Goal: Task Accomplishment & Management: Manage account settings

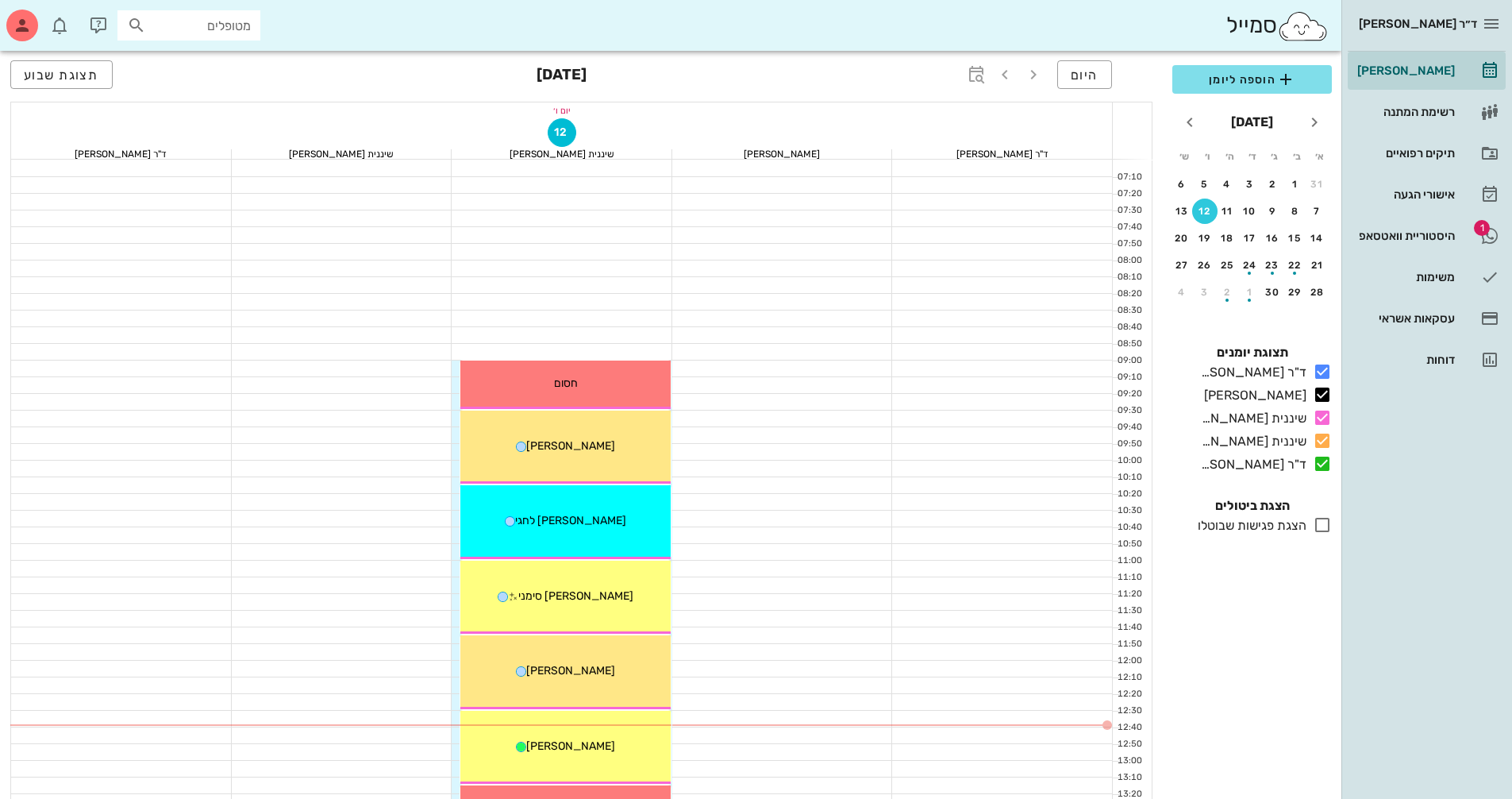
scroll to position [131, 0]
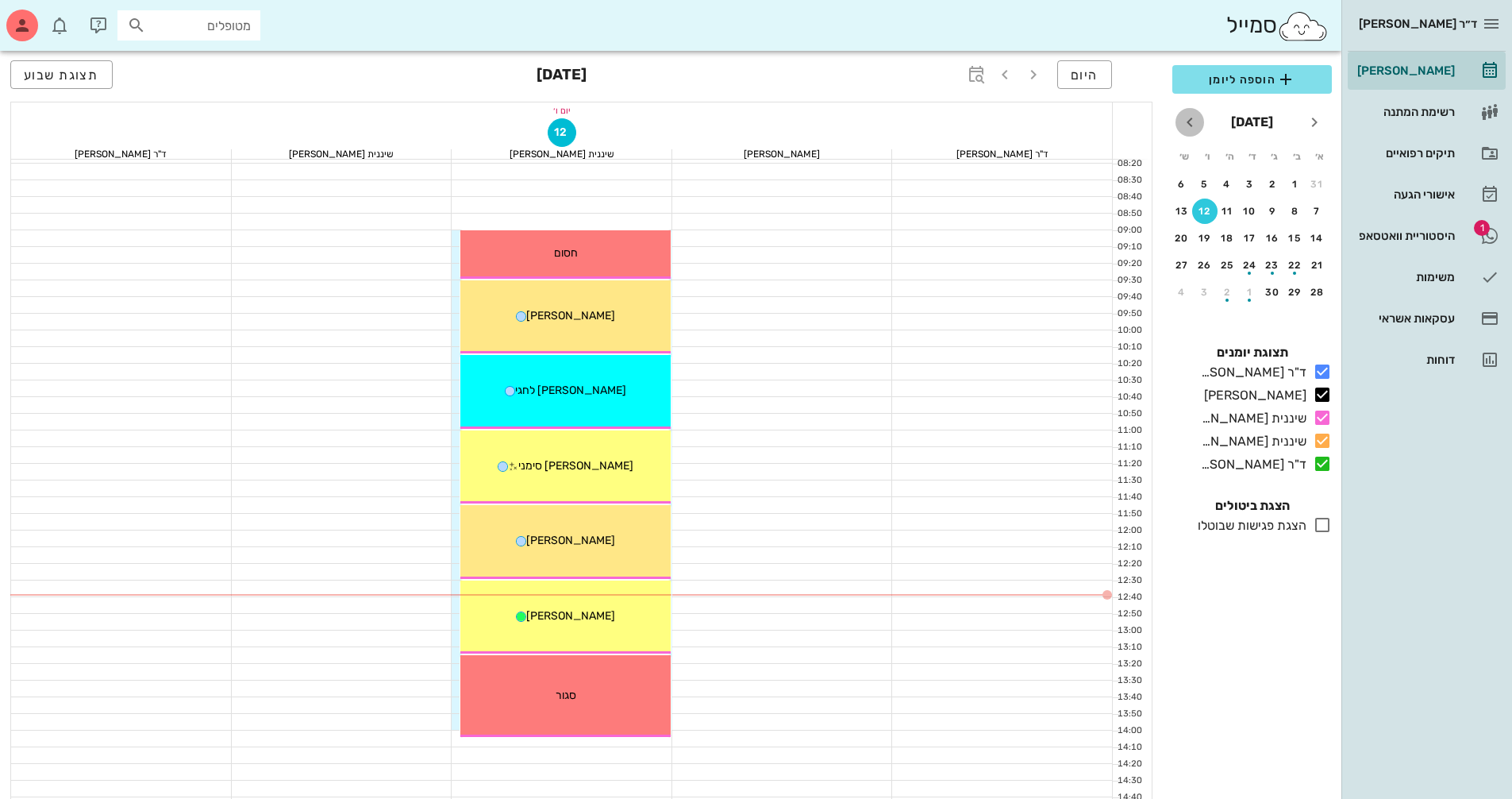
click at [1195, 126] on icon "חודש הבא" at bounding box center [1190, 122] width 19 height 19
click at [1308, 119] on icon "חודש שעבר" at bounding box center [1314, 122] width 19 height 19
click at [1196, 122] on icon "חודש הבא" at bounding box center [1190, 122] width 19 height 19
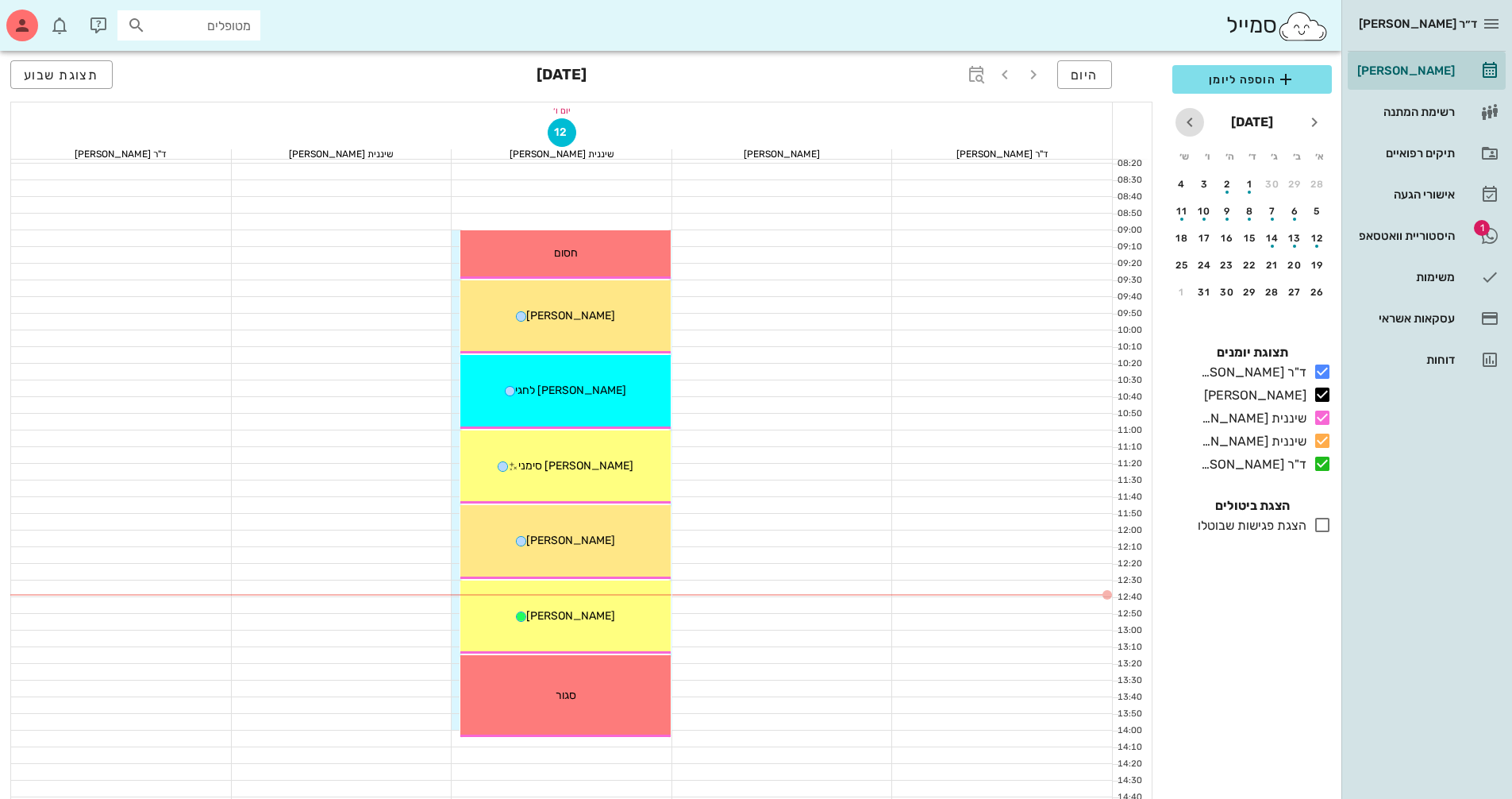
click at [1196, 122] on icon "חודש הבא" at bounding box center [1190, 122] width 19 height 19
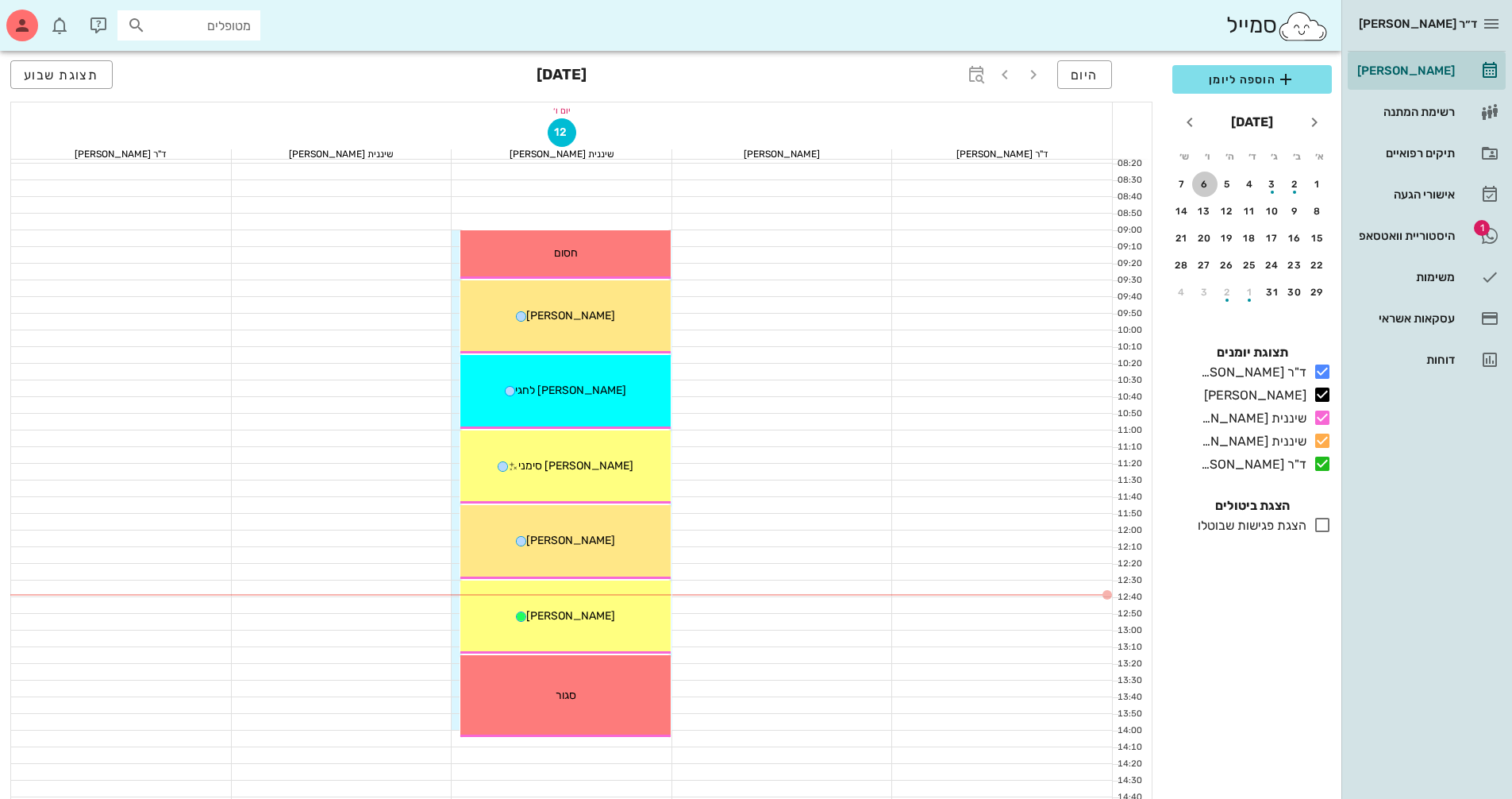
click at [1209, 177] on button "6" at bounding box center [1205, 184] width 25 height 25
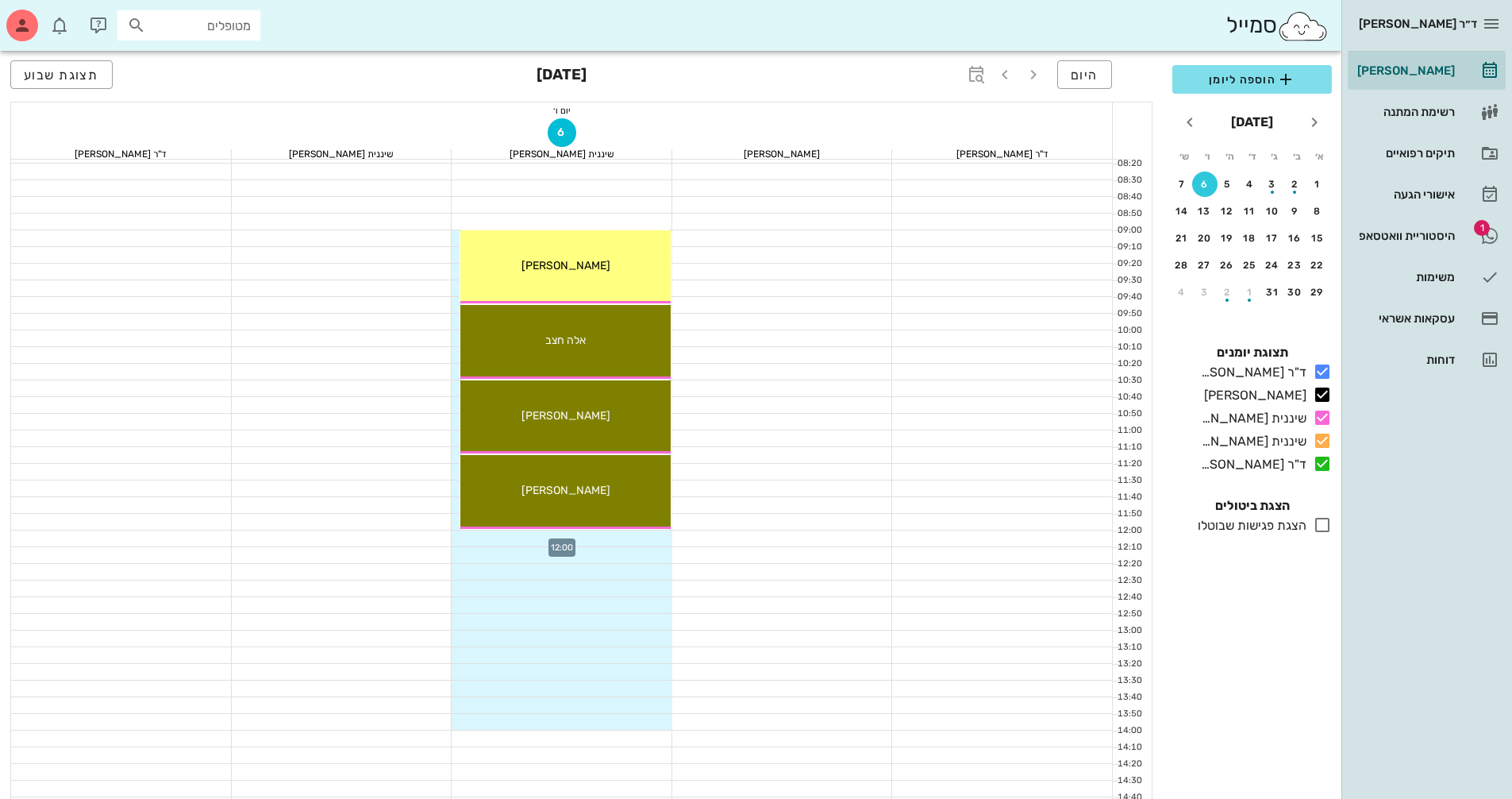
click at [645, 535] on div at bounding box center [562, 539] width 221 height 16
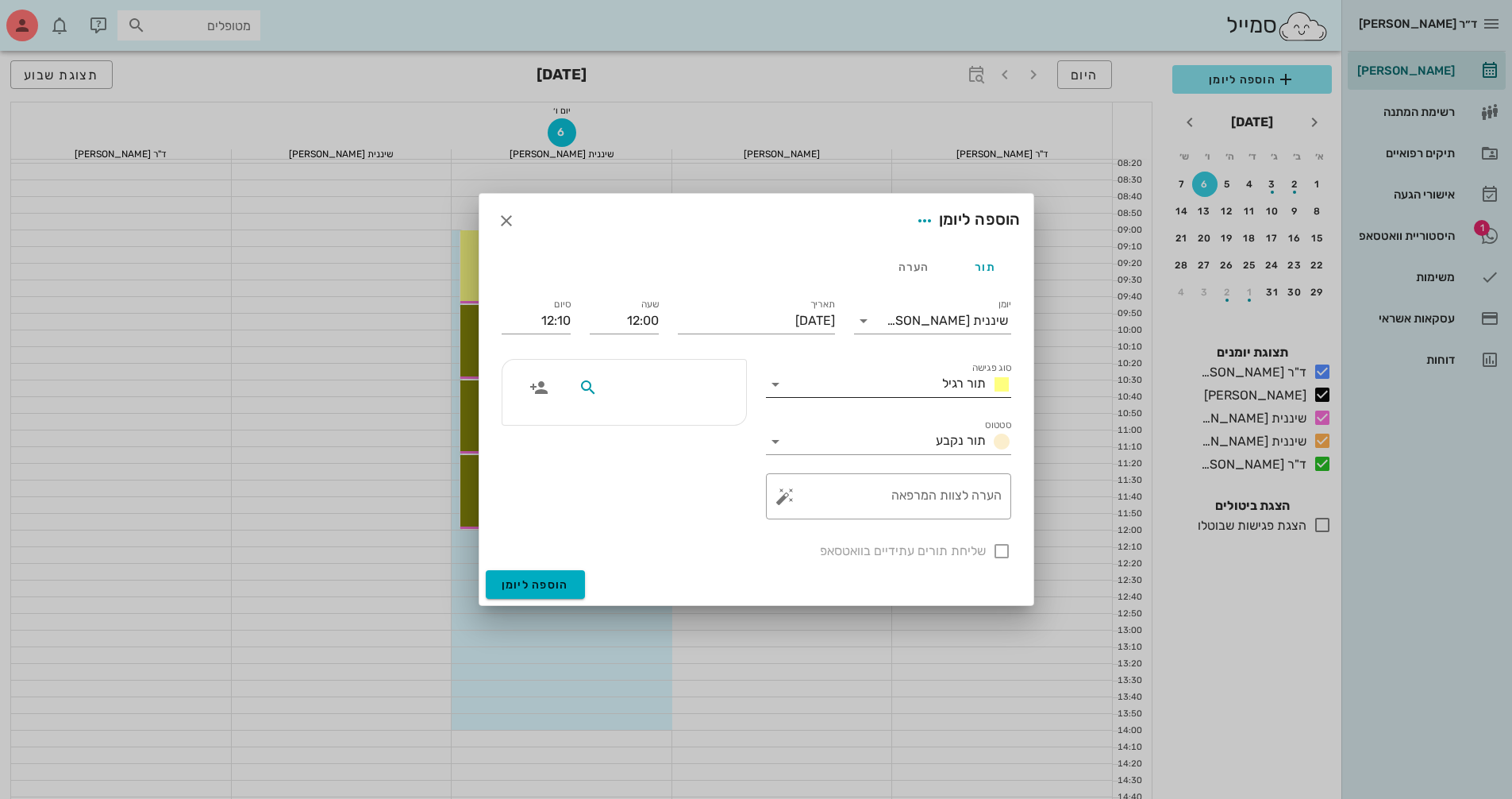
drag, startPoint x: 669, startPoint y: 386, endPoint x: 766, endPoint y: 385, distance: 97.0
click at [765, 385] on div "יומן שיננית [PERSON_NAME] סוג פגישה תור רגיל סטטוס תור נקבע תאריך [DATE] שעה 12…" at bounding box center [756, 428] width 529 height 285
click at [695, 392] on input "מטופלים" at bounding box center [662, 387] width 122 height 21
type input "ט"
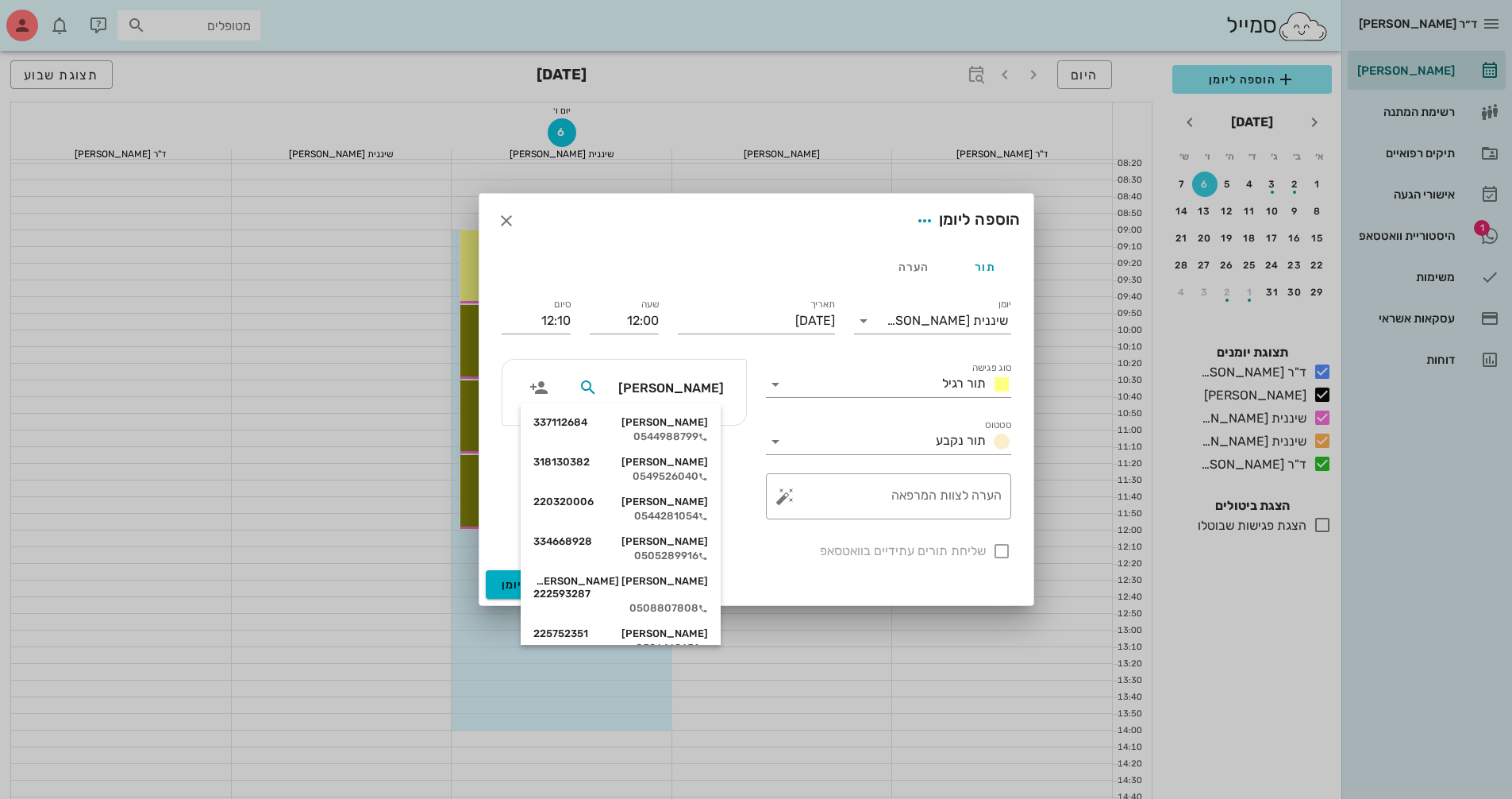
type input "[PERSON_NAME]"
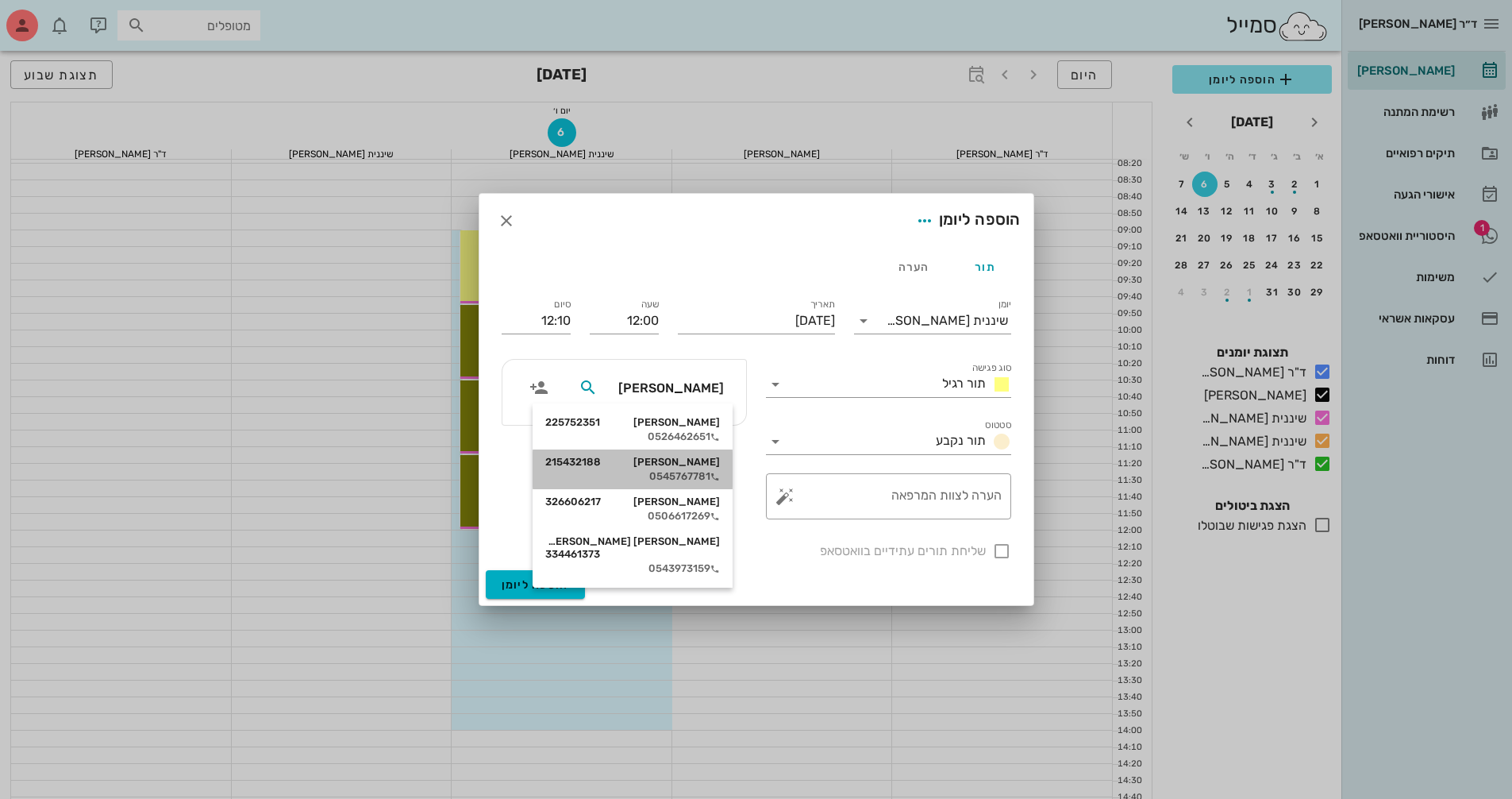
click at [686, 466] on div "[PERSON_NAME] 215432188" at bounding box center [633, 462] width 175 height 13
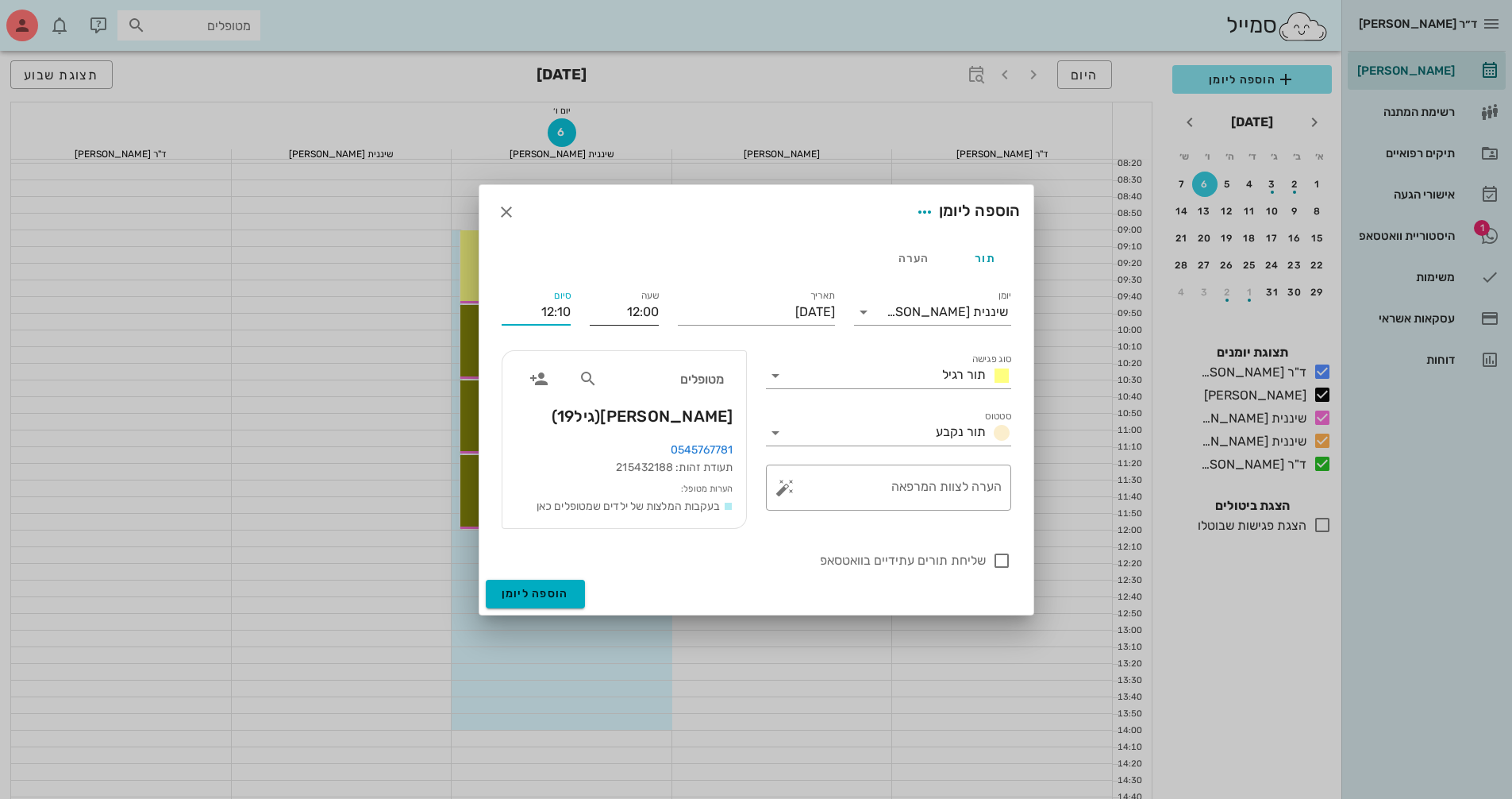
drag, startPoint x: 530, startPoint y: 314, endPoint x: 618, endPoint y: 313, distance: 88.0
click at [618, 313] on div "יומן שיננית [PERSON_NAME] סוג פגישה תור רגיל סטטוס תור נקבע תאריך [DATE] שעה 12…" at bounding box center [756, 429] width 529 height 303
type input "12:45"
click at [638, 555] on label "שליחת תורים עתידיים בוואטסאפ" at bounding box center [744, 560] width 484 height 16
checkbox input "true"
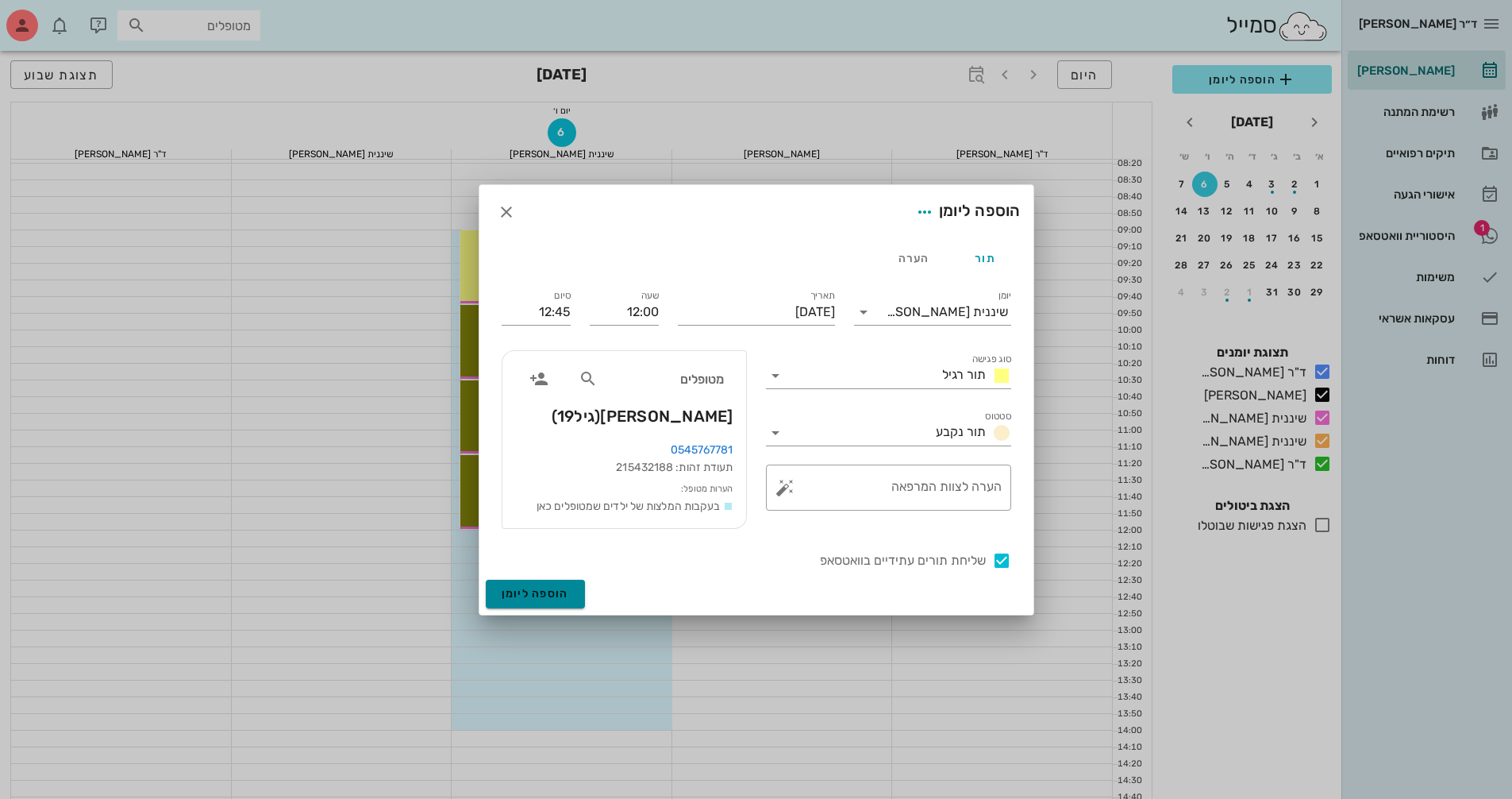
click at [555, 596] on span "הוספה ליומן" at bounding box center [535, 593] width 68 height 14
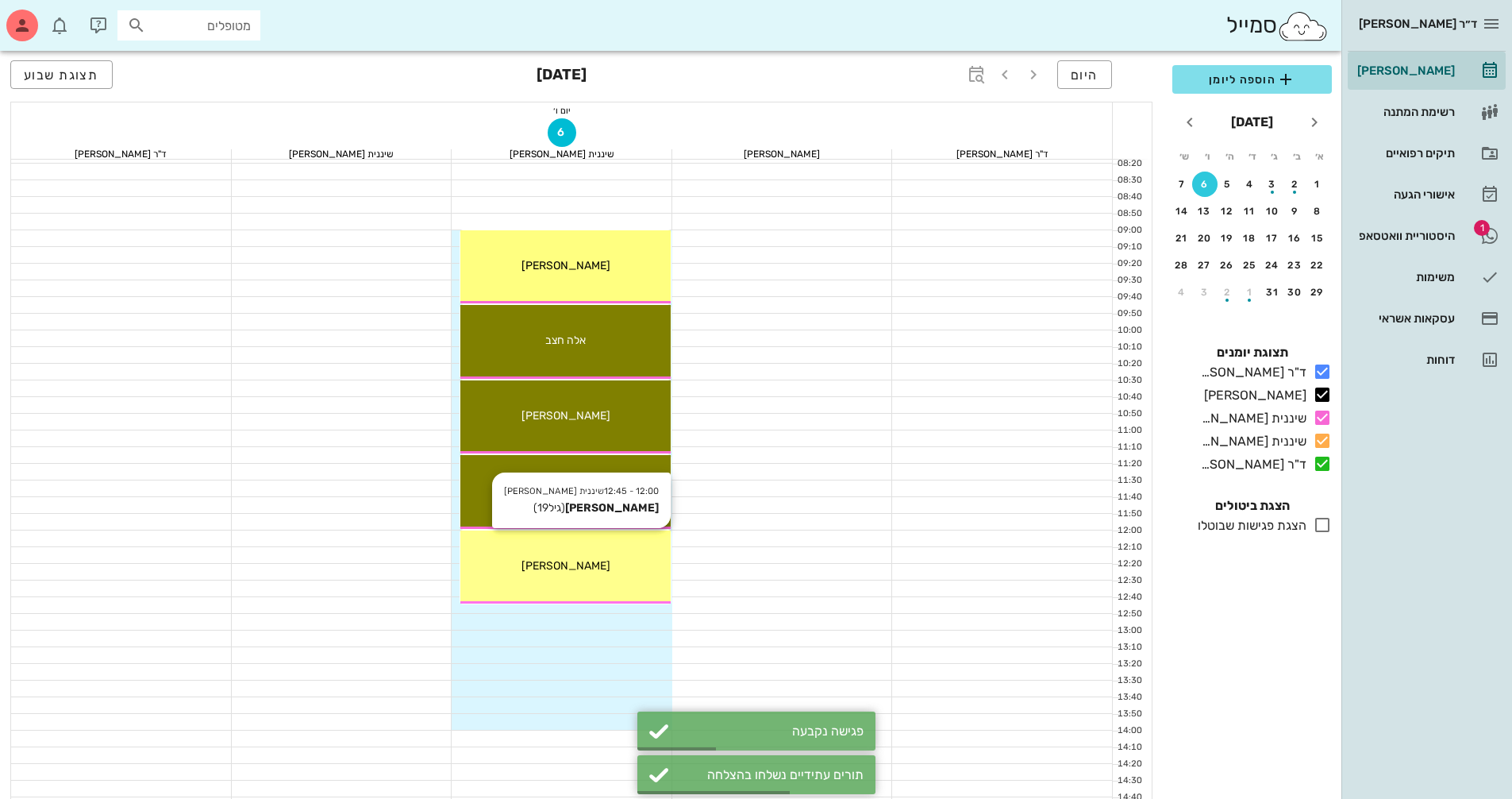
click at [638, 570] on div "[PERSON_NAME]" at bounding box center [566, 566] width 211 height 17
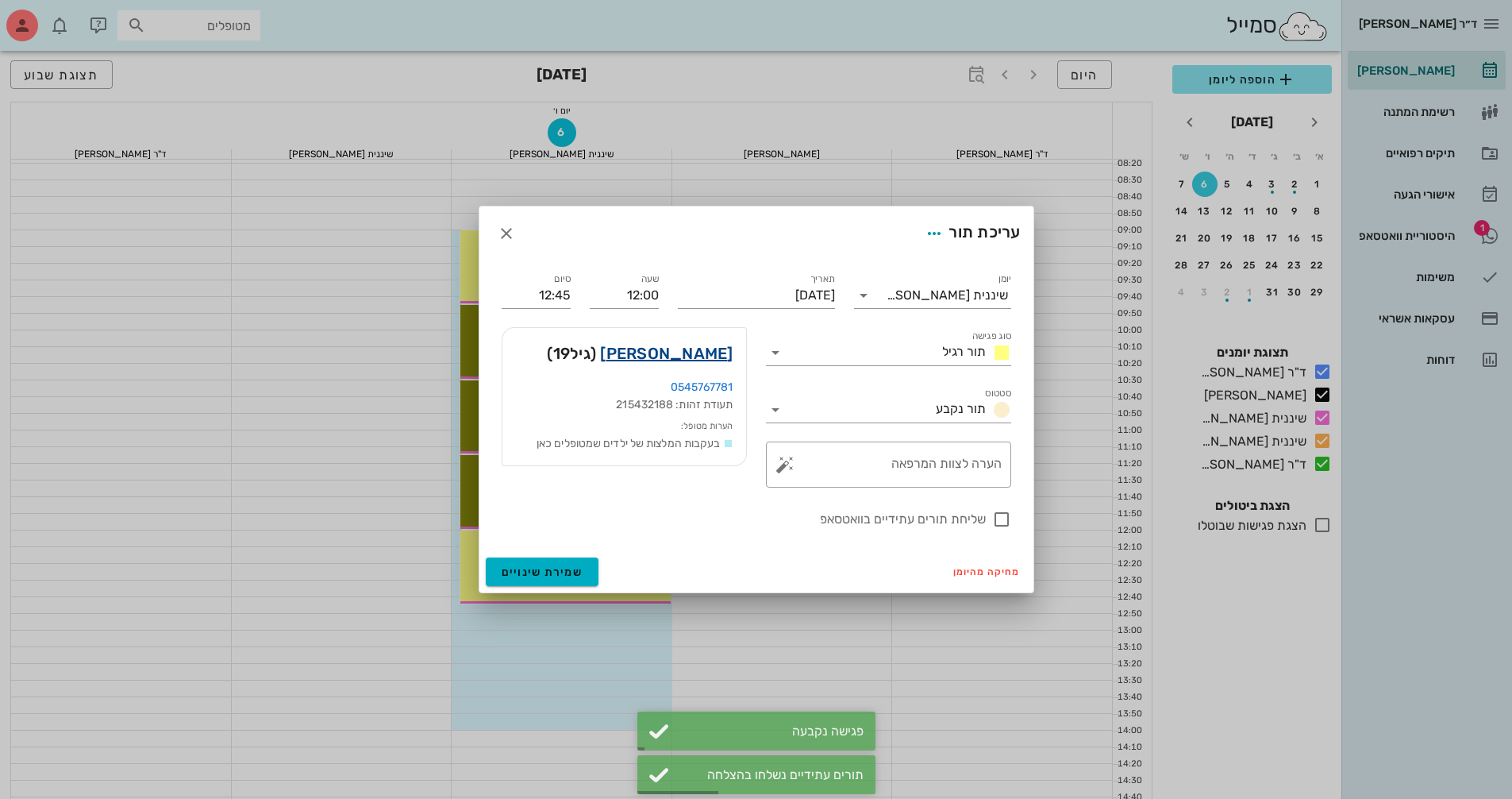
click at [688, 359] on link "[PERSON_NAME]" at bounding box center [665, 353] width 132 height 25
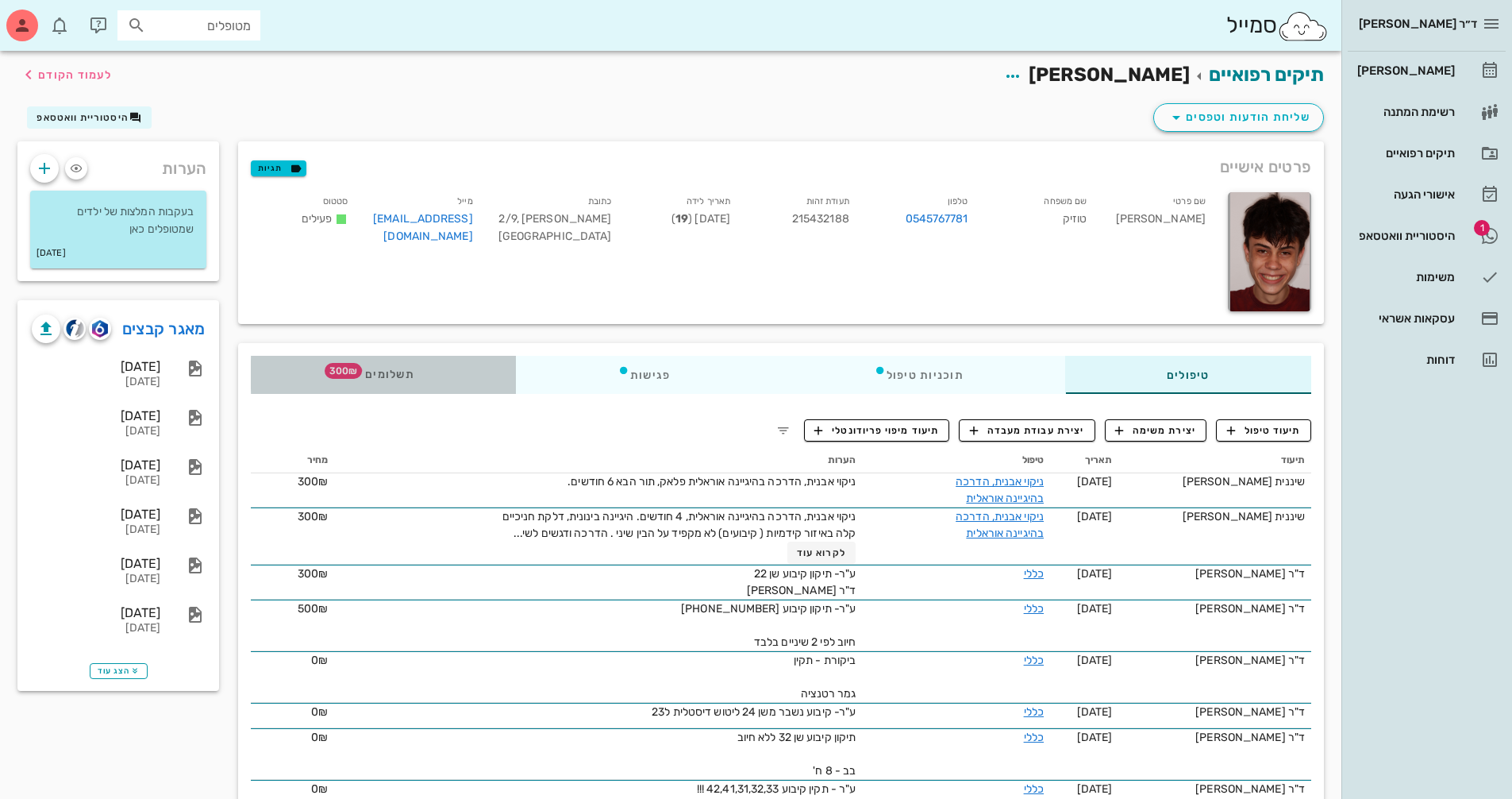
click at [365, 365] on icon at bounding box center [358, 370] width 13 height 13
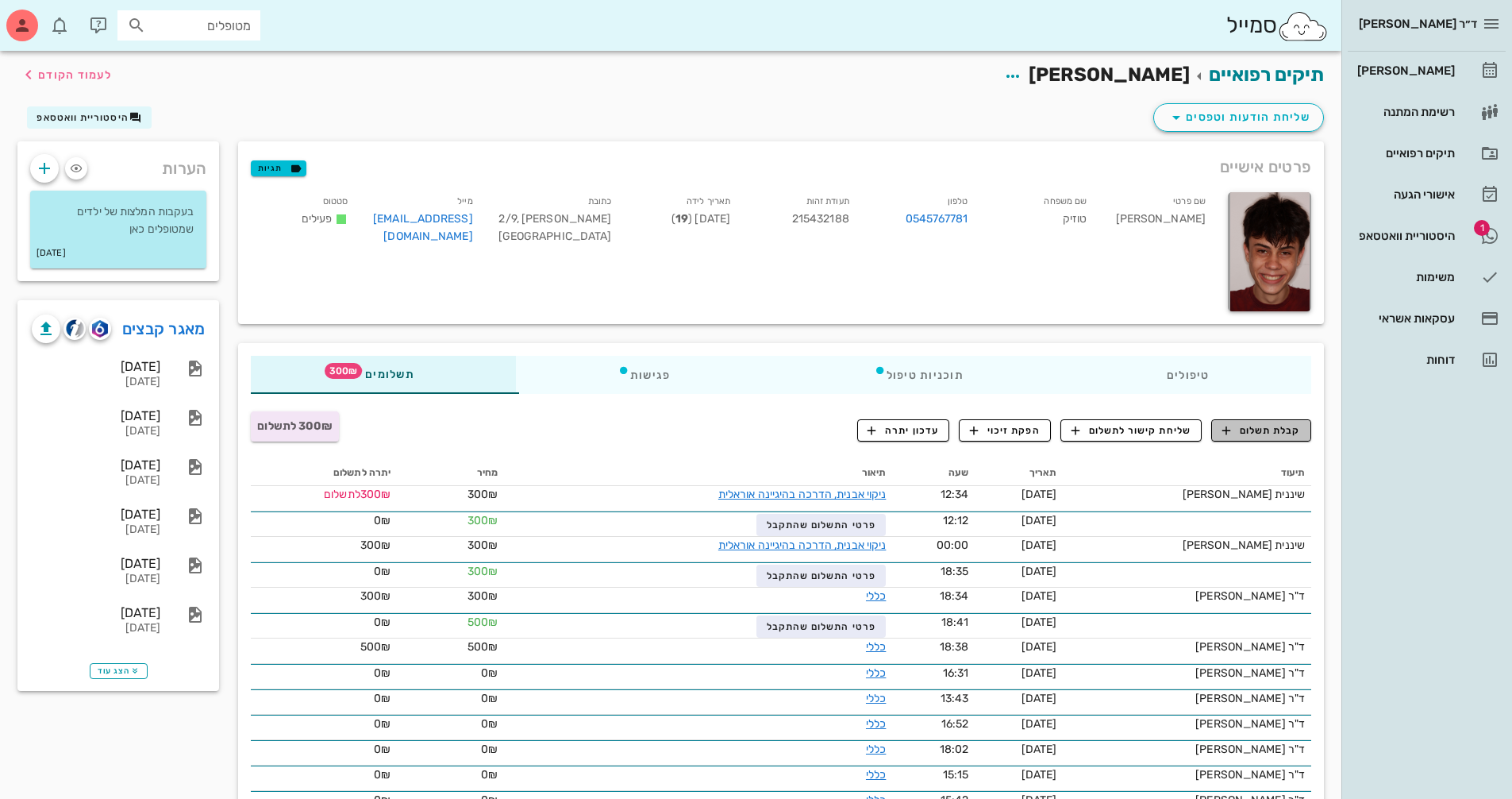
click at [1282, 430] on span "קבלת תשלום" at bounding box center [1261, 431] width 78 height 14
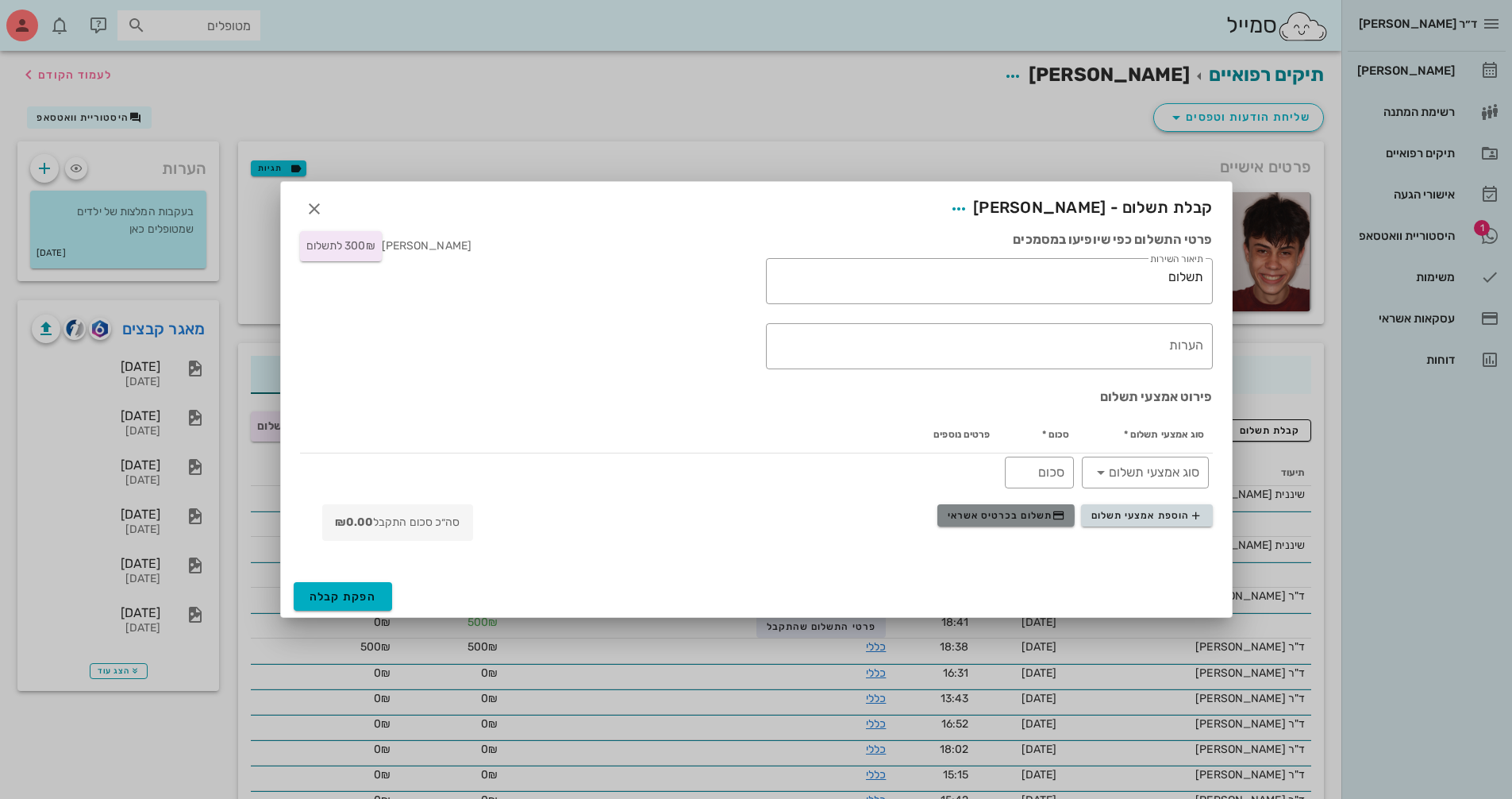
click at [1035, 513] on span "תשלום בכרטיס אשראי" at bounding box center [1006, 515] width 117 height 13
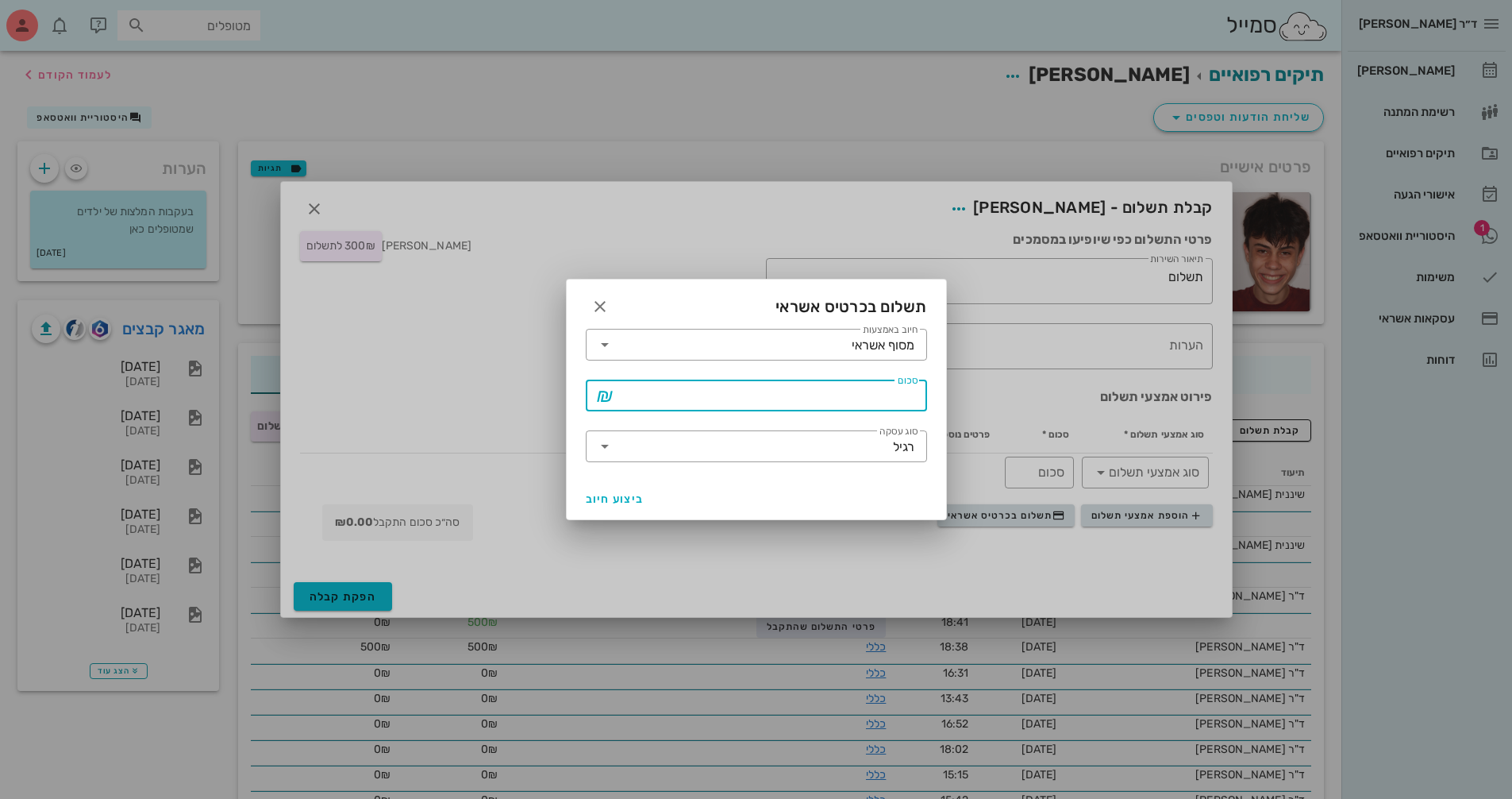
click at [783, 392] on input "סכום" at bounding box center [767, 395] width 300 height 25
type input "300"
click at [619, 496] on span "ביצוע חיוב" at bounding box center [615, 498] width 59 height 14
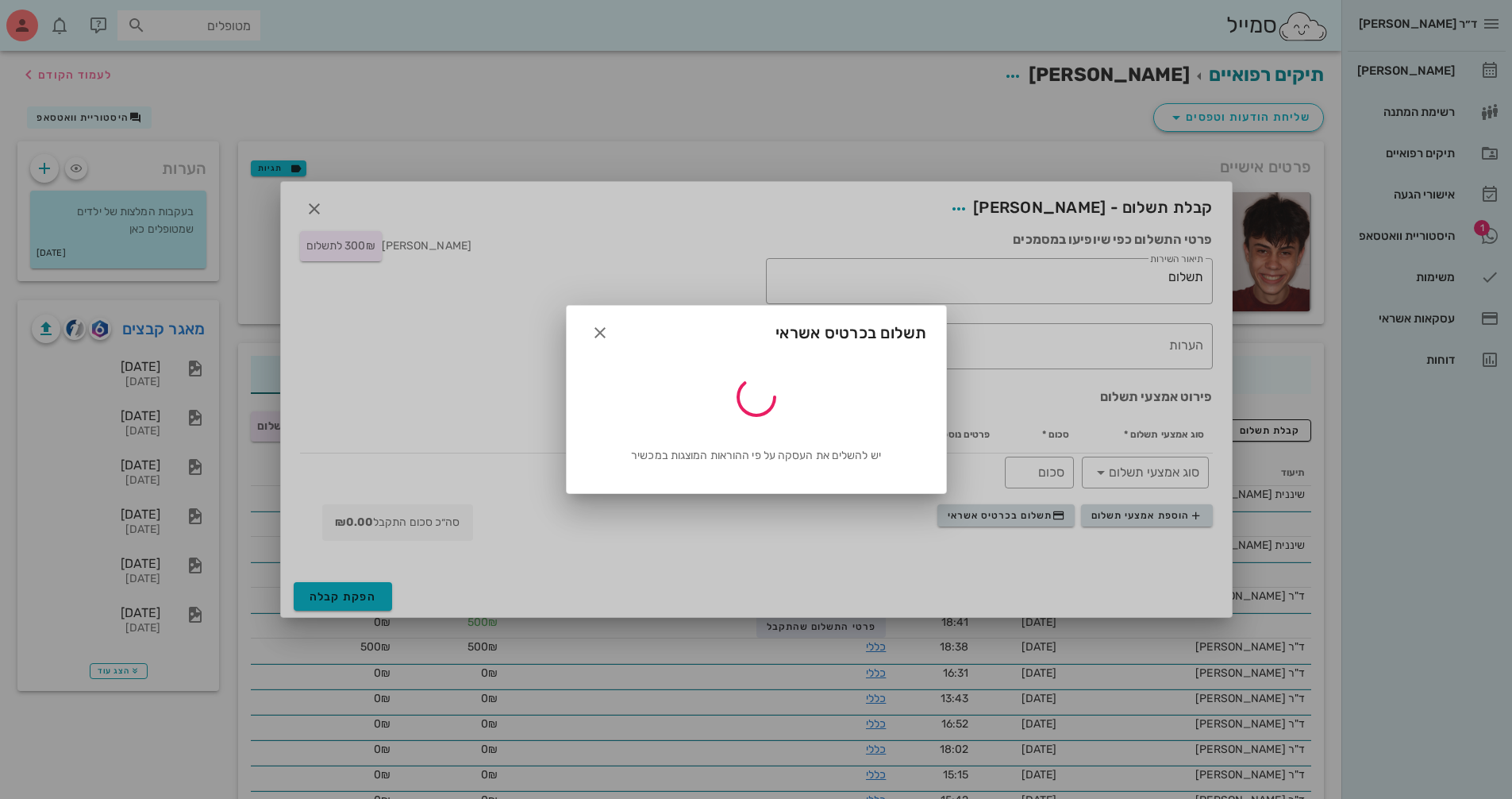
type input "300"
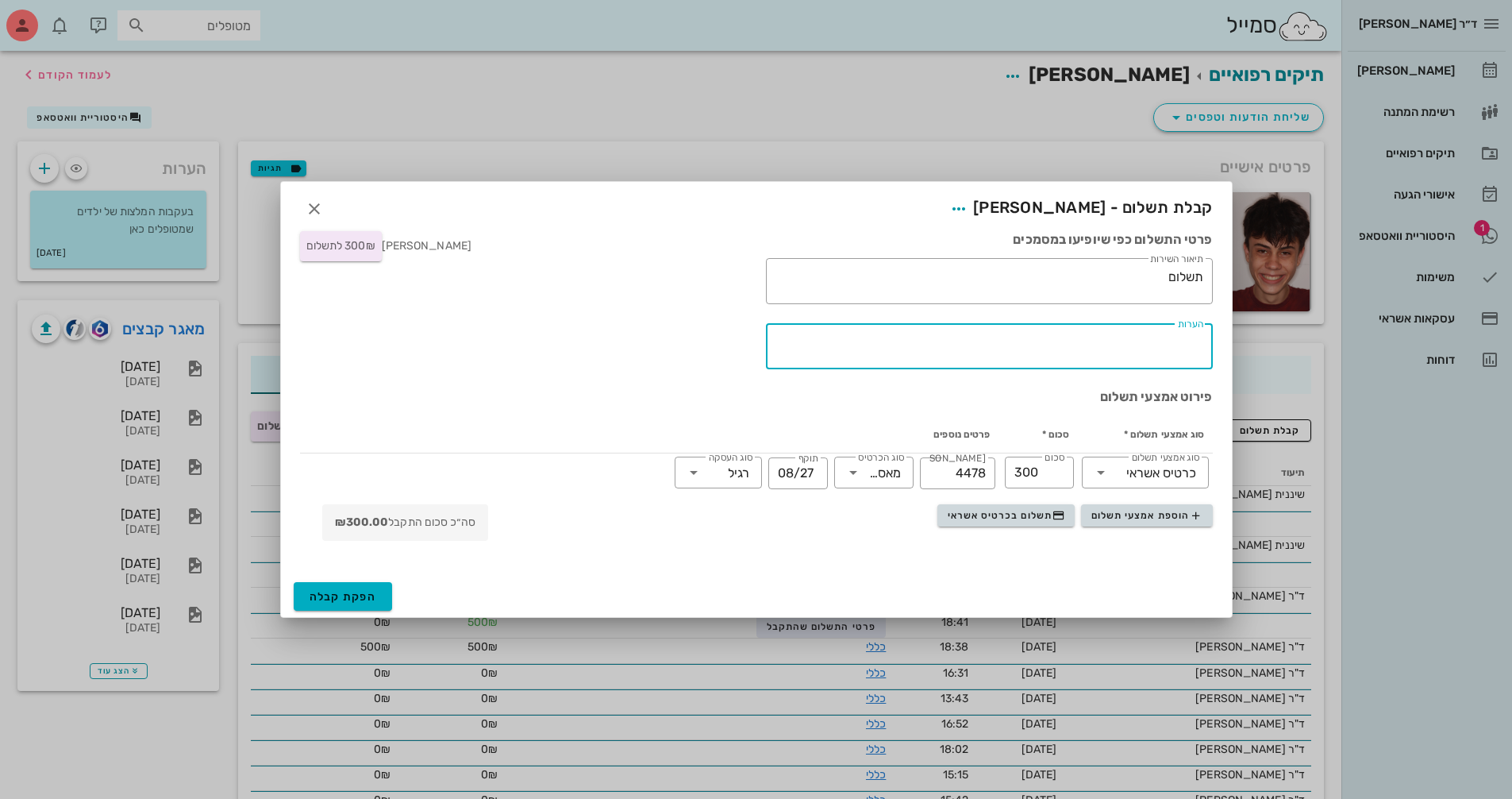
click at [1154, 340] on textarea "הערות" at bounding box center [986, 350] width 434 height 38
type textarea "עבור טיפול שיננית"
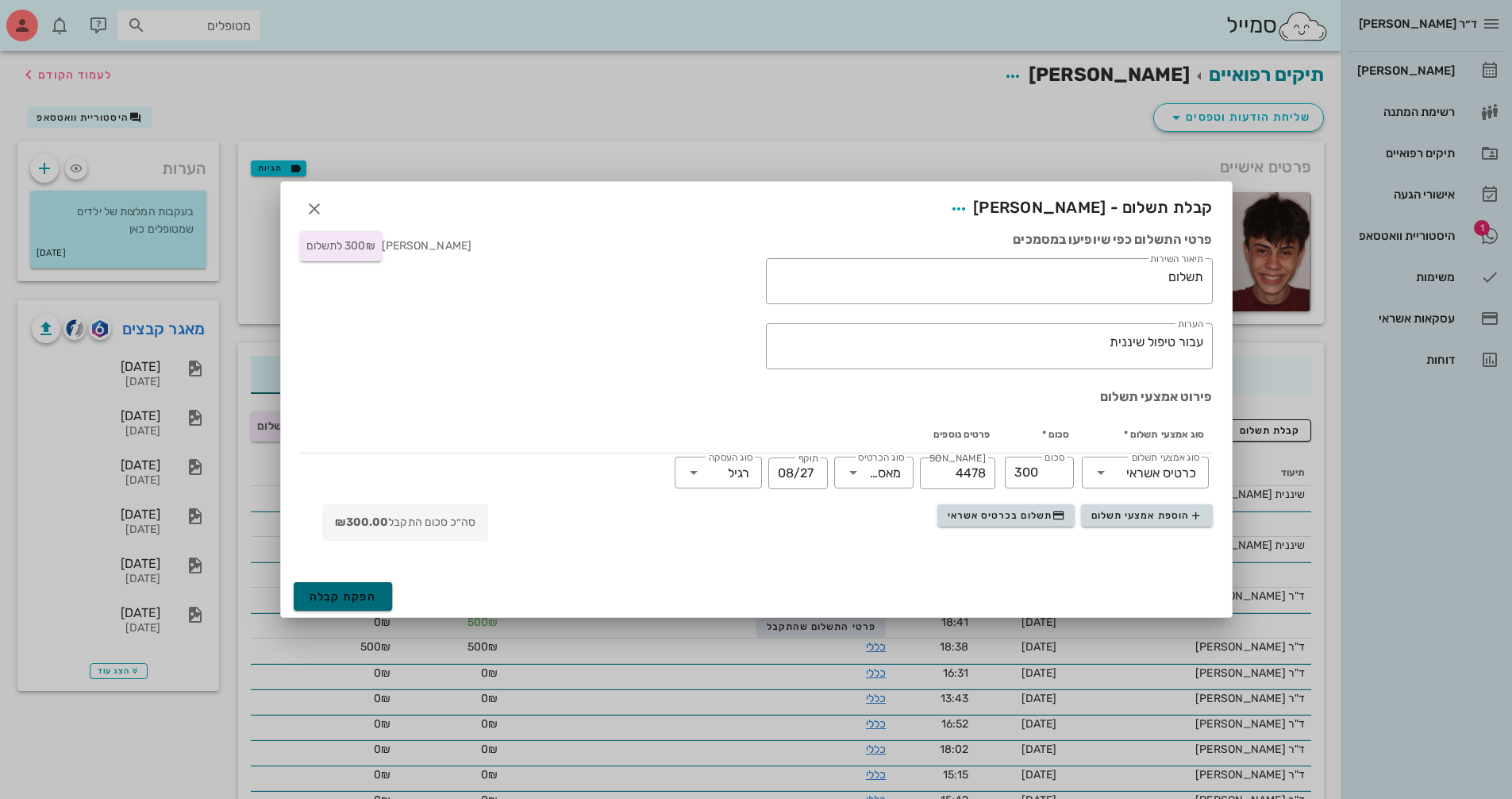
click at [351, 596] on span "הפקת קבלה" at bounding box center [343, 596] width 68 height 14
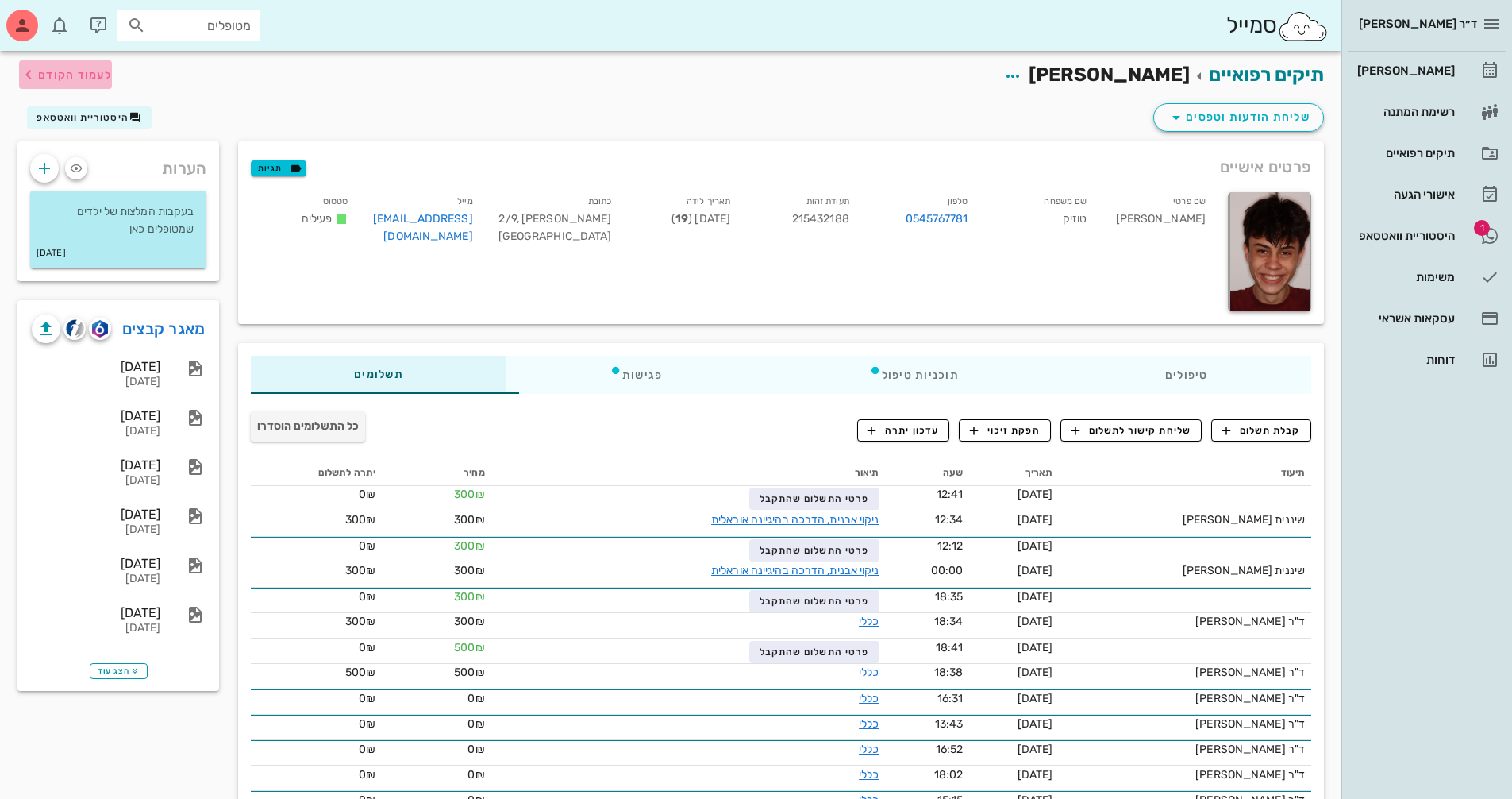
click at [59, 76] on span "לעמוד הקודם" at bounding box center [75, 75] width 74 height 14
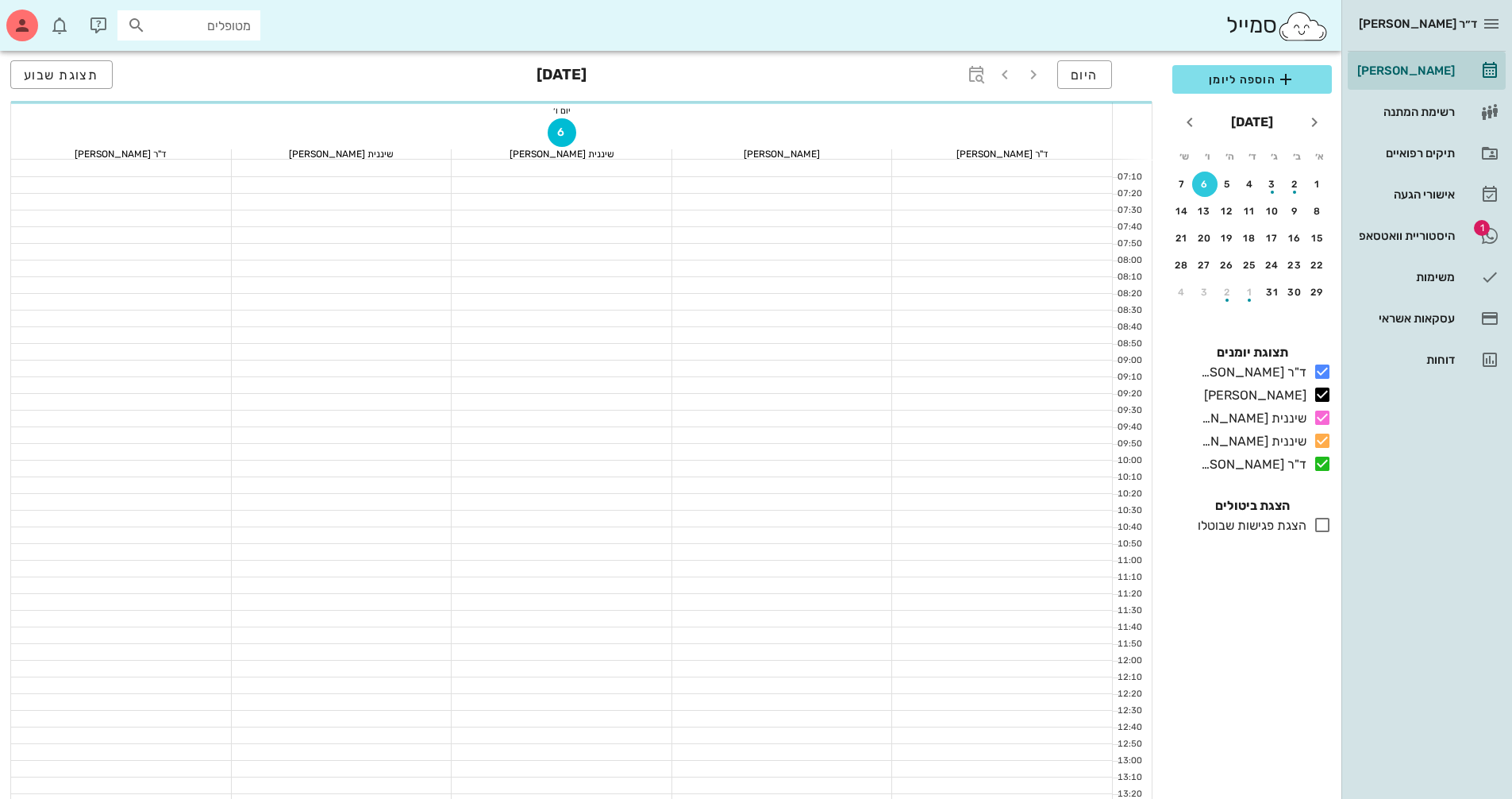
scroll to position [131, 0]
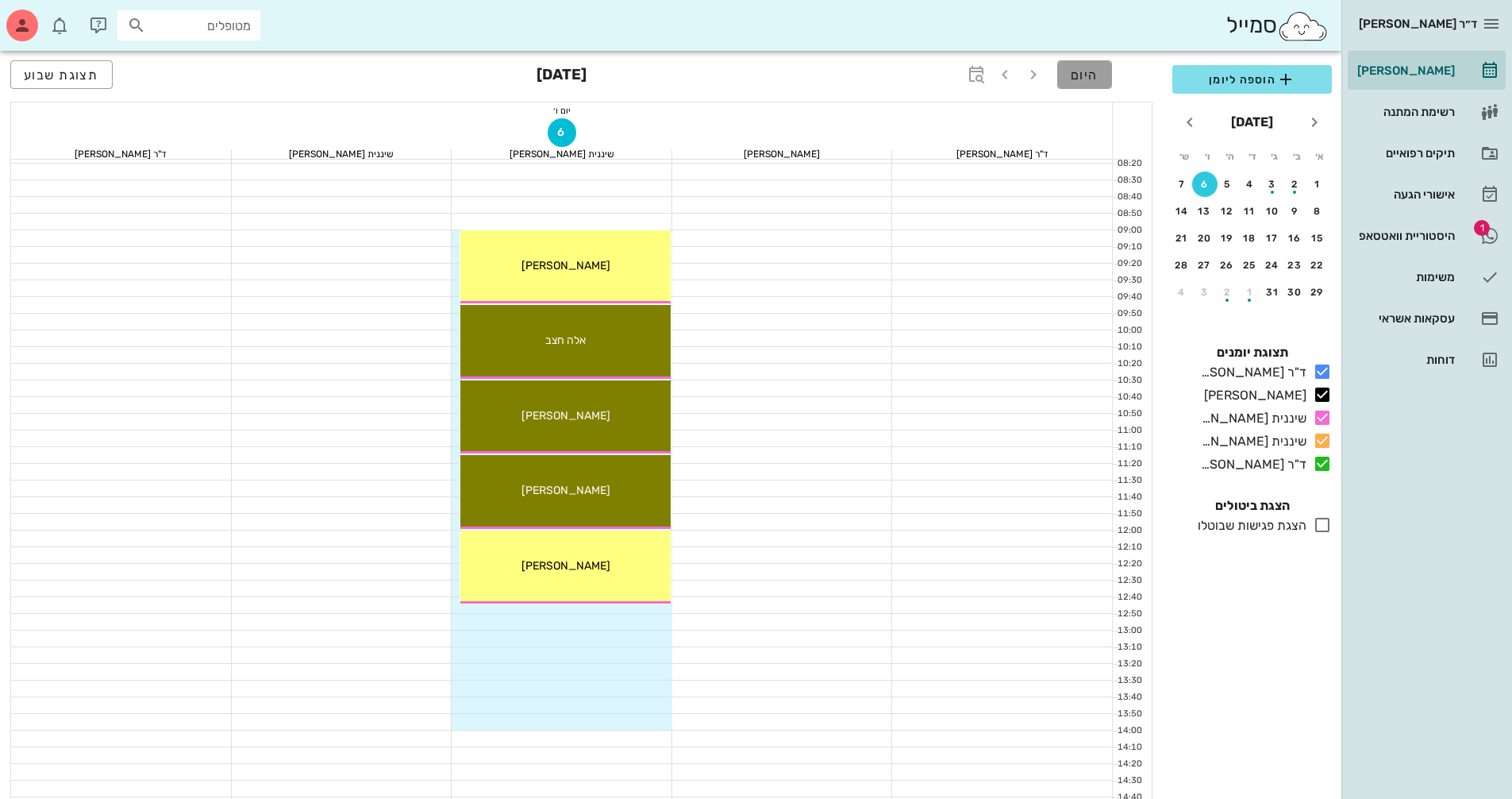
click at [1088, 84] on button "היום" at bounding box center [1084, 75] width 55 height 29
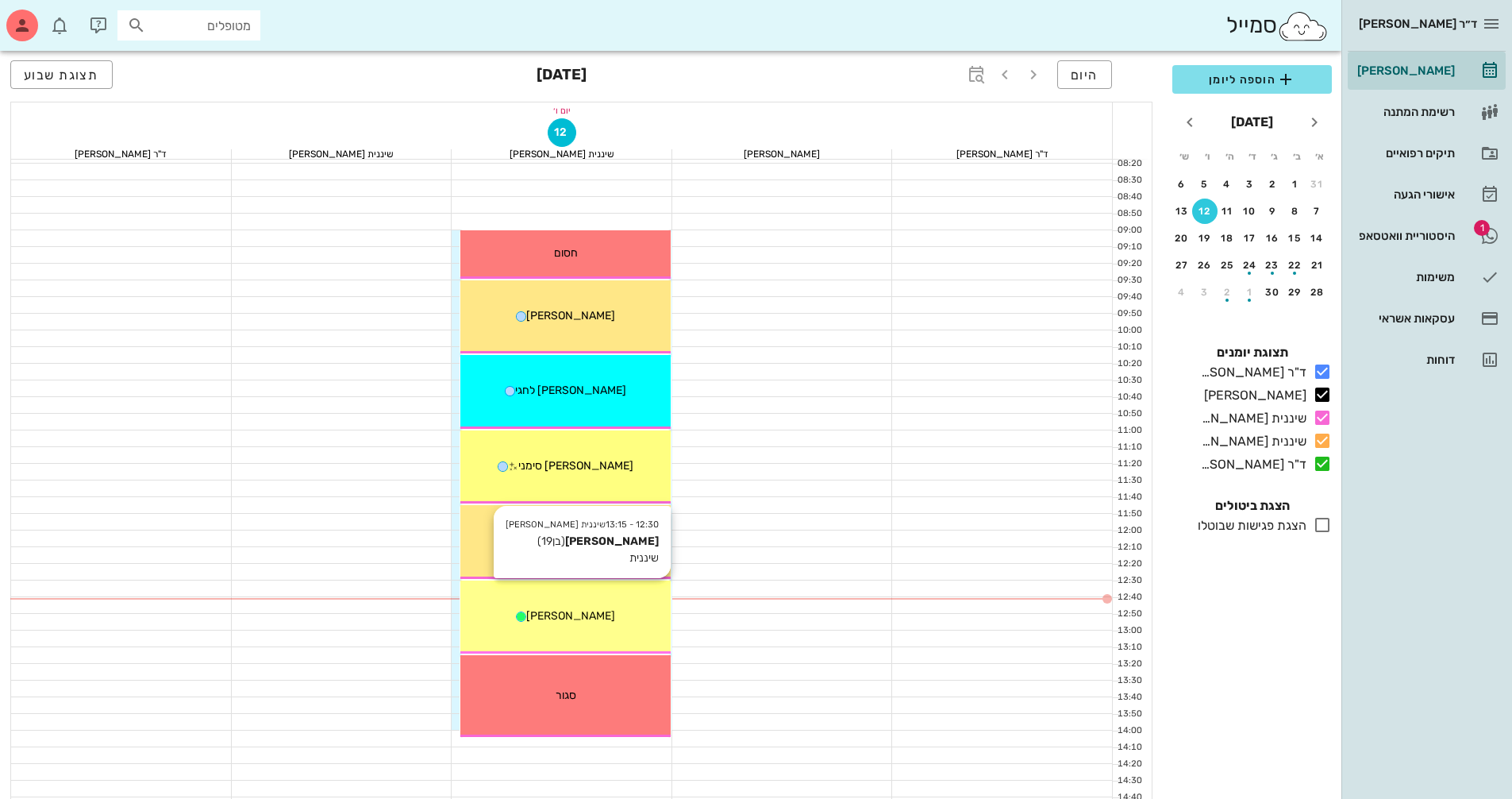
drag, startPoint x: 588, startPoint y: 614, endPoint x: 598, endPoint y: 614, distance: 10.0
click at [598, 614] on div "[PERSON_NAME]" at bounding box center [566, 615] width 211 height 17
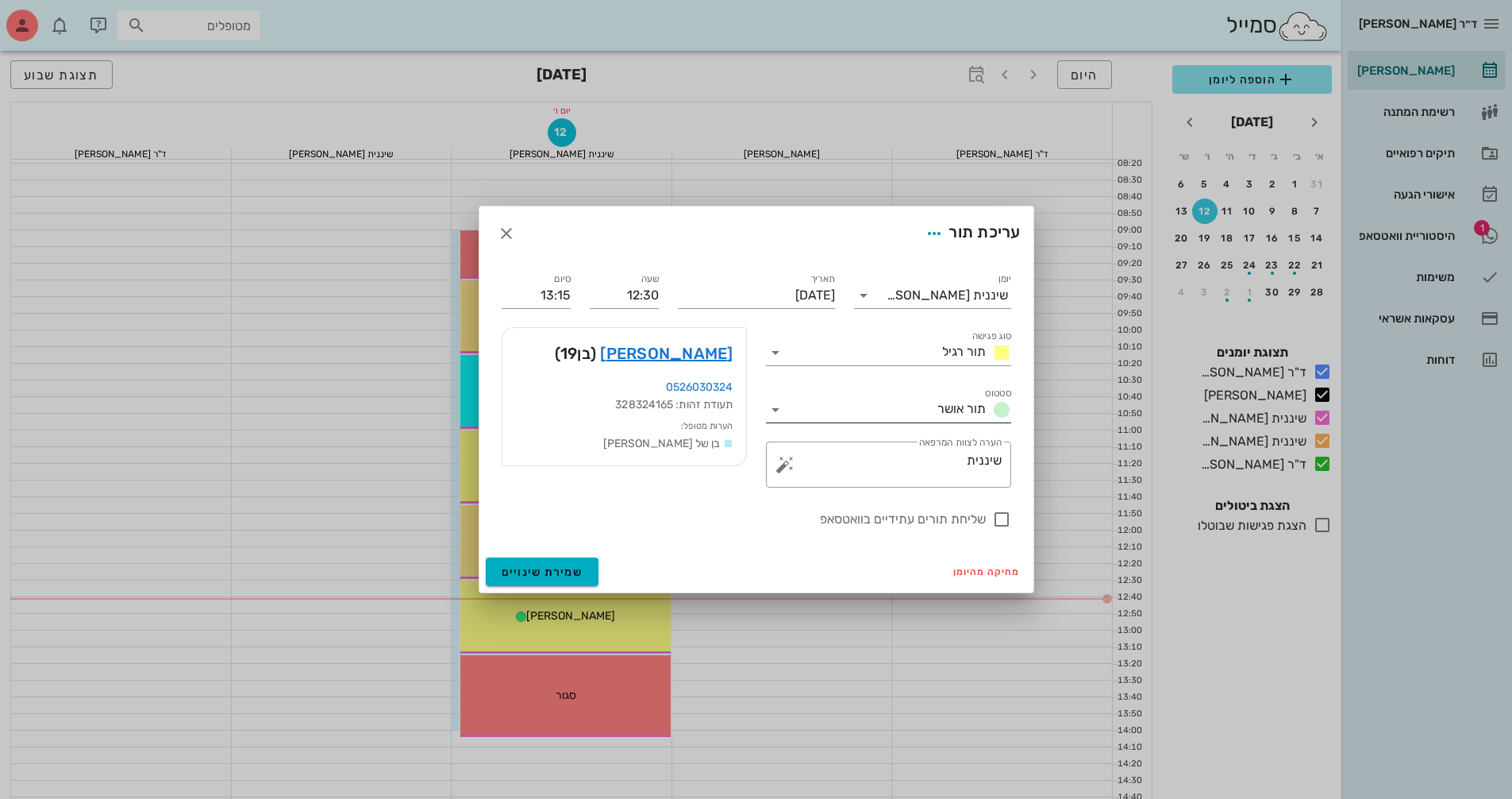
click at [909, 409] on input "סטטוס" at bounding box center [859, 410] width 143 height 25
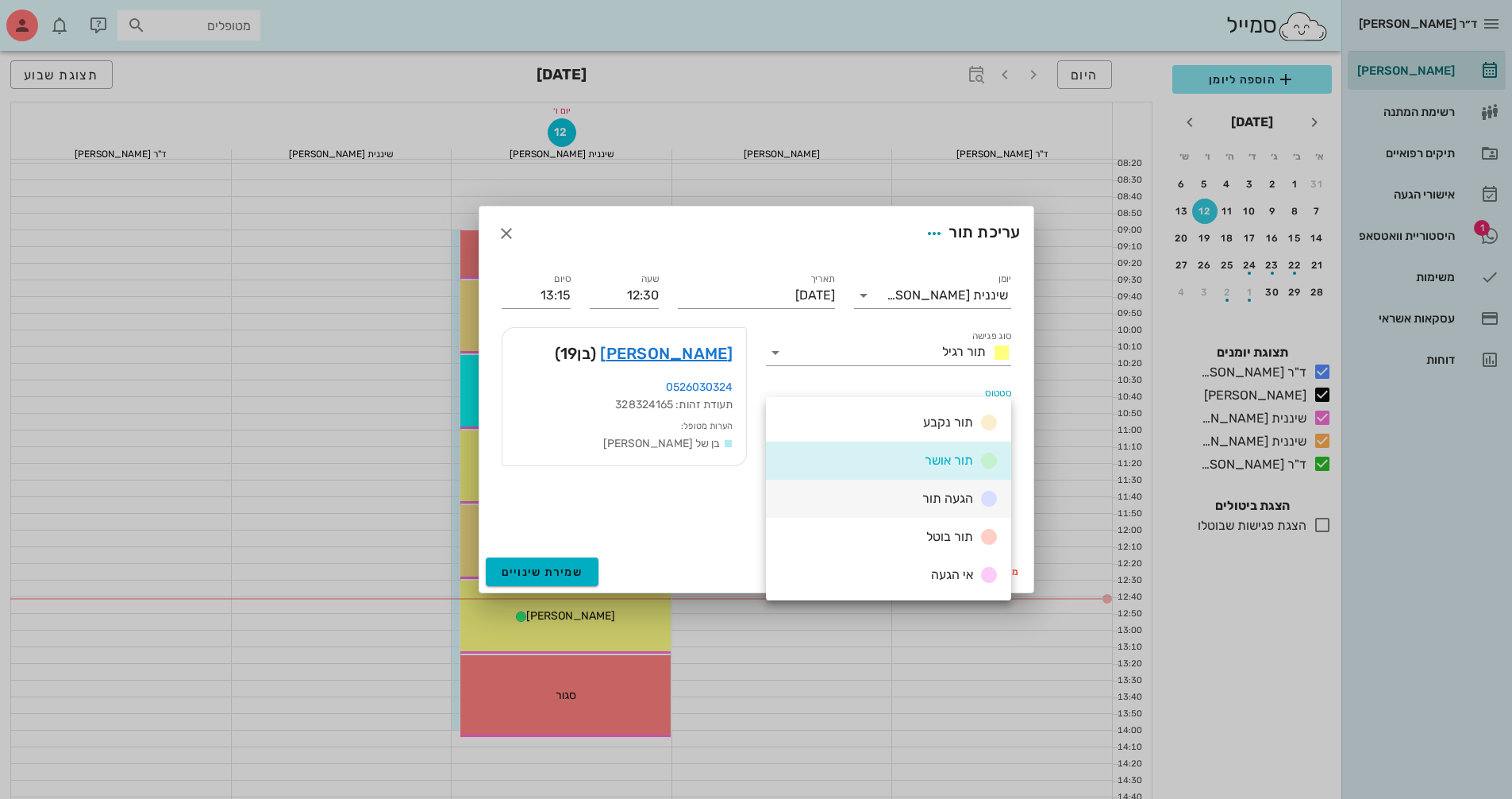
click at [946, 495] on span "הגעה תור" at bounding box center [947, 498] width 50 height 15
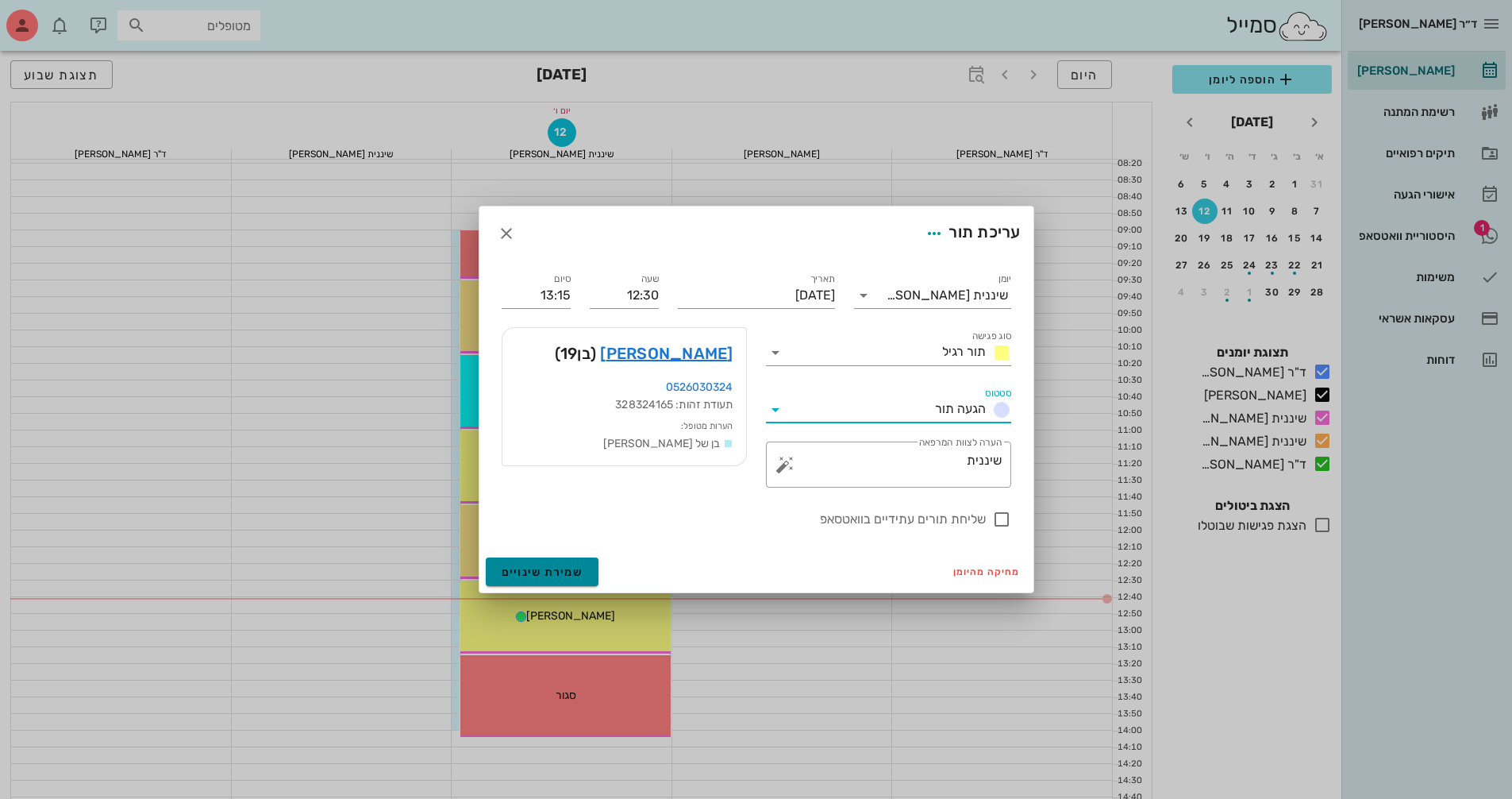
click at [532, 566] on span "שמירת שינויים" at bounding box center [542, 572] width 82 height 14
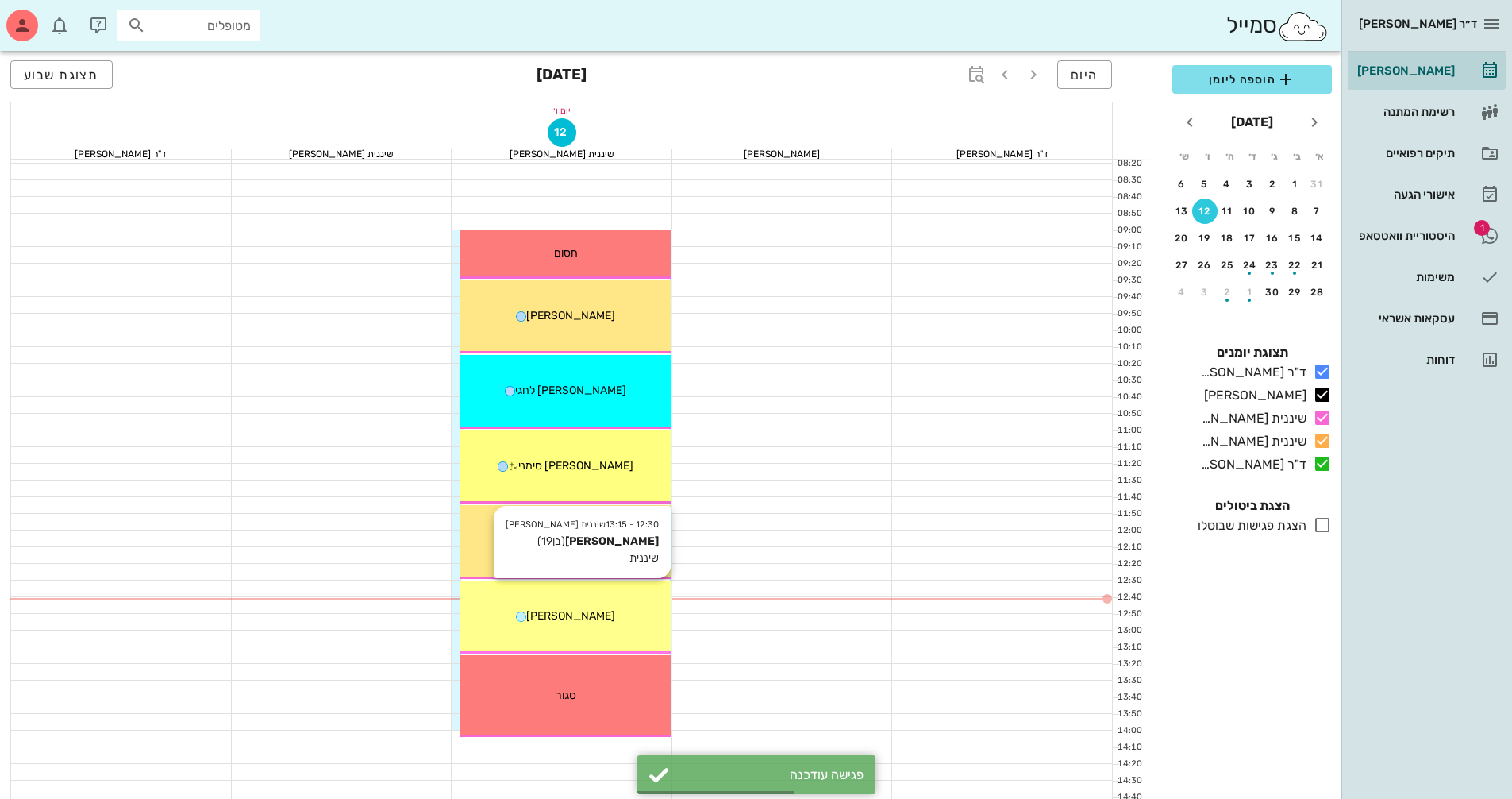
click at [621, 618] on div "[PERSON_NAME]" at bounding box center [566, 615] width 211 height 17
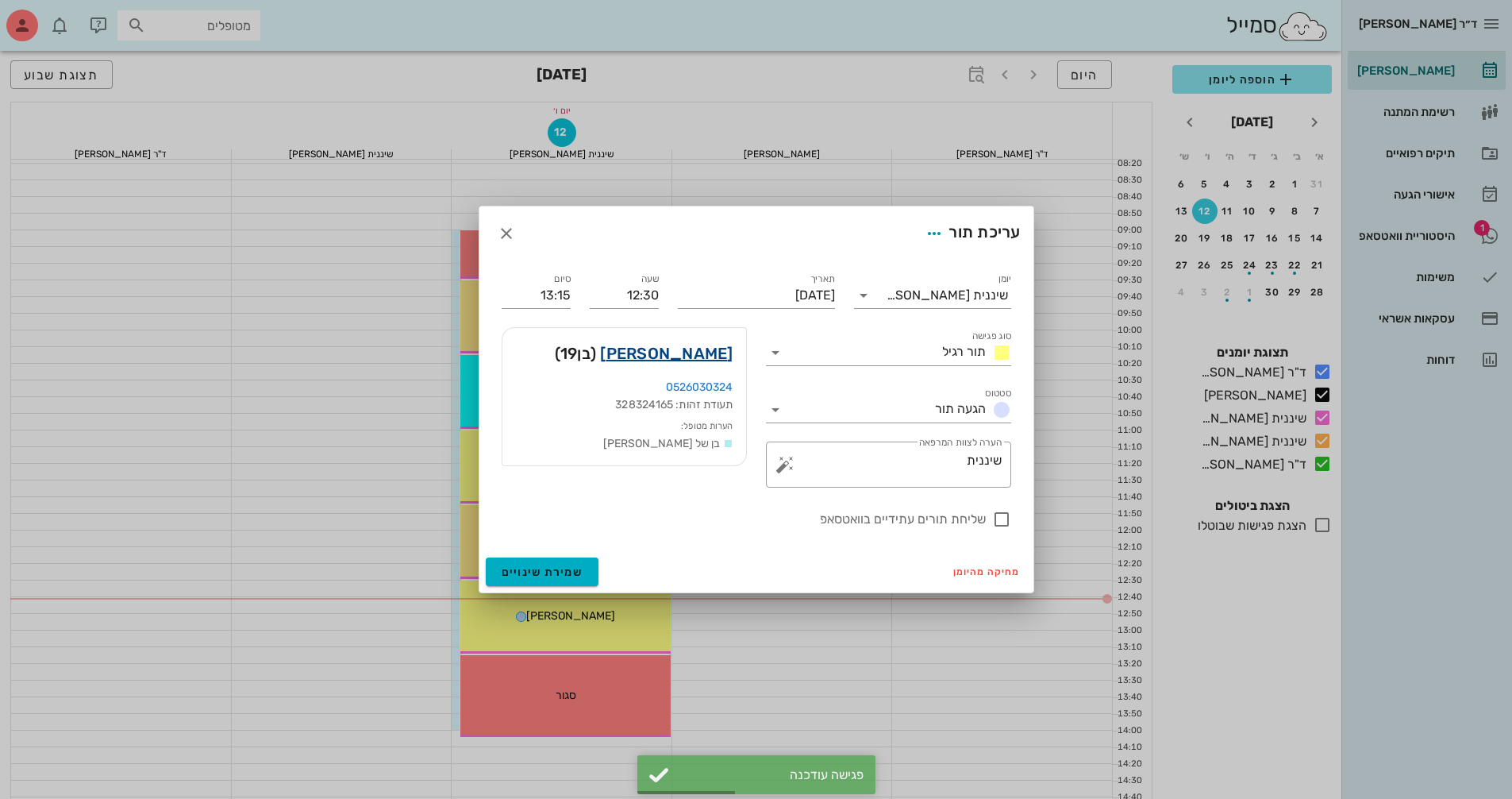
click at [717, 356] on link "[PERSON_NAME]" at bounding box center [665, 353] width 132 height 25
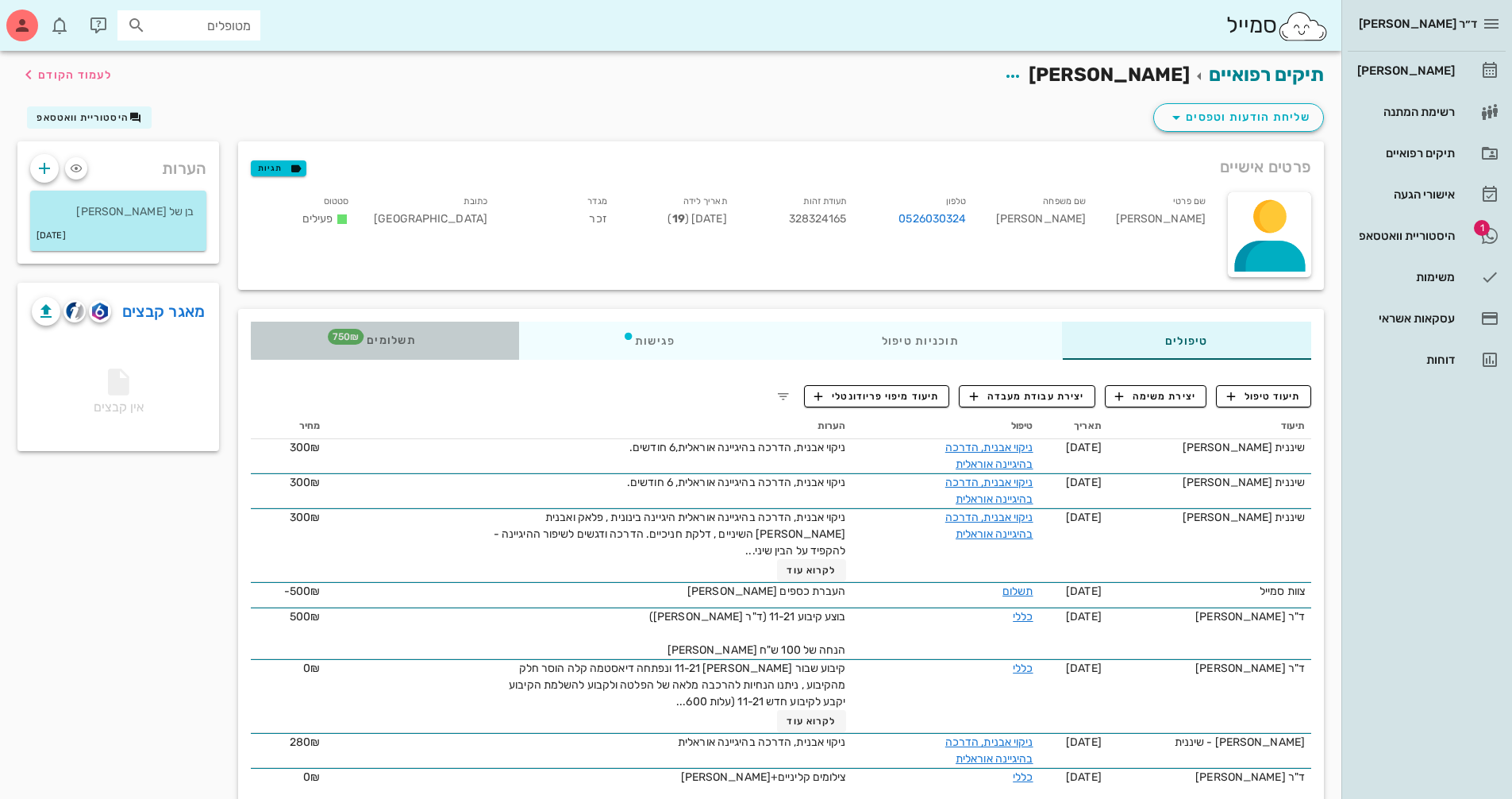
click at [339, 334] on span "750₪" at bounding box center [346, 337] width 36 height 16
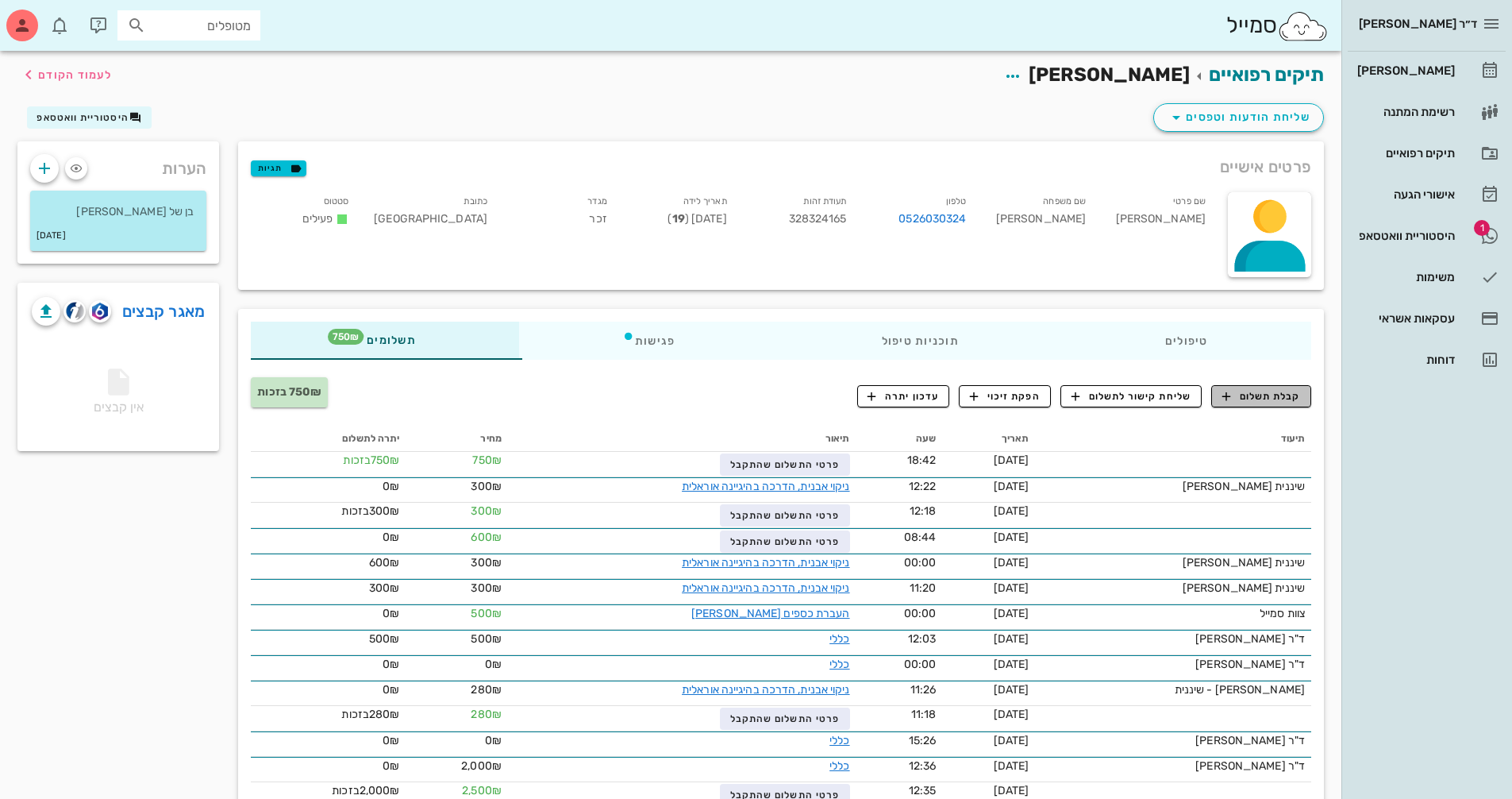
click at [1243, 392] on span "קבלת תשלום" at bounding box center [1261, 396] width 78 height 14
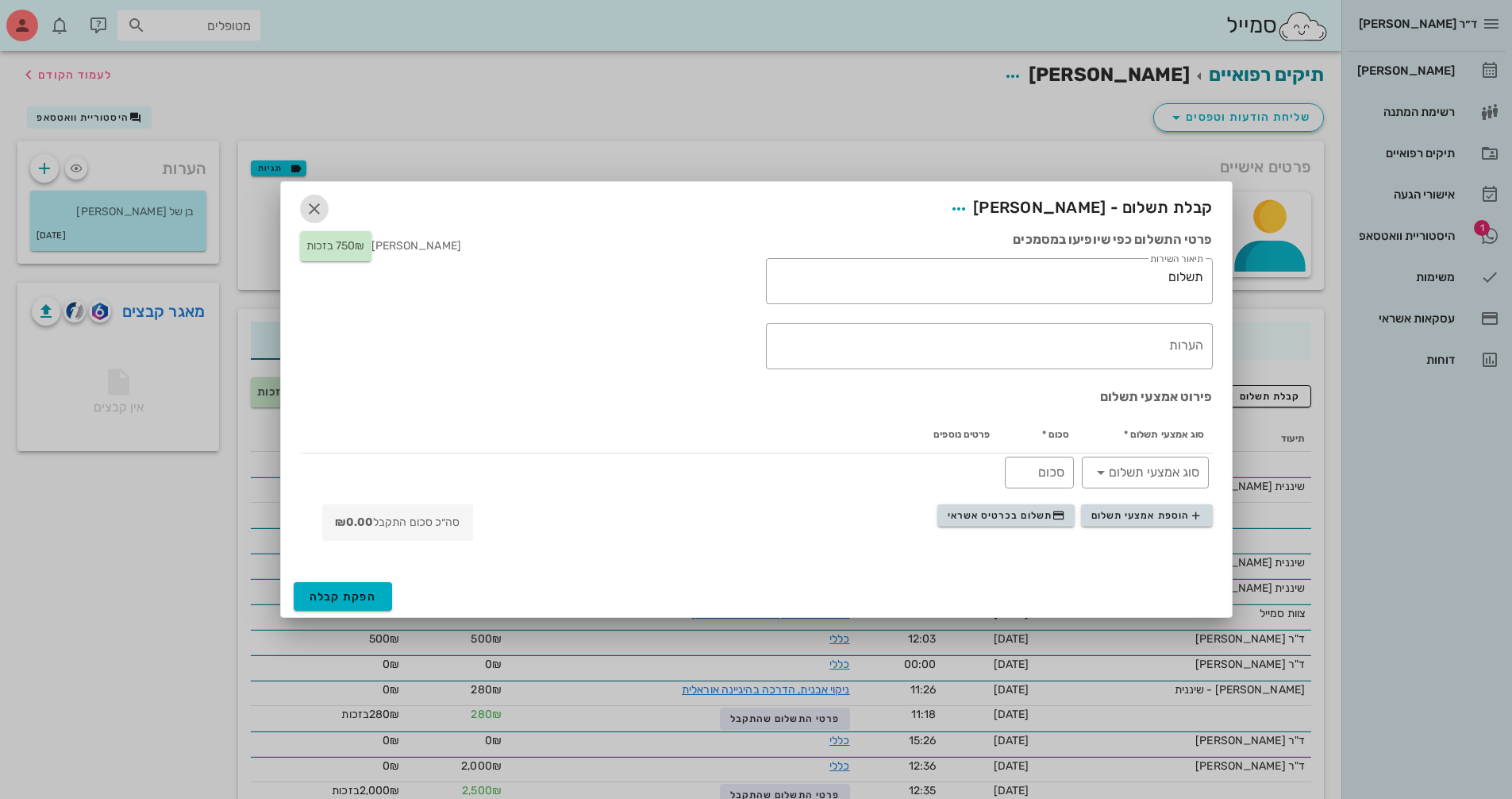
click at [312, 202] on icon "button" at bounding box center [313, 208] width 19 height 19
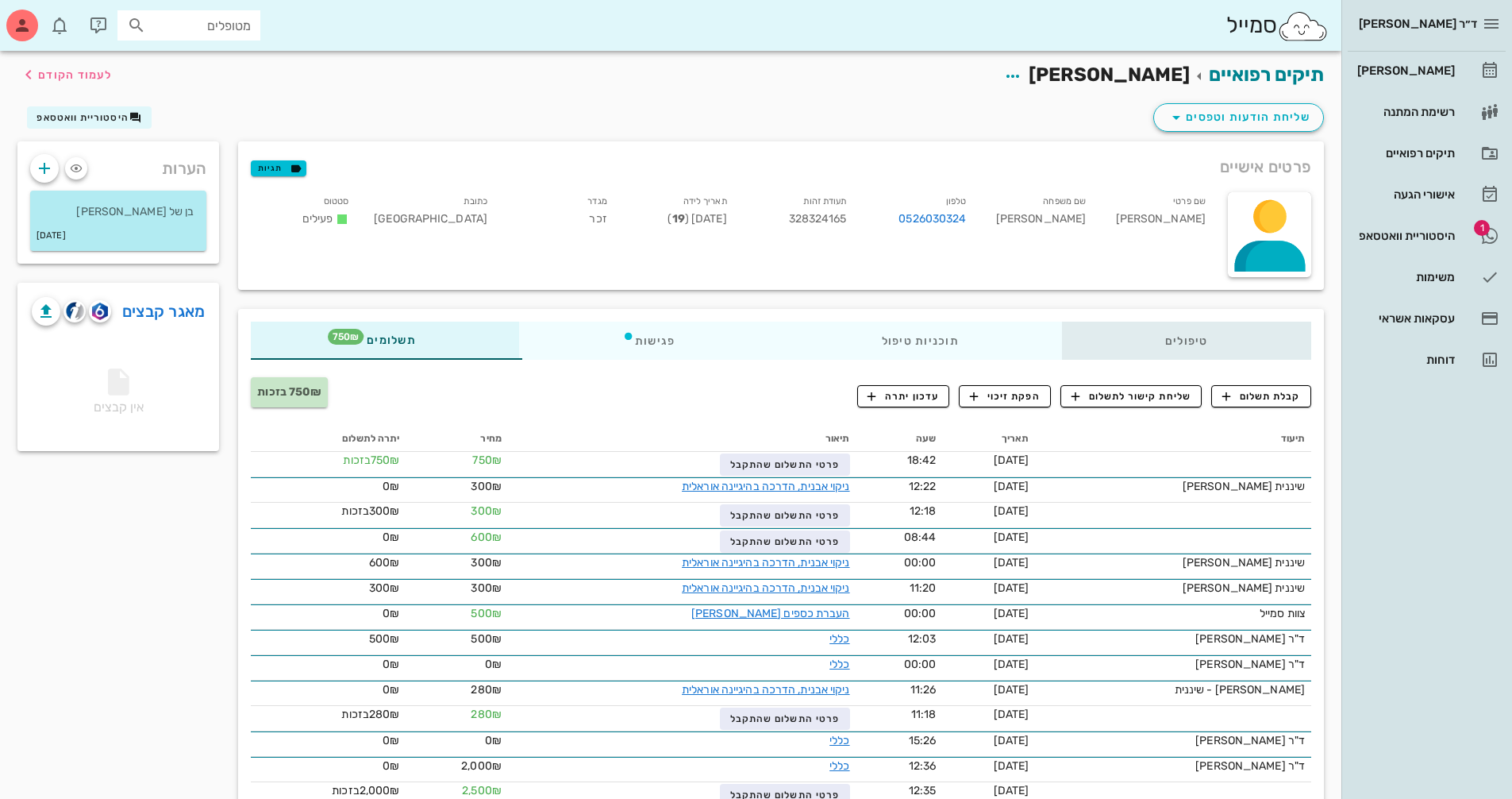
click at [1170, 351] on div "טיפולים" at bounding box center [1186, 340] width 249 height 38
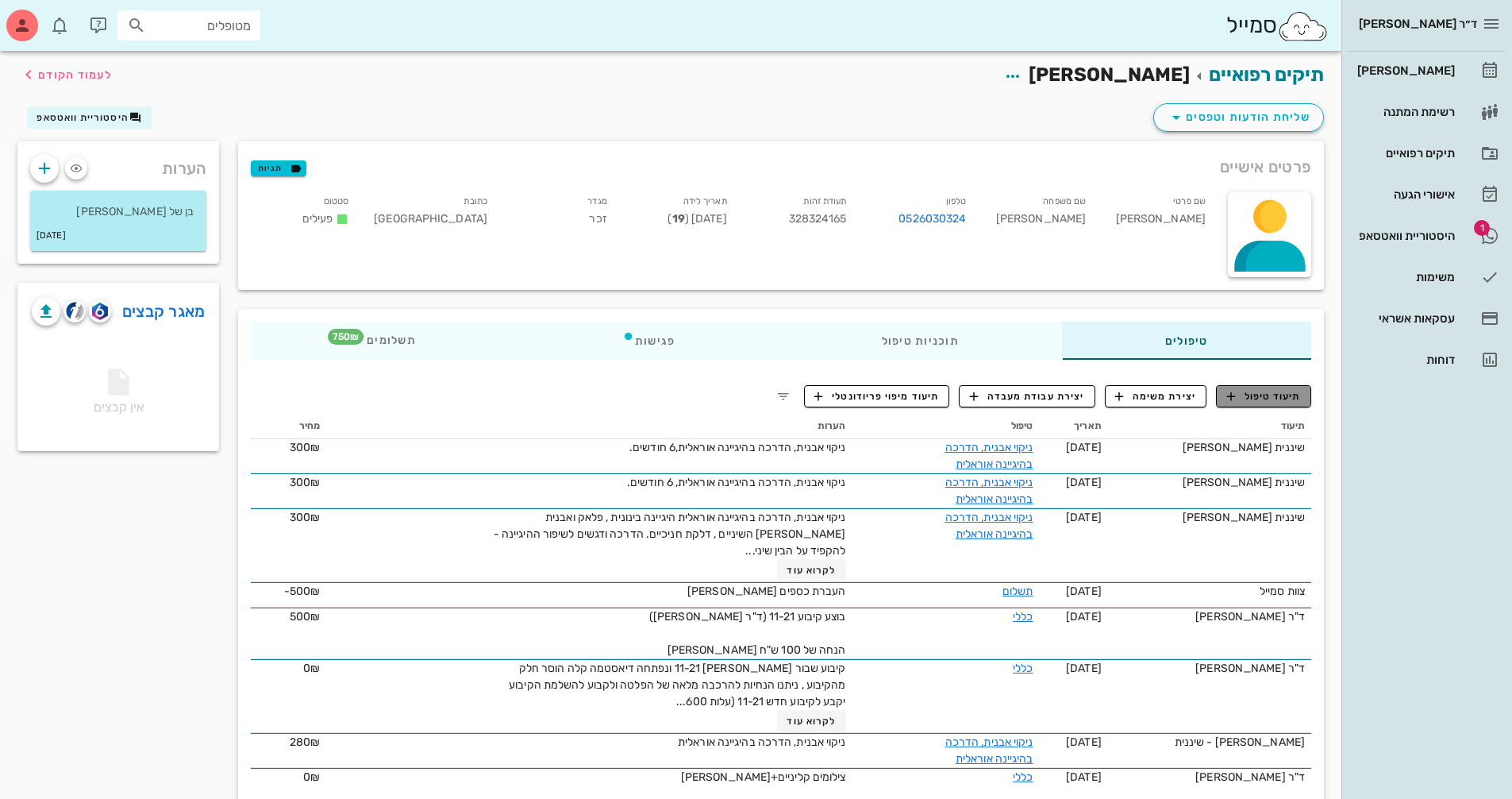
click at [1269, 404] on button "תיעוד טיפול" at bounding box center [1263, 395] width 95 height 23
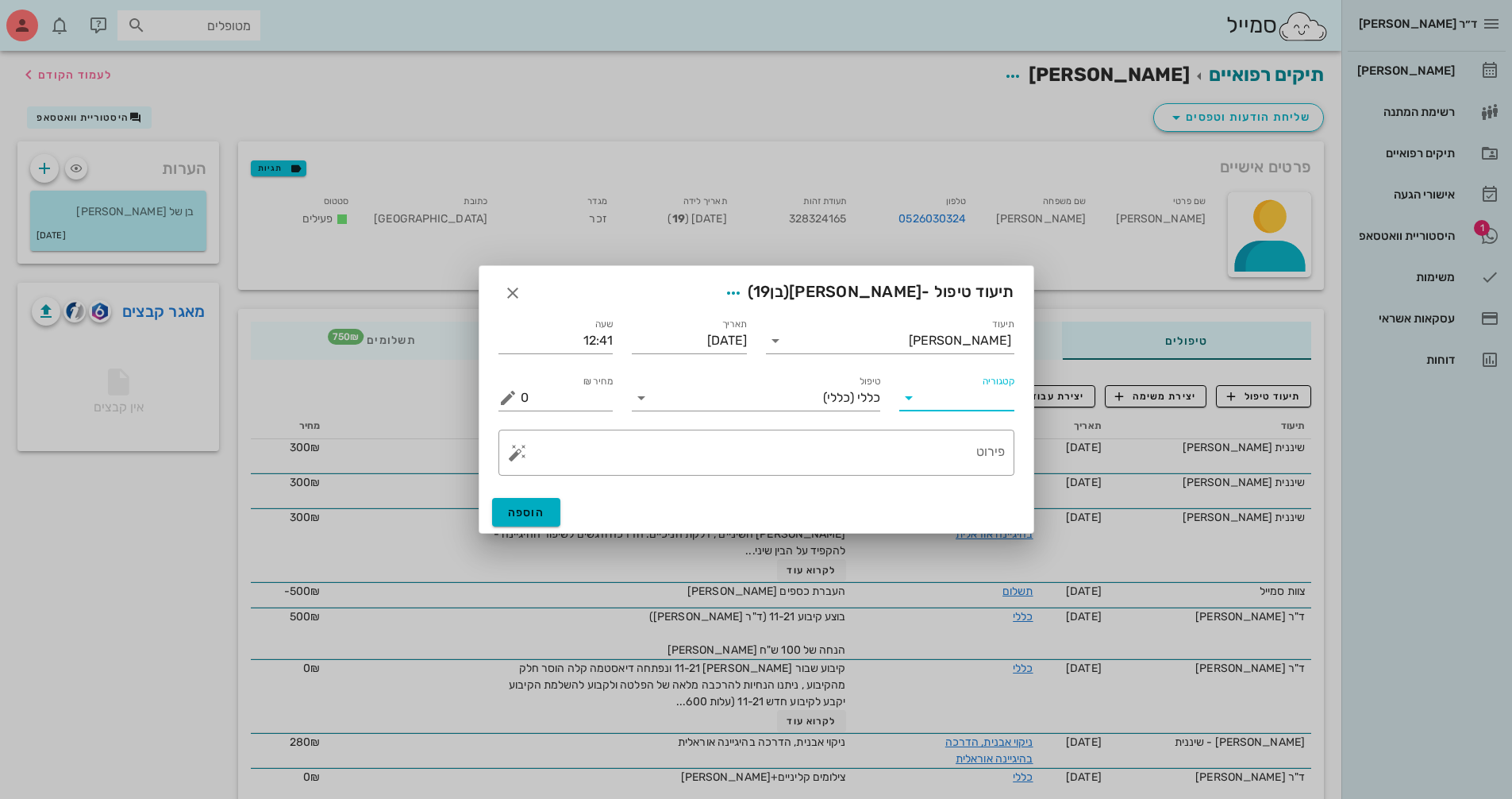
click at [965, 399] on input "קטגוריה" at bounding box center [970, 397] width 90 height 25
click at [974, 475] on div "פריודונטיה" at bounding box center [982, 474] width 139 height 15
type input "פריודונטיה"
click at [909, 340] on input "תיעוד" at bounding box center [848, 340] width 121 height 25
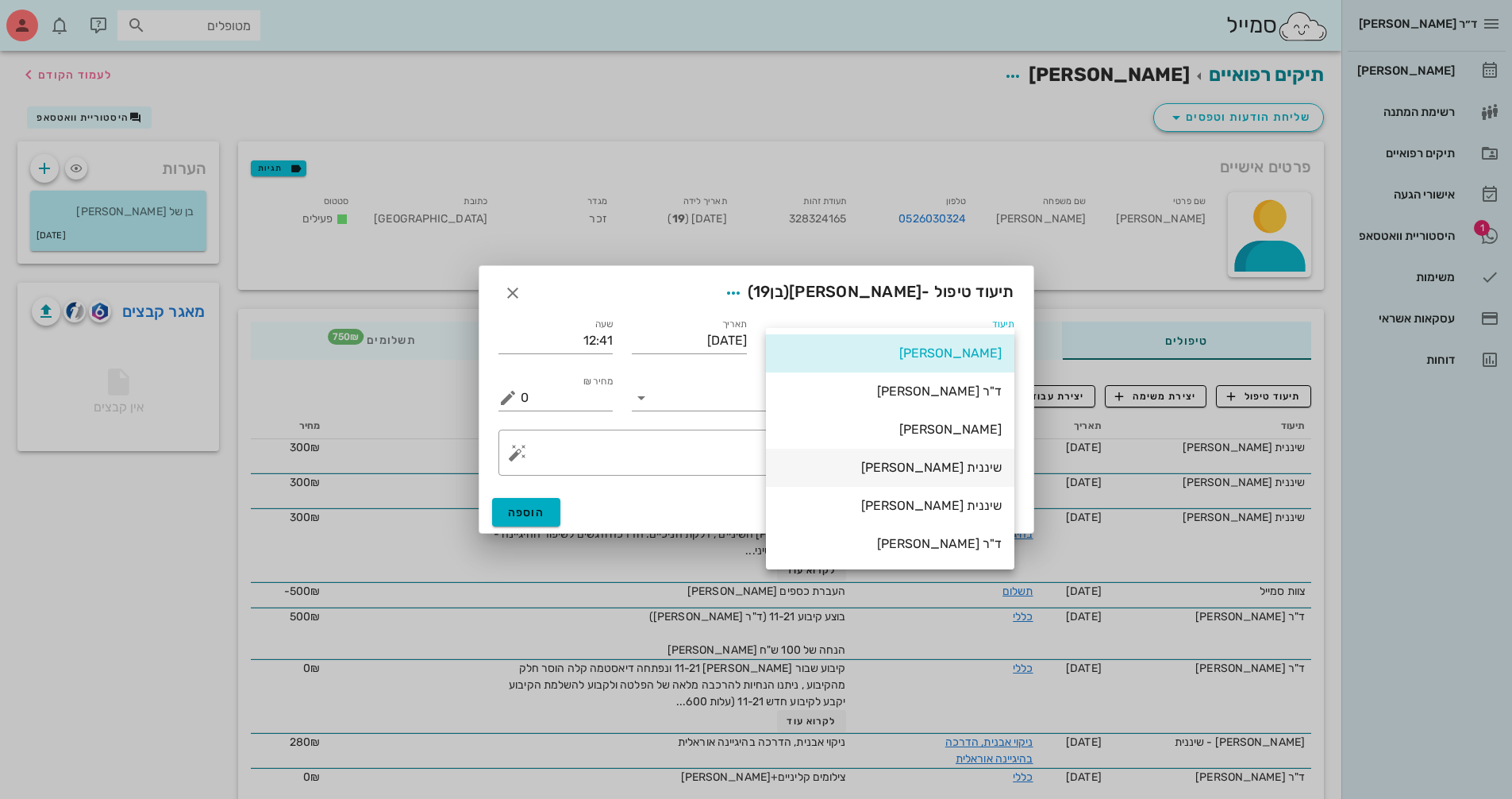
click at [963, 472] on div "שיננית [PERSON_NAME]" at bounding box center [891, 467] width 223 height 15
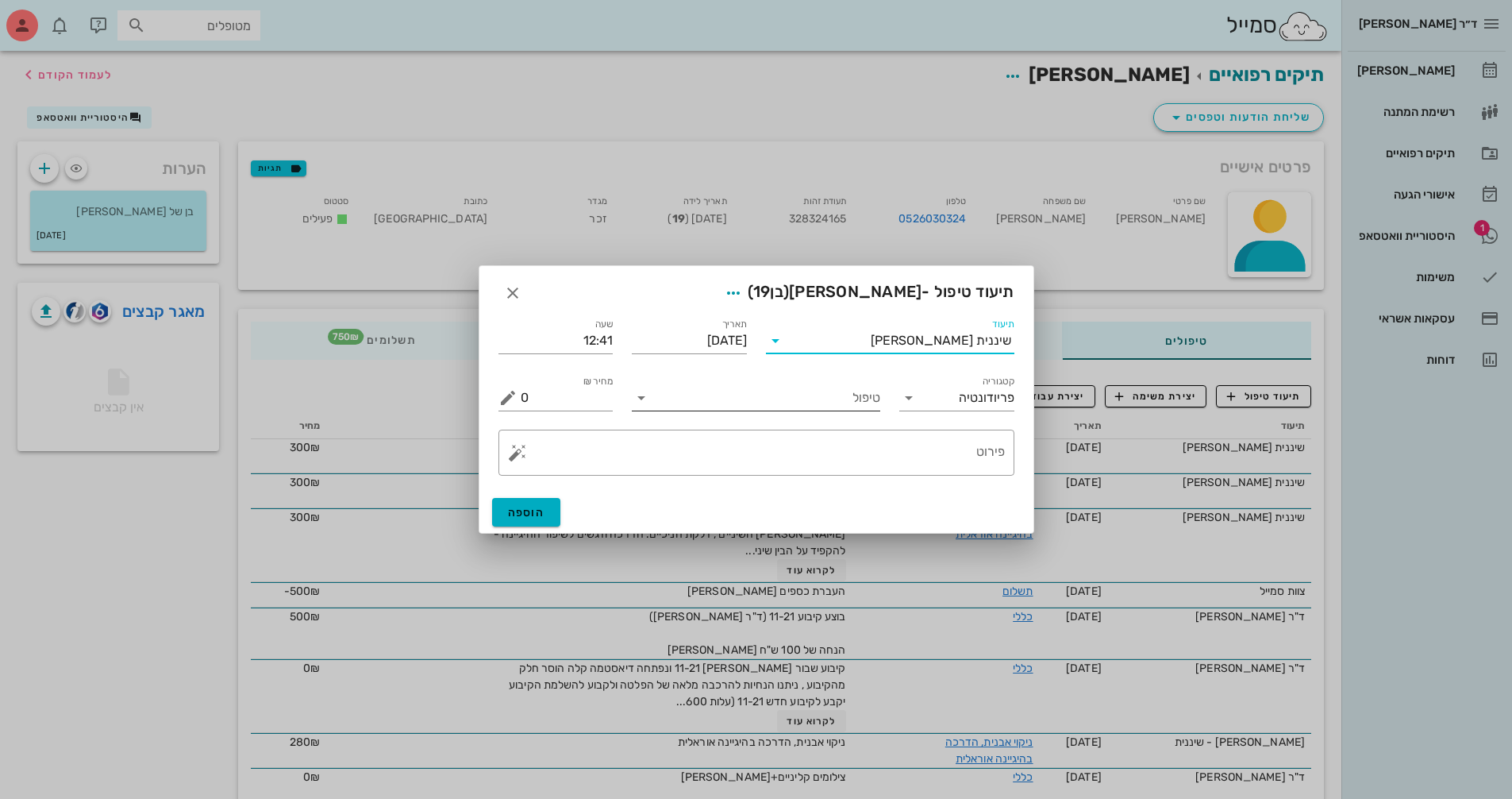
click at [765, 409] on input "טיפול" at bounding box center [766, 397] width 226 height 25
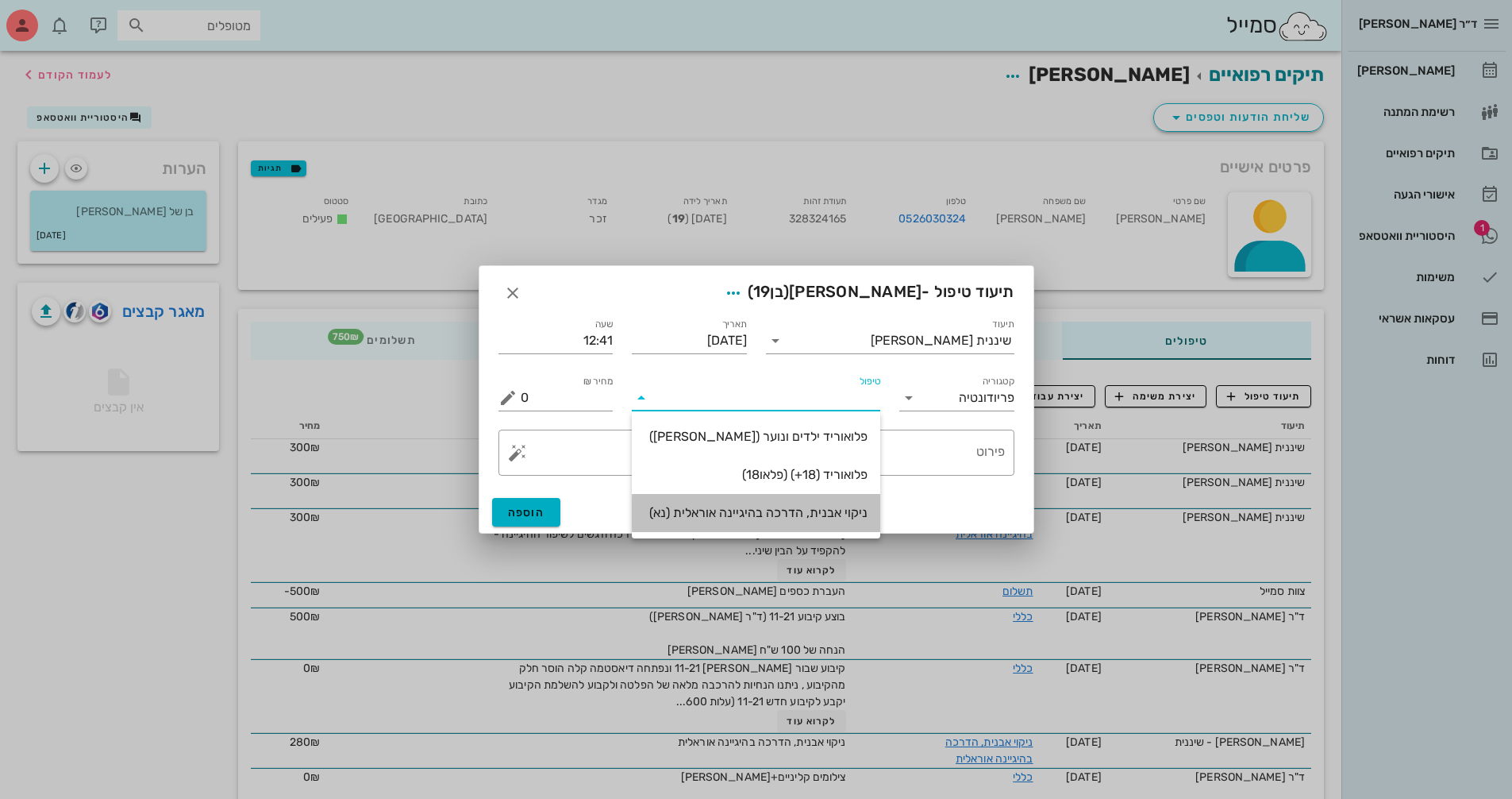
click at [794, 512] on div "ניקוי אבנית, הדרכה בהיגיינה אוראלית (נא)" at bounding box center [756, 513] width 223 height 15
type input "300"
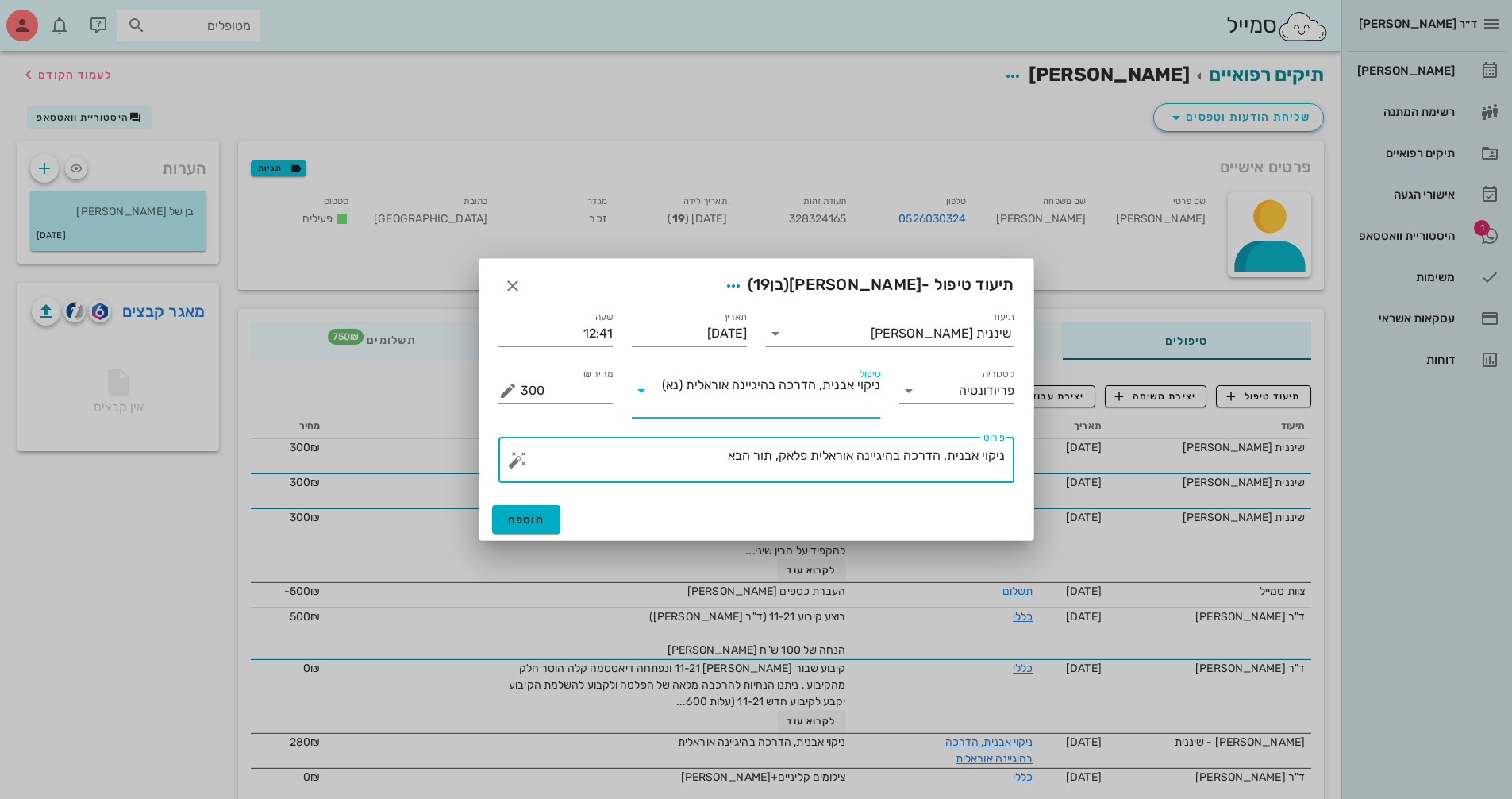
click at [712, 452] on textarea "ניקוי אבנית, הדרכה בהיגיינה אוראלית פלאק, תור הבא" at bounding box center [763, 464] width 484 height 38
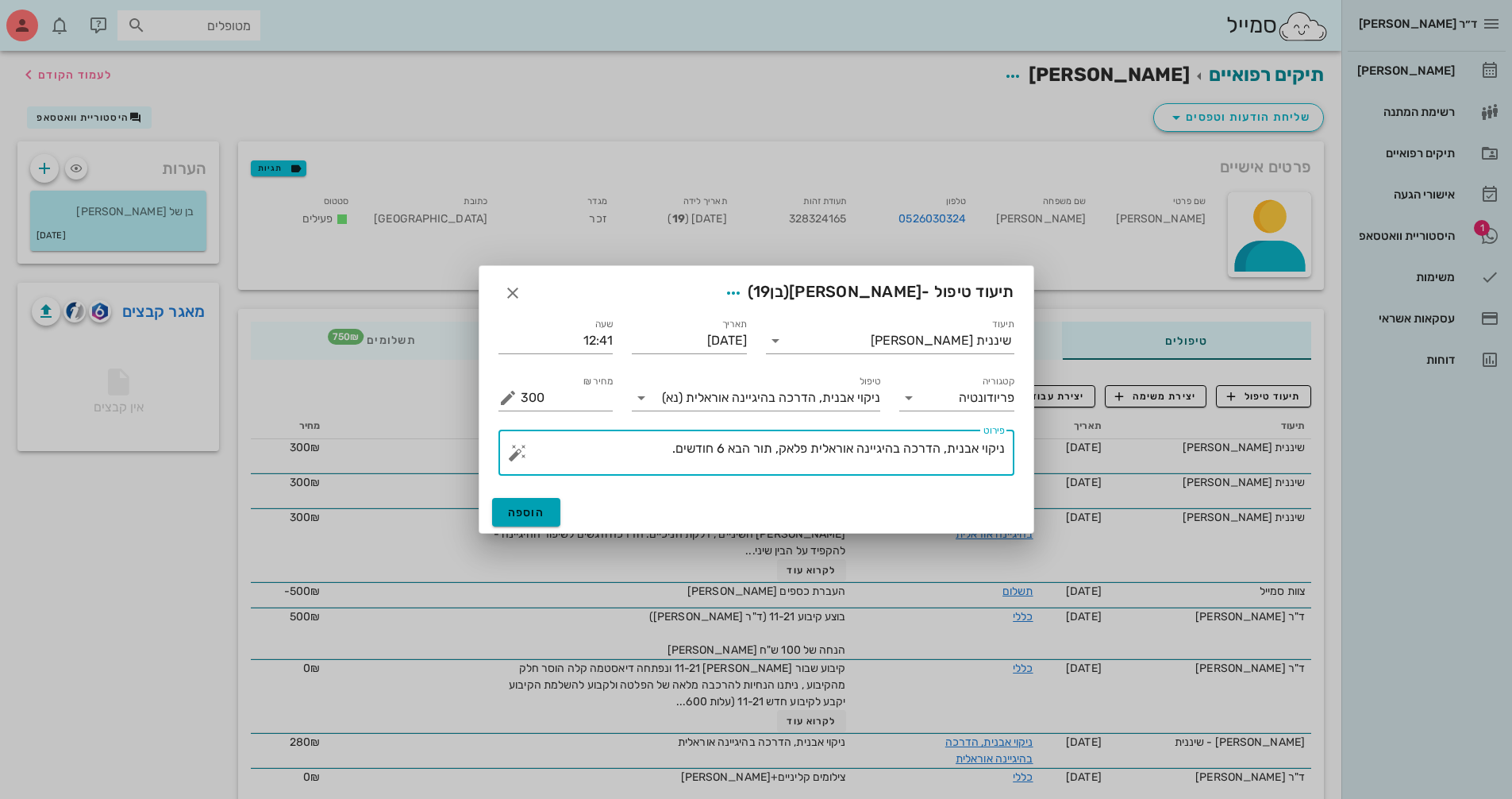
type textarea "ניקוי אבנית, הדרכה בהיגיינה אוראלית פלאק, תור הבא 6 חודשים."
click at [539, 516] on span "הוספה" at bounding box center [526, 512] width 37 height 14
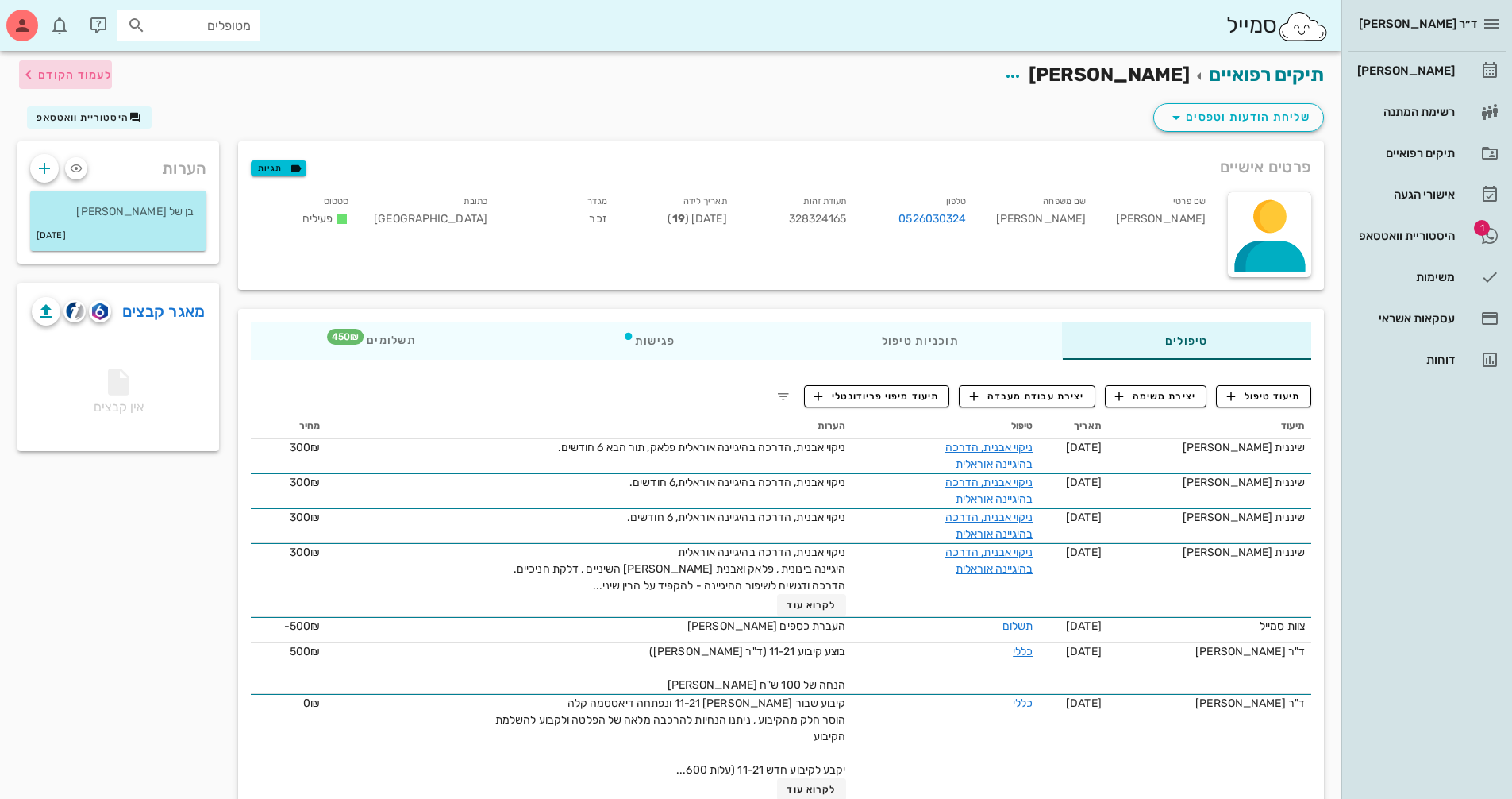
click at [35, 78] on icon "button" at bounding box center [28, 74] width 19 height 19
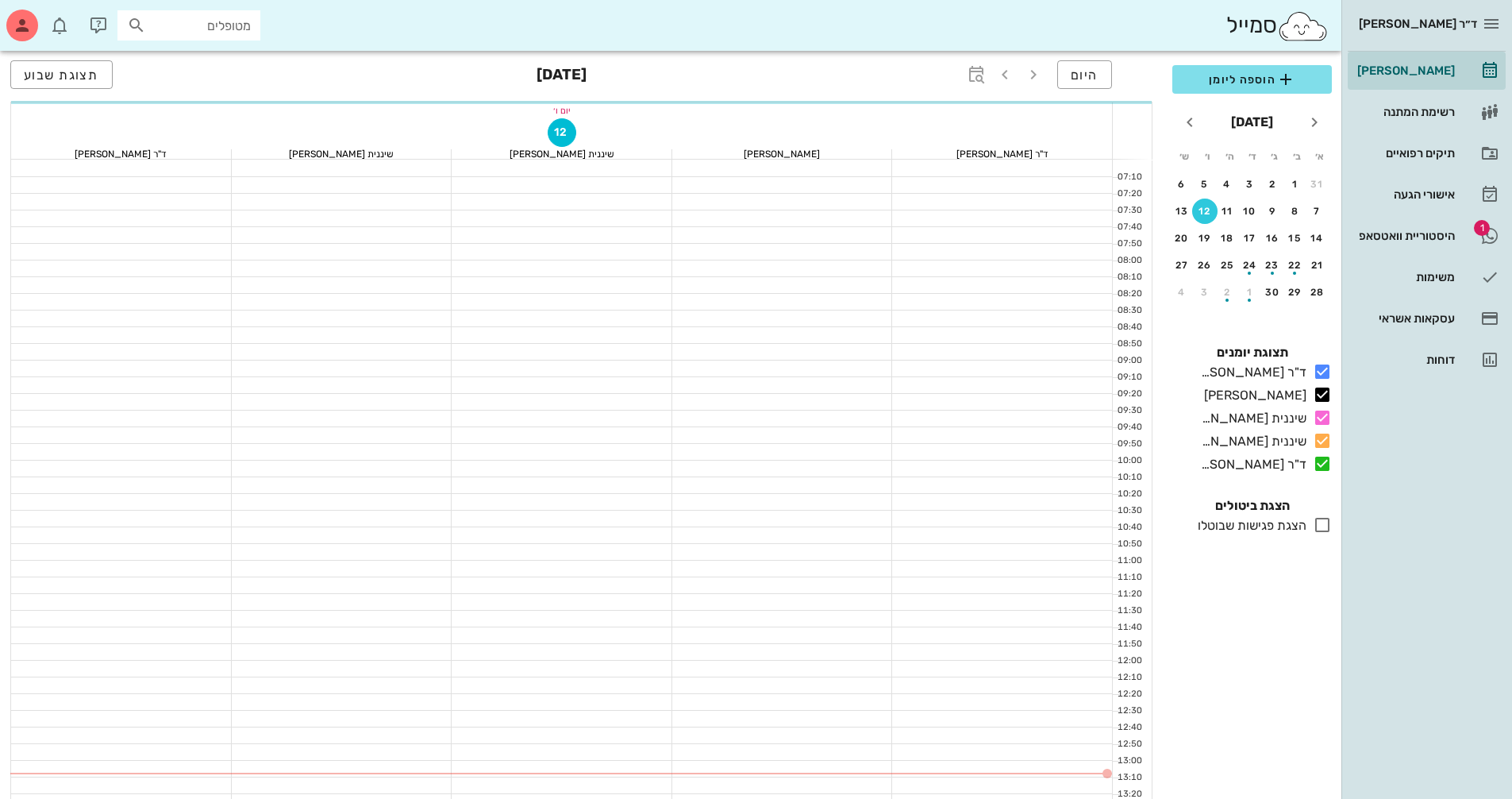
scroll to position [131, 0]
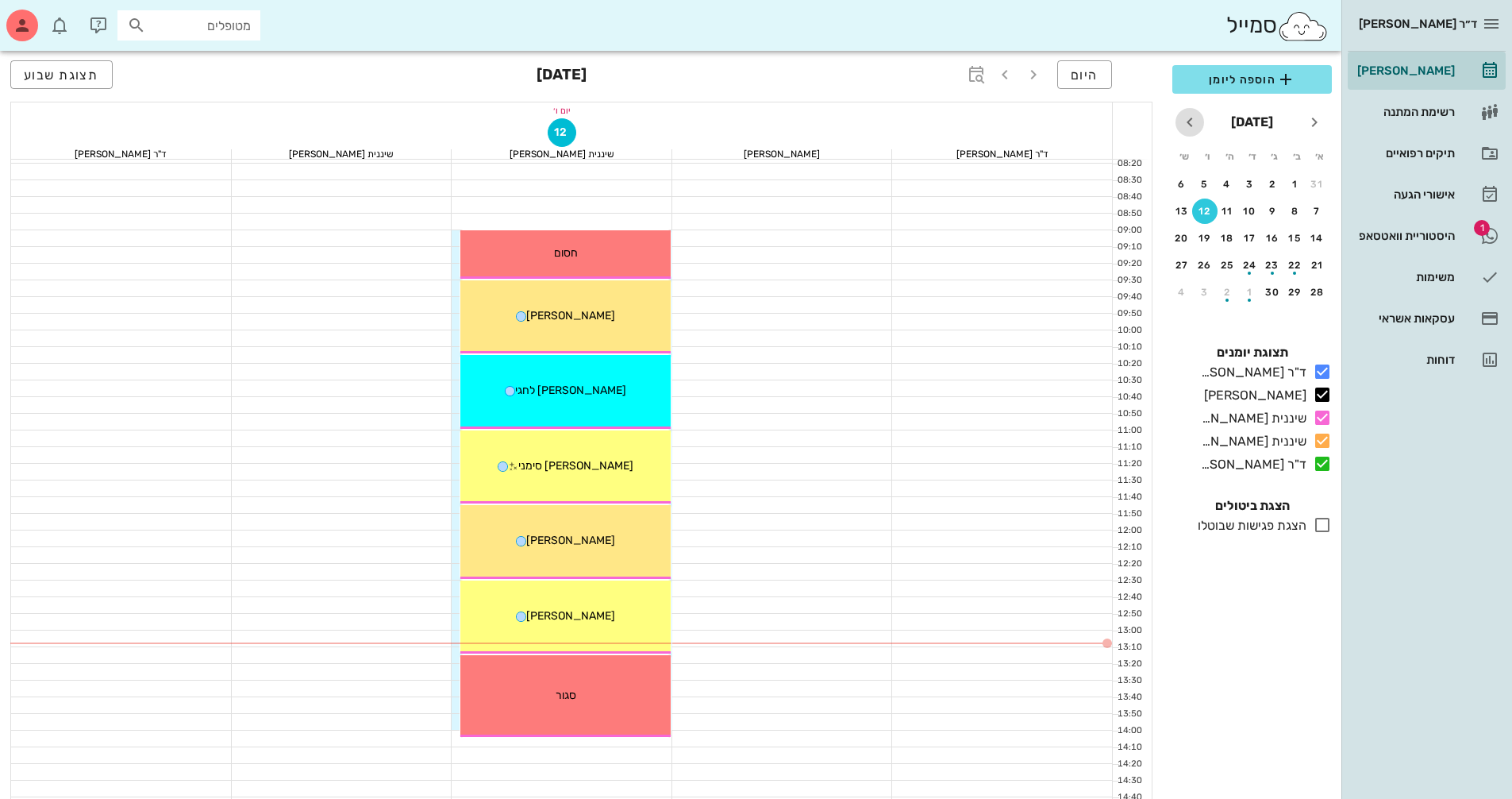
click at [1197, 122] on icon "חודש הבא" at bounding box center [1190, 122] width 19 height 19
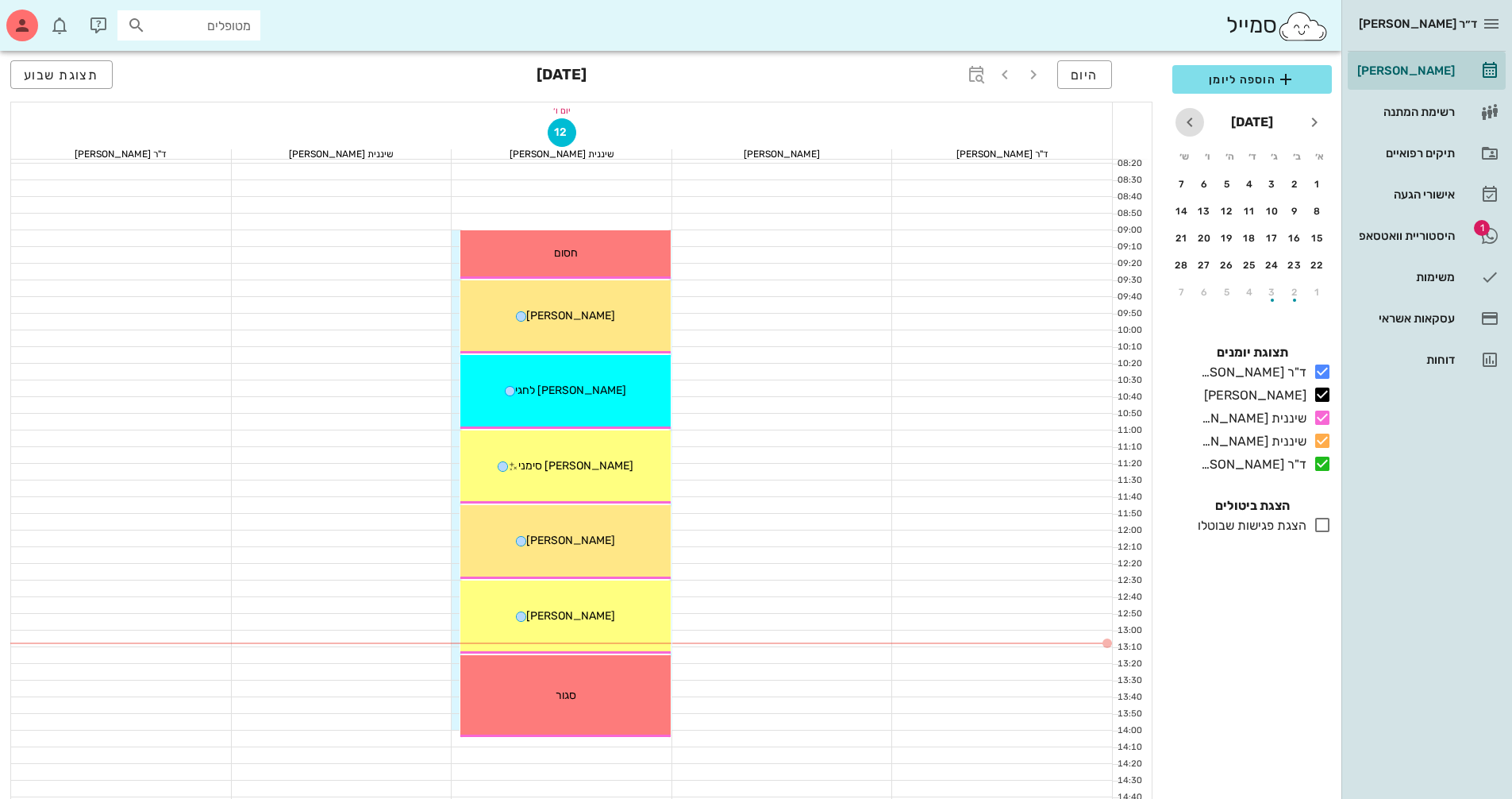
click at [1197, 122] on icon "חודש הבא" at bounding box center [1190, 122] width 19 height 19
click at [1202, 184] on div "6" at bounding box center [1205, 184] width 25 height 11
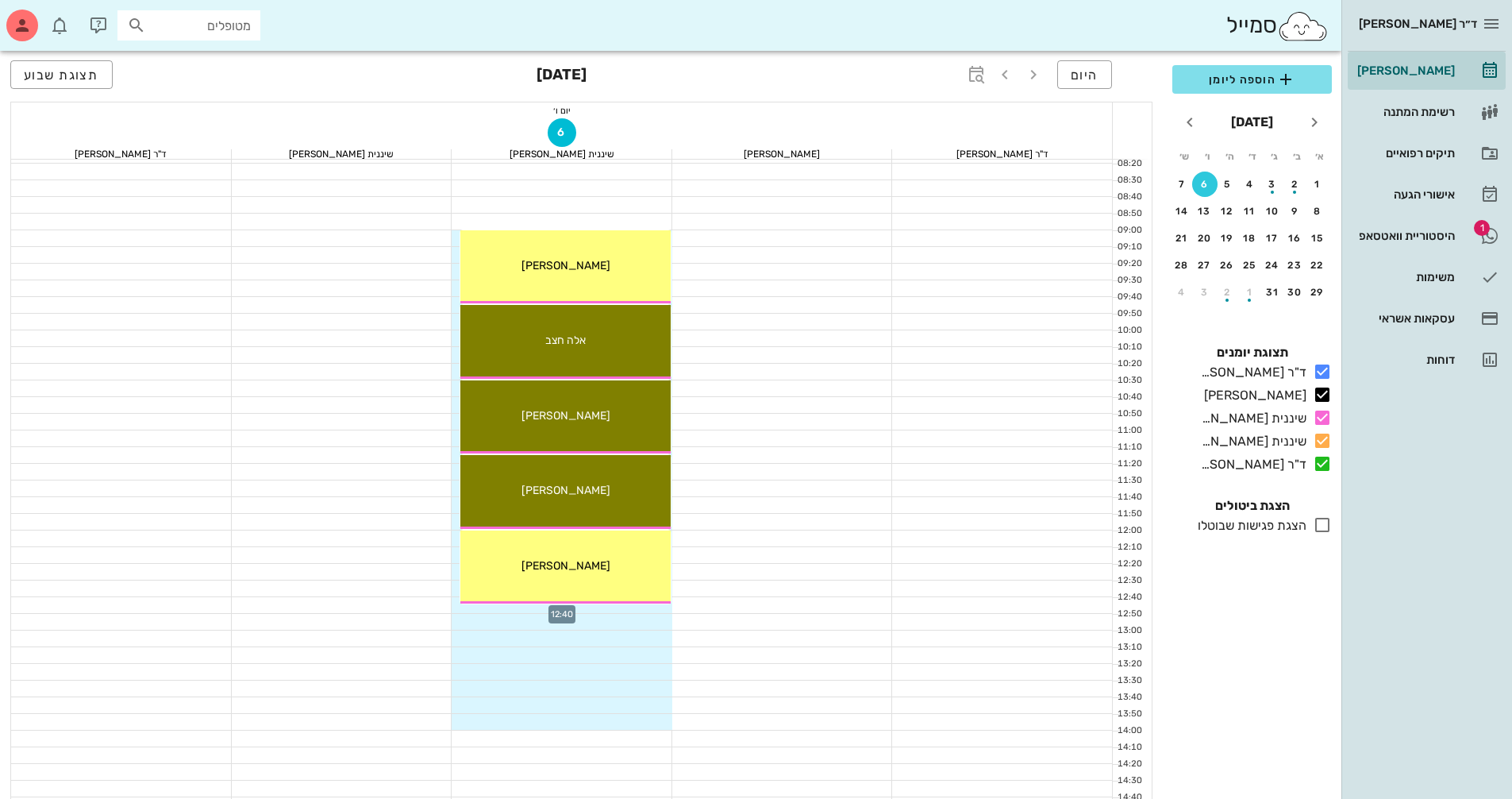
click at [650, 610] on div at bounding box center [562, 605] width 221 height 16
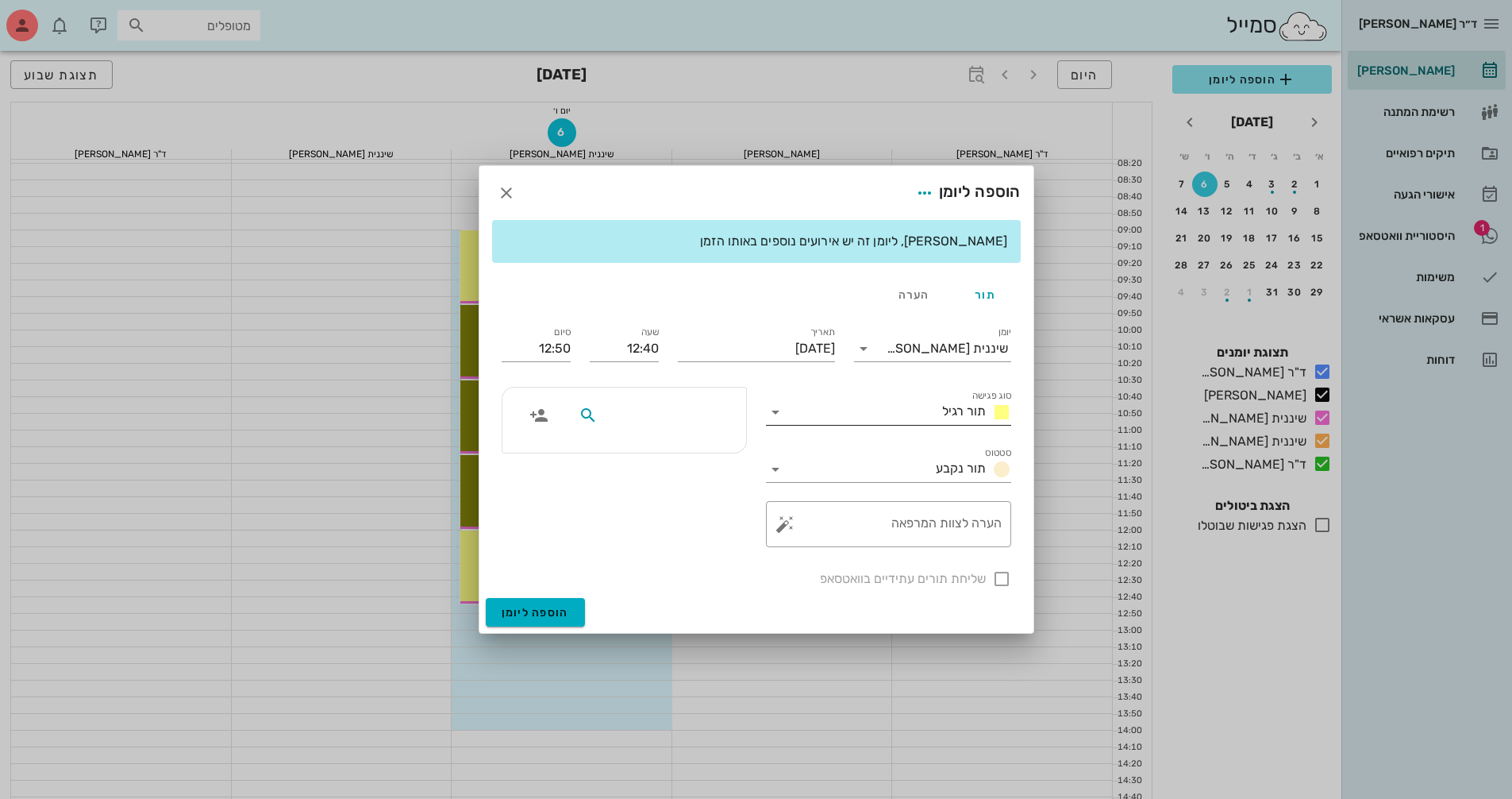
drag, startPoint x: 675, startPoint y: 416, endPoint x: 788, endPoint y: 413, distance: 113.0
click at [788, 413] on div "יומן שיננית [PERSON_NAME] סוג פגישה תור רגיל סטטוס תור נקבע תאריך [DATE] שעה 12…" at bounding box center [756, 456] width 529 height 285
click at [691, 422] on input "מטופלים" at bounding box center [662, 415] width 122 height 21
type input "[PERSON_NAME]"
click at [699, 452] on div "[PERSON_NAME] 328324165" at bounding box center [633, 450] width 175 height 13
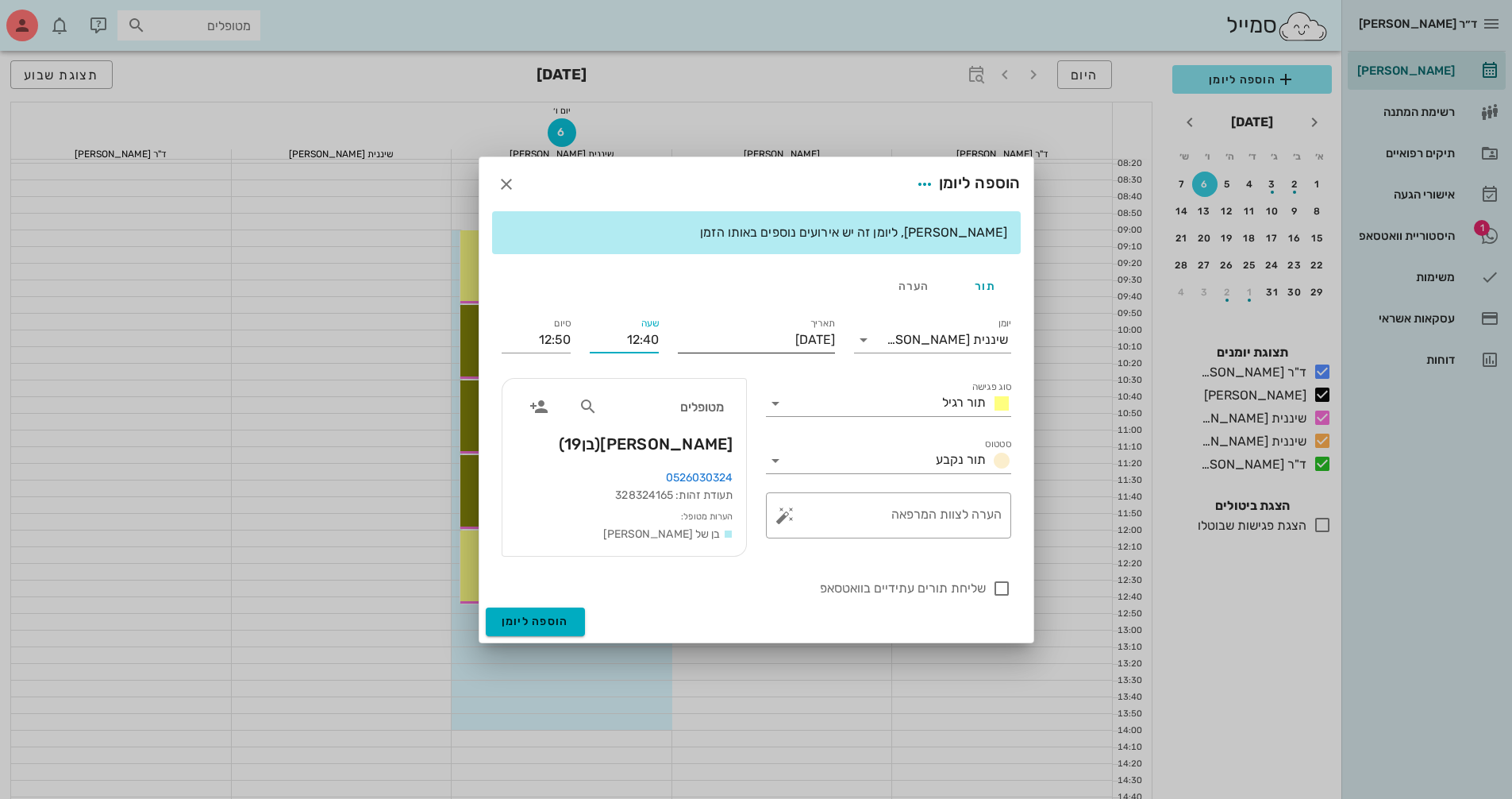
drag, startPoint x: 620, startPoint y: 335, endPoint x: 687, endPoint y: 334, distance: 67.0
click at [687, 334] on div "יומן שיננית [PERSON_NAME] סוג פגישה תור רגיל סטטוס תור נקבע תאריך [DATE] שעה 12…" at bounding box center [756, 456] width 529 height 303
type input "12:45"
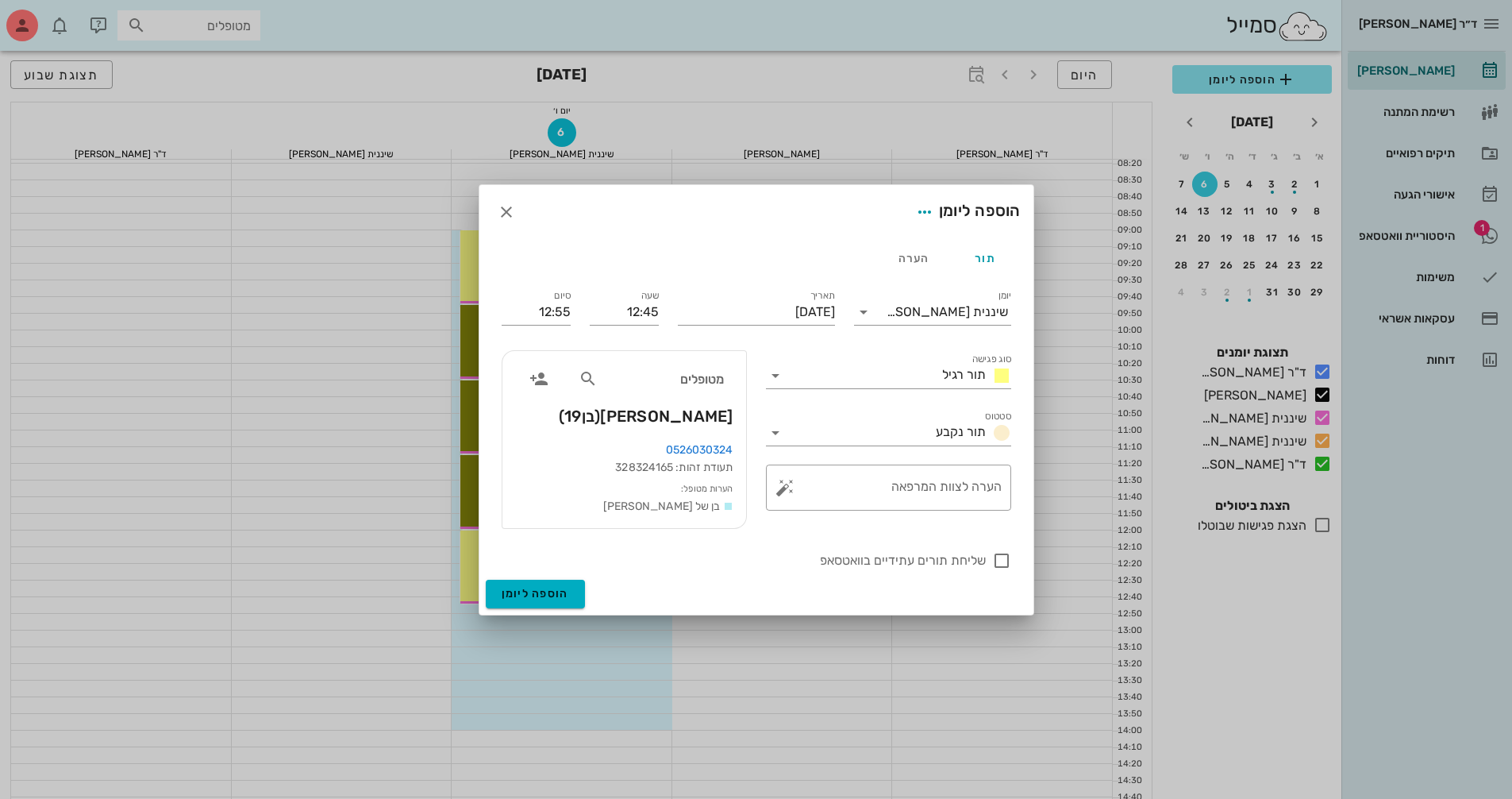
click at [663, 593] on form "הוספה ליומן תור הערה יומן שיננית [PERSON_NAME] סוג פגישה תור רגיל סטטוס תור נקב…" at bounding box center [756, 399] width 554 height 430
drag, startPoint x: 531, startPoint y: 307, endPoint x: 578, endPoint y: 307, distance: 47.0
click at [578, 307] on div "סיום 12:55" at bounding box center [536, 309] width 88 height 64
type input "13:30"
click at [656, 574] on div "שליחת תורים עתידיים בוואטסאפ" at bounding box center [756, 559] width 529 height 41
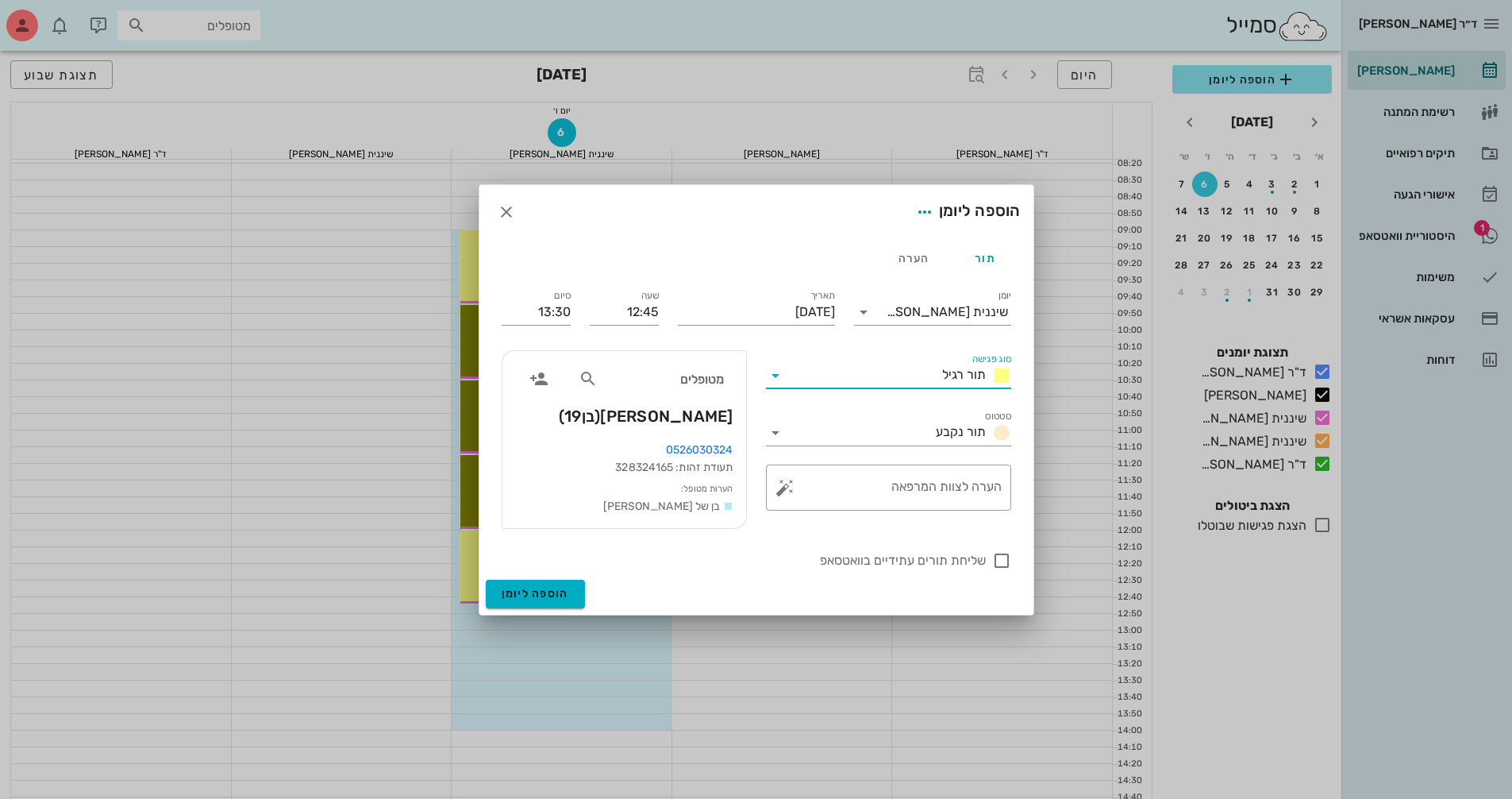
click at [857, 381] on input "סוג פגישה" at bounding box center [862, 376] width 148 height 25
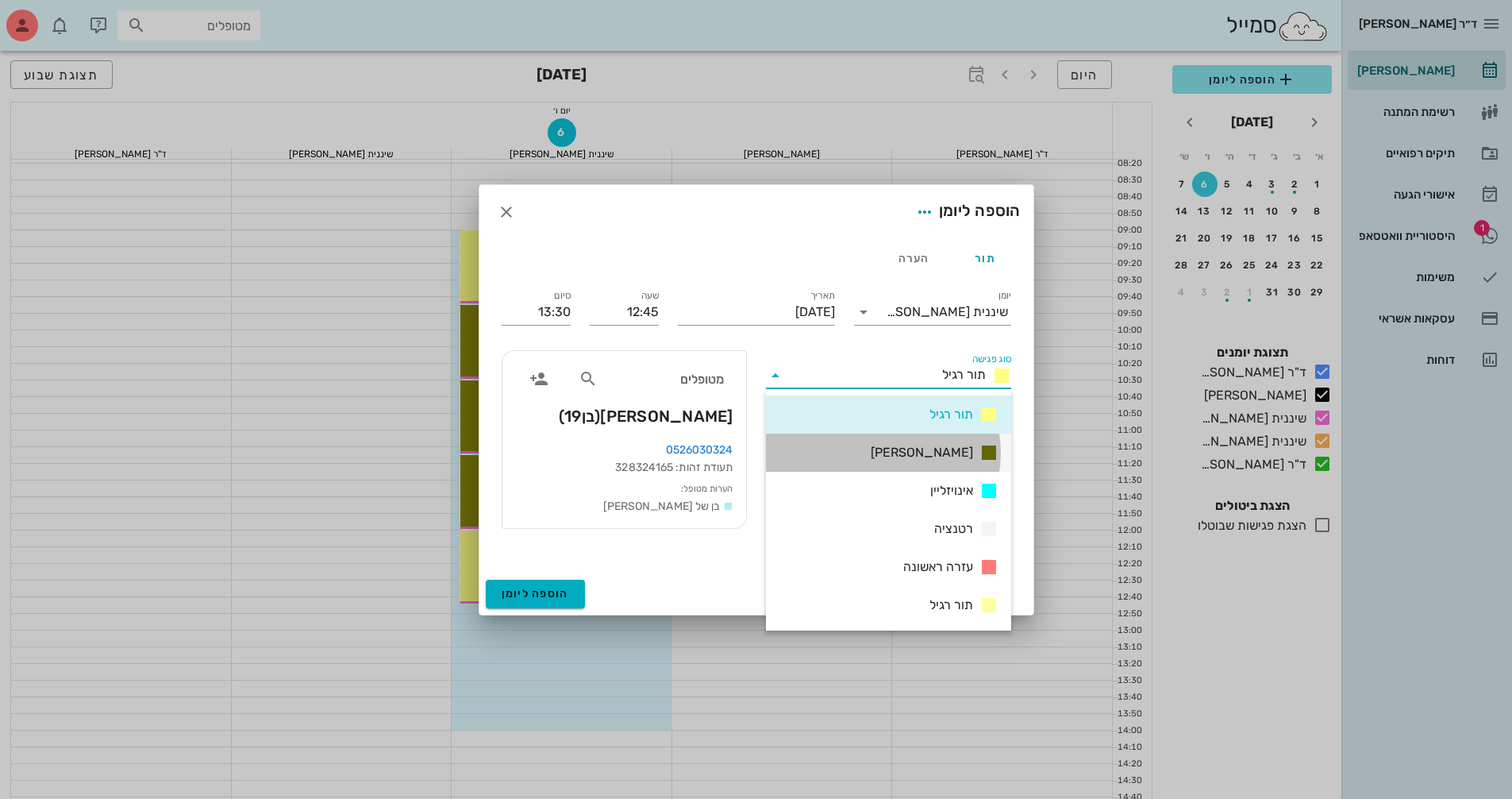
click at [892, 452] on div "[PERSON_NAME]" at bounding box center [889, 452] width 245 height 38
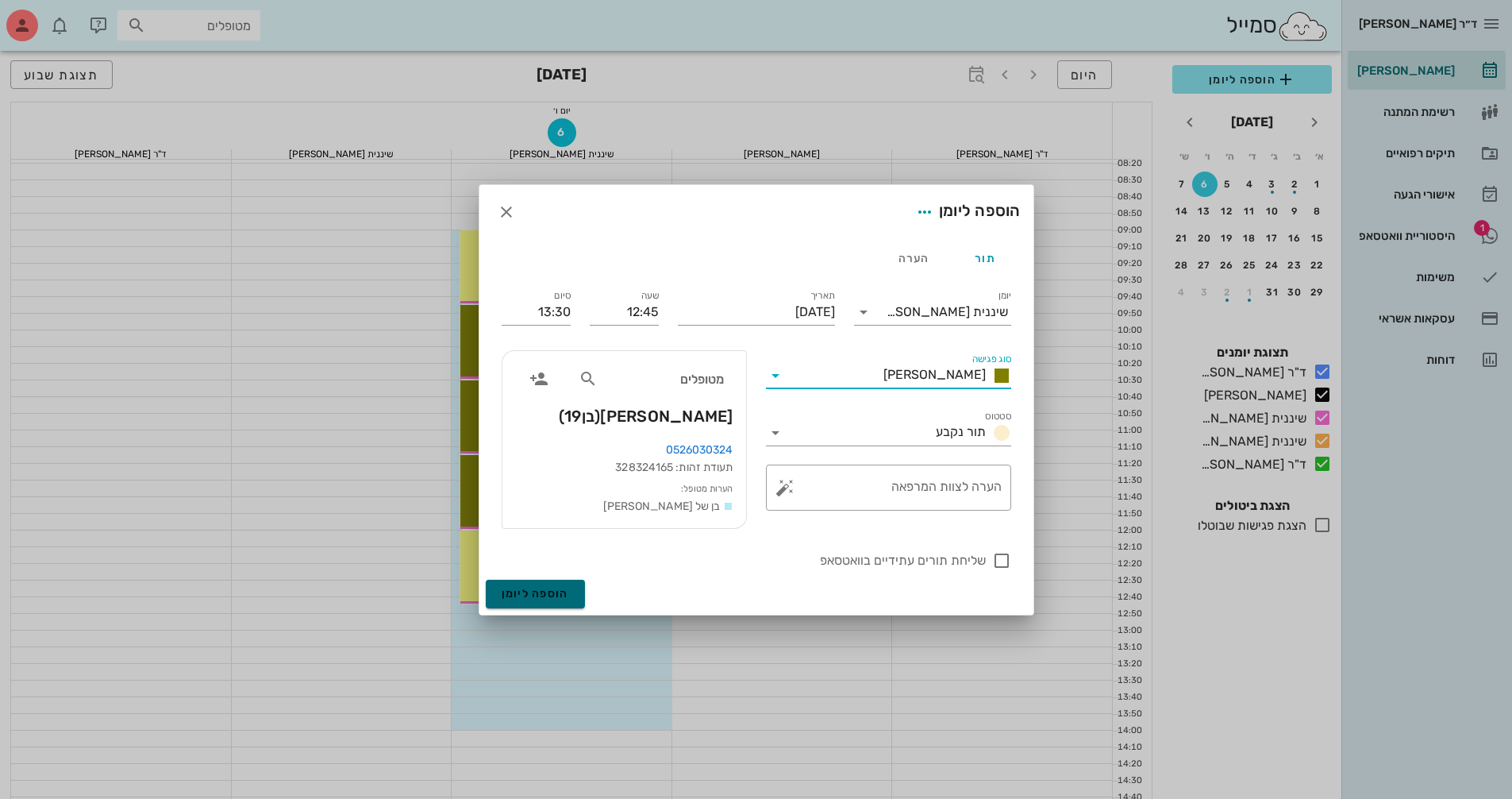
click at [544, 602] on button "הוספה ליומן" at bounding box center [535, 594] width 99 height 29
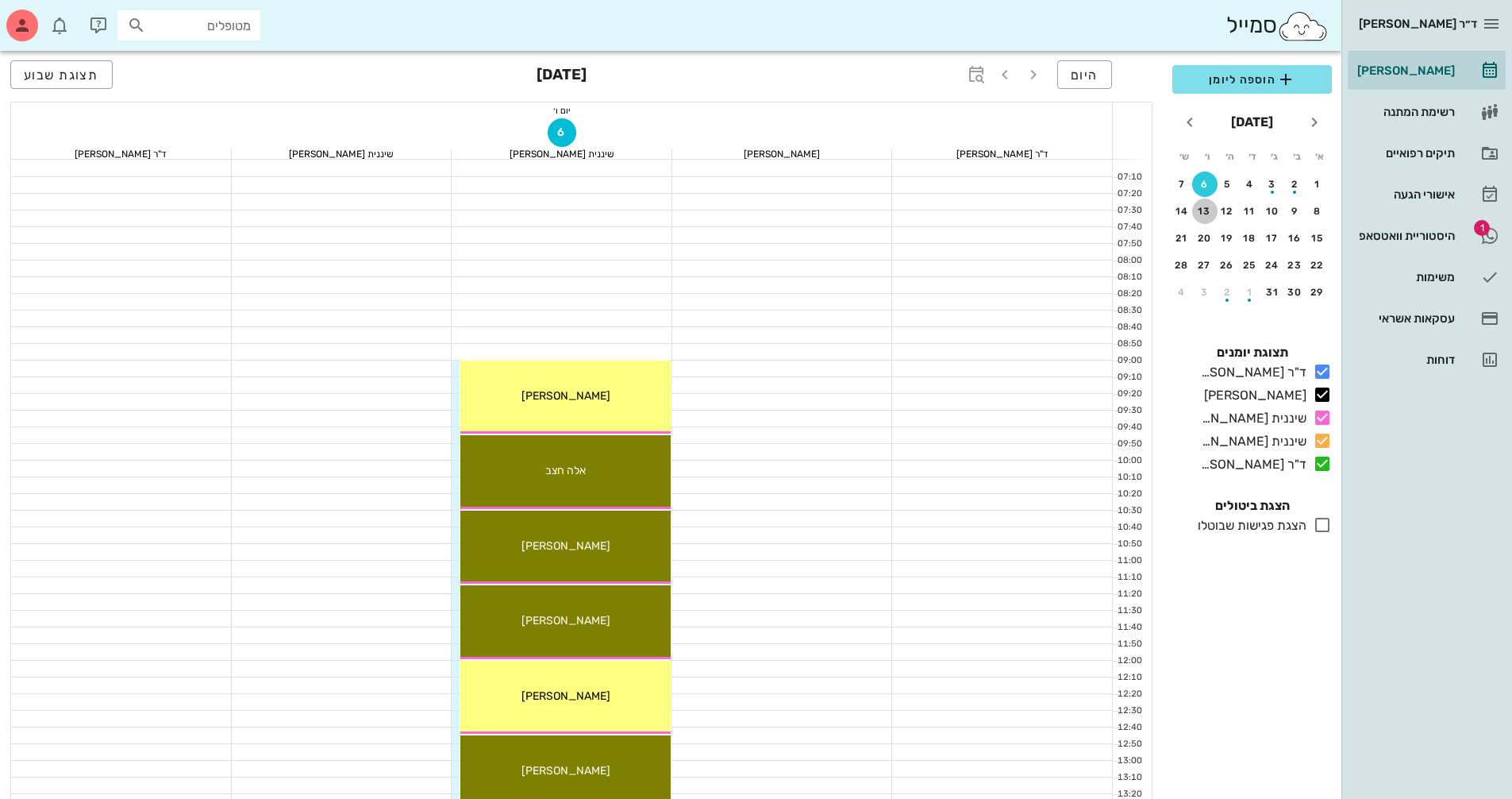
click at [1211, 210] on div "13" at bounding box center [1205, 211] width 25 height 11
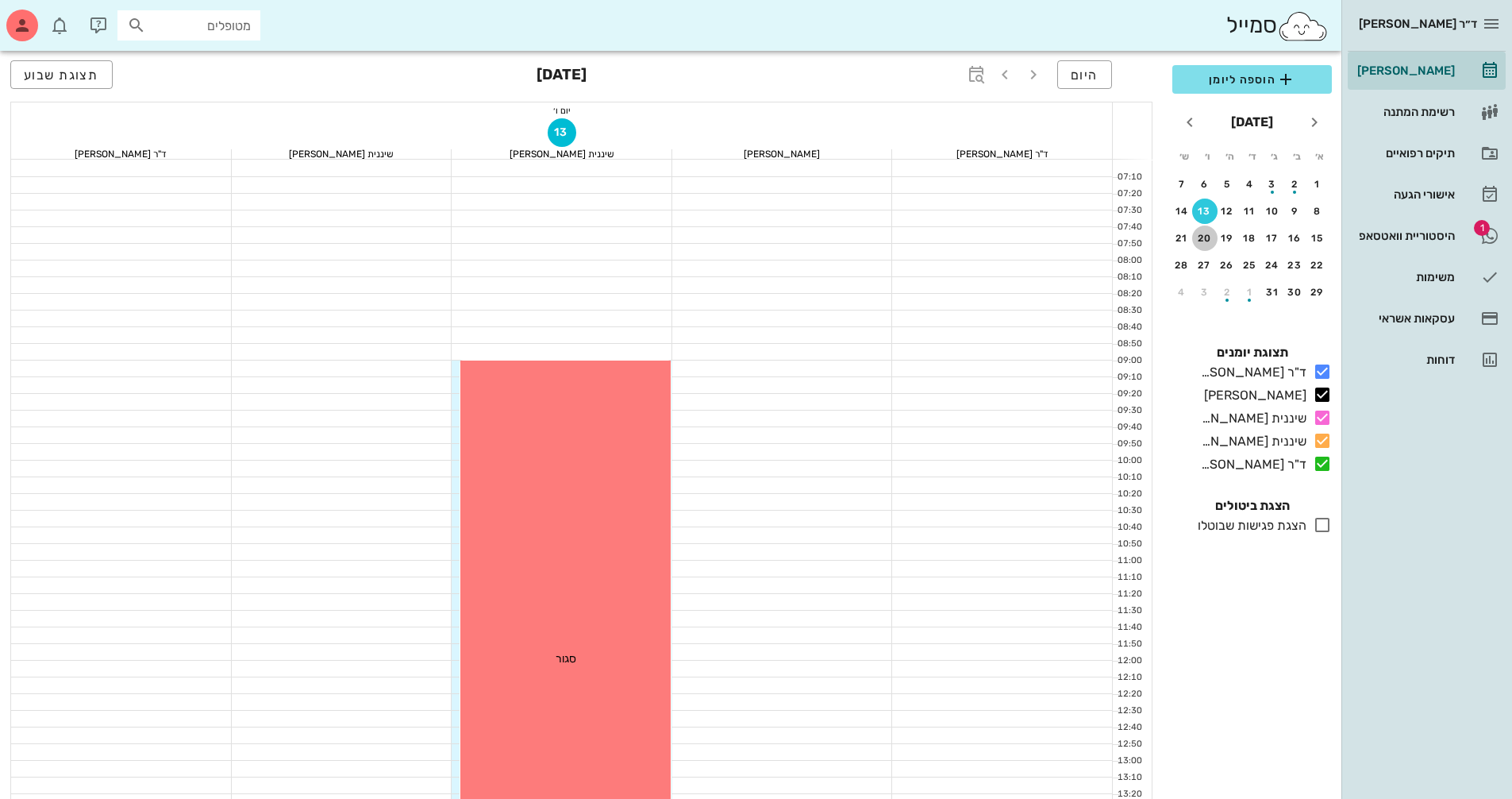
click at [1209, 232] on button "20" at bounding box center [1205, 238] width 25 height 25
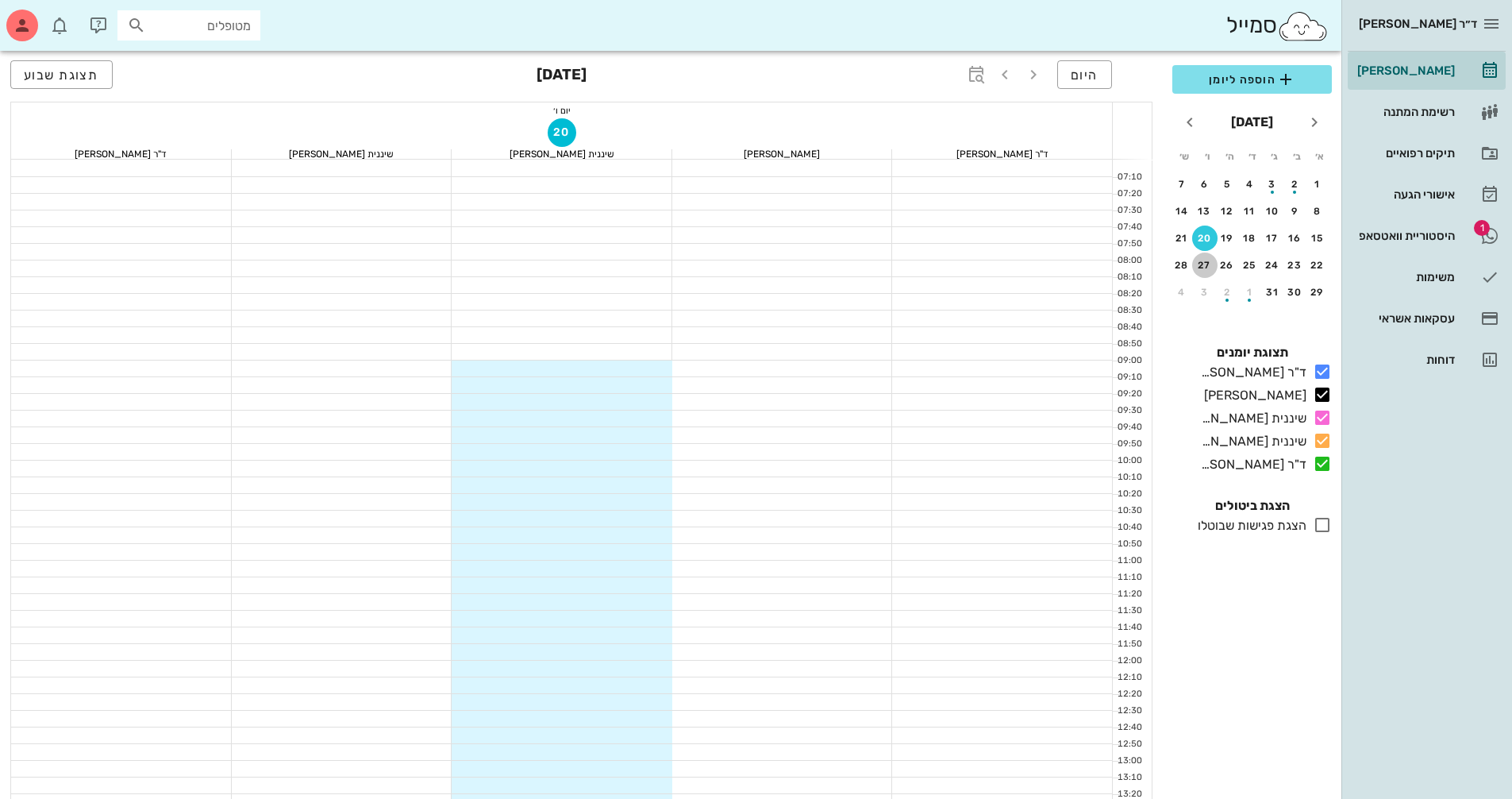
click at [1205, 263] on div "27" at bounding box center [1205, 265] width 25 height 11
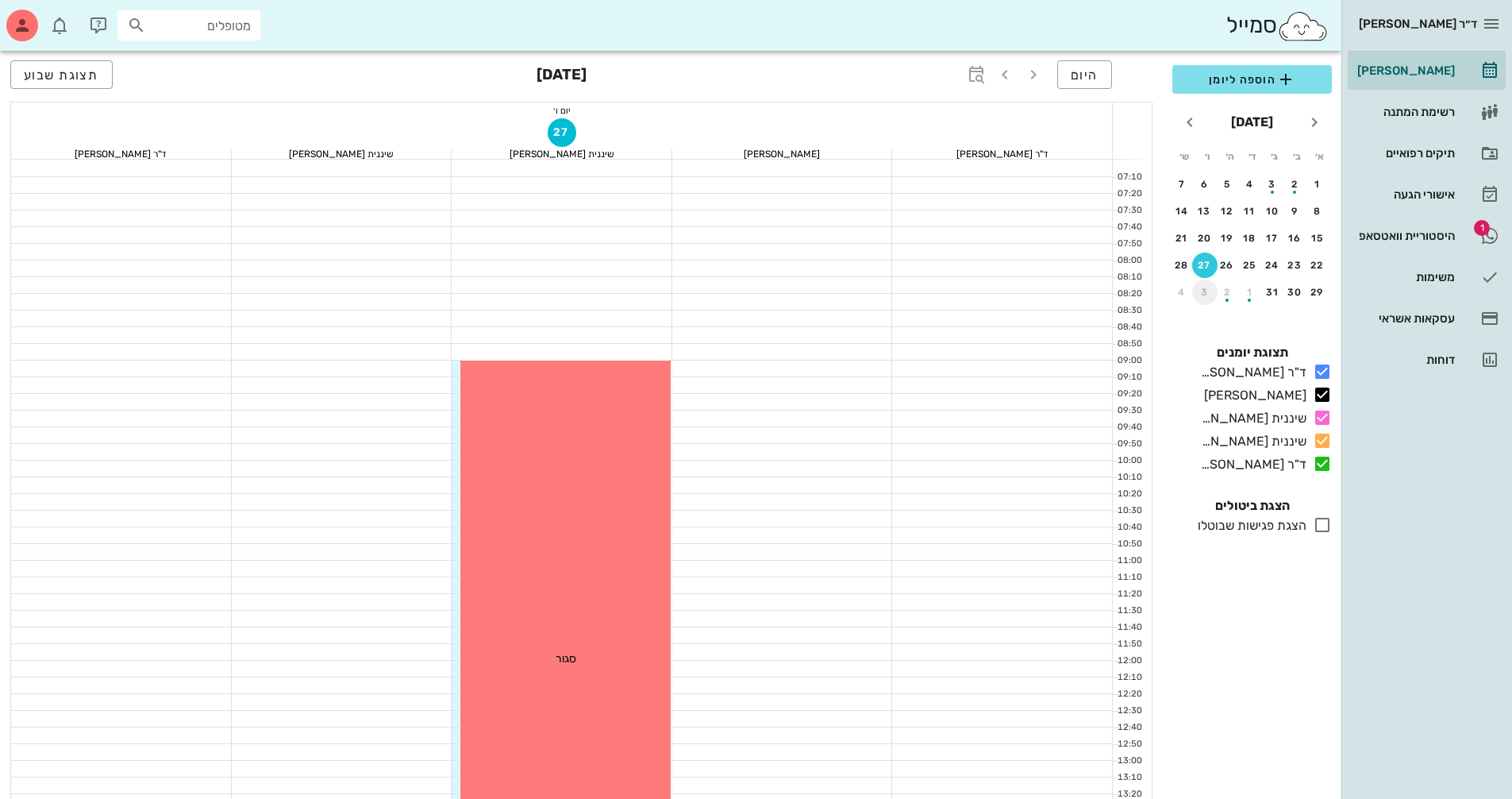
click at [1206, 291] on div "3" at bounding box center [1205, 292] width 25 height 11
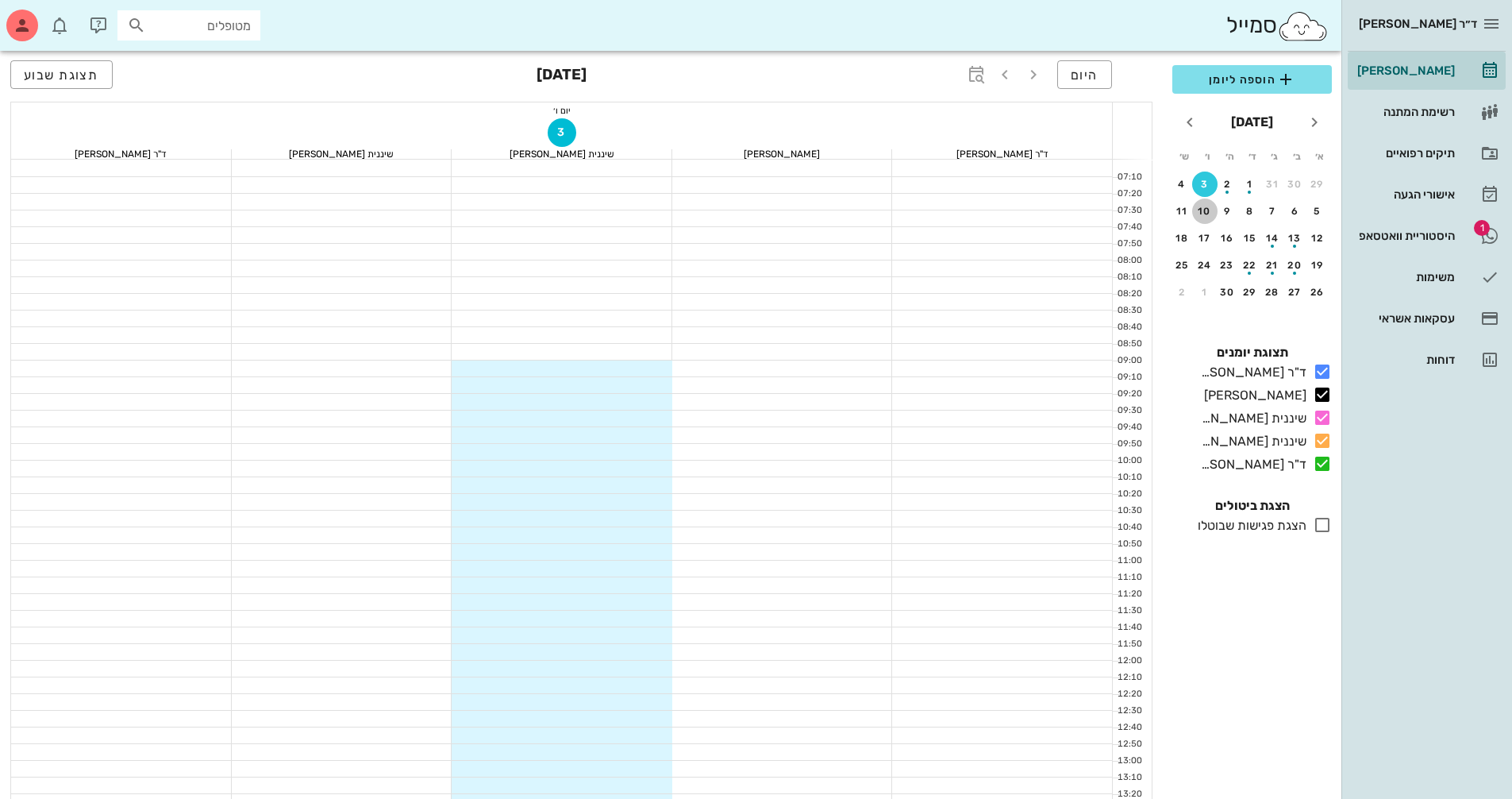
click at [1202, 207] on div "10" at bounding box center [1205, 211] width 25 height 11
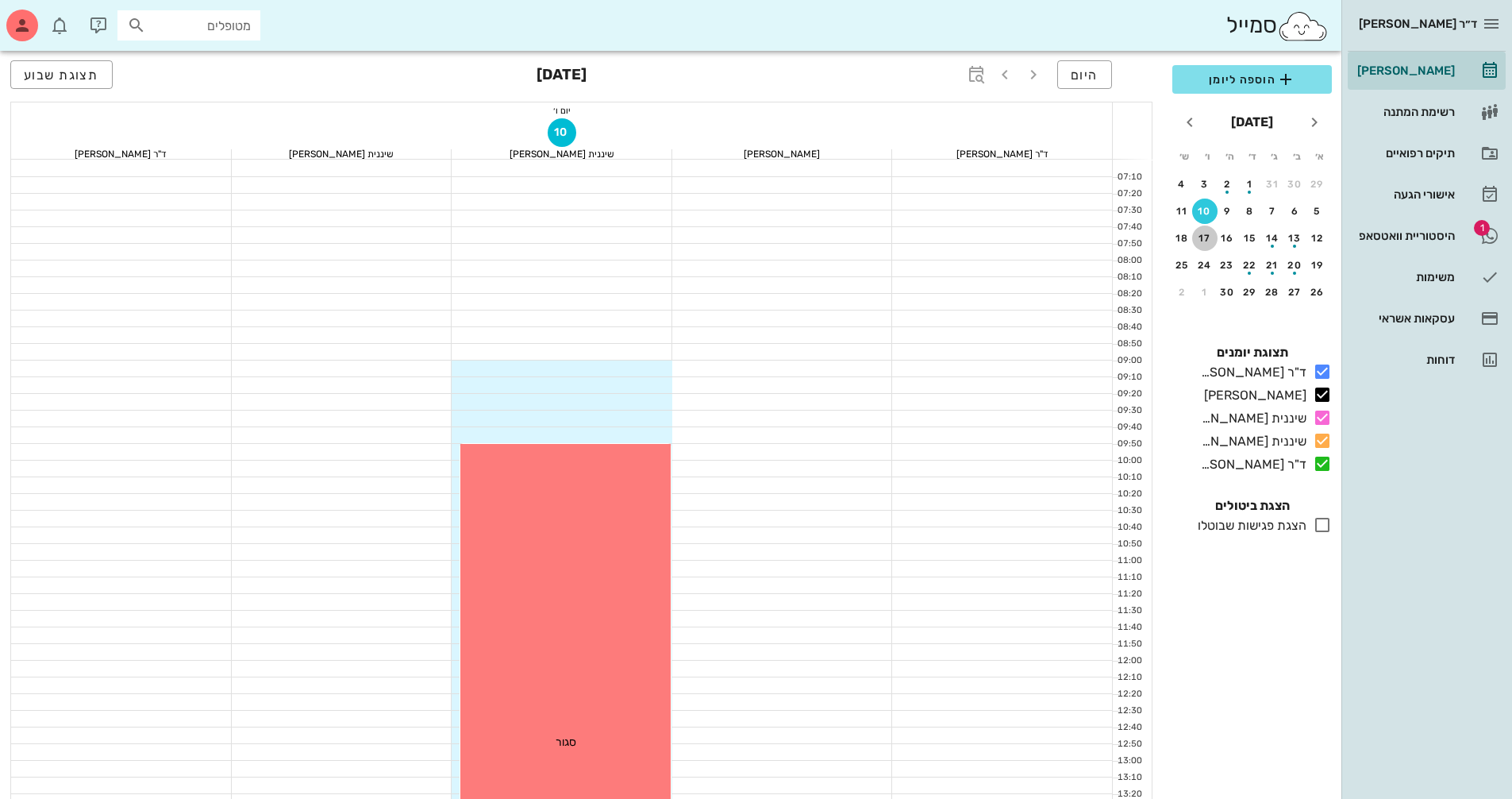
click at [1202, 237] on div "17" at bounding box center [1205, 238] width 25 height 11
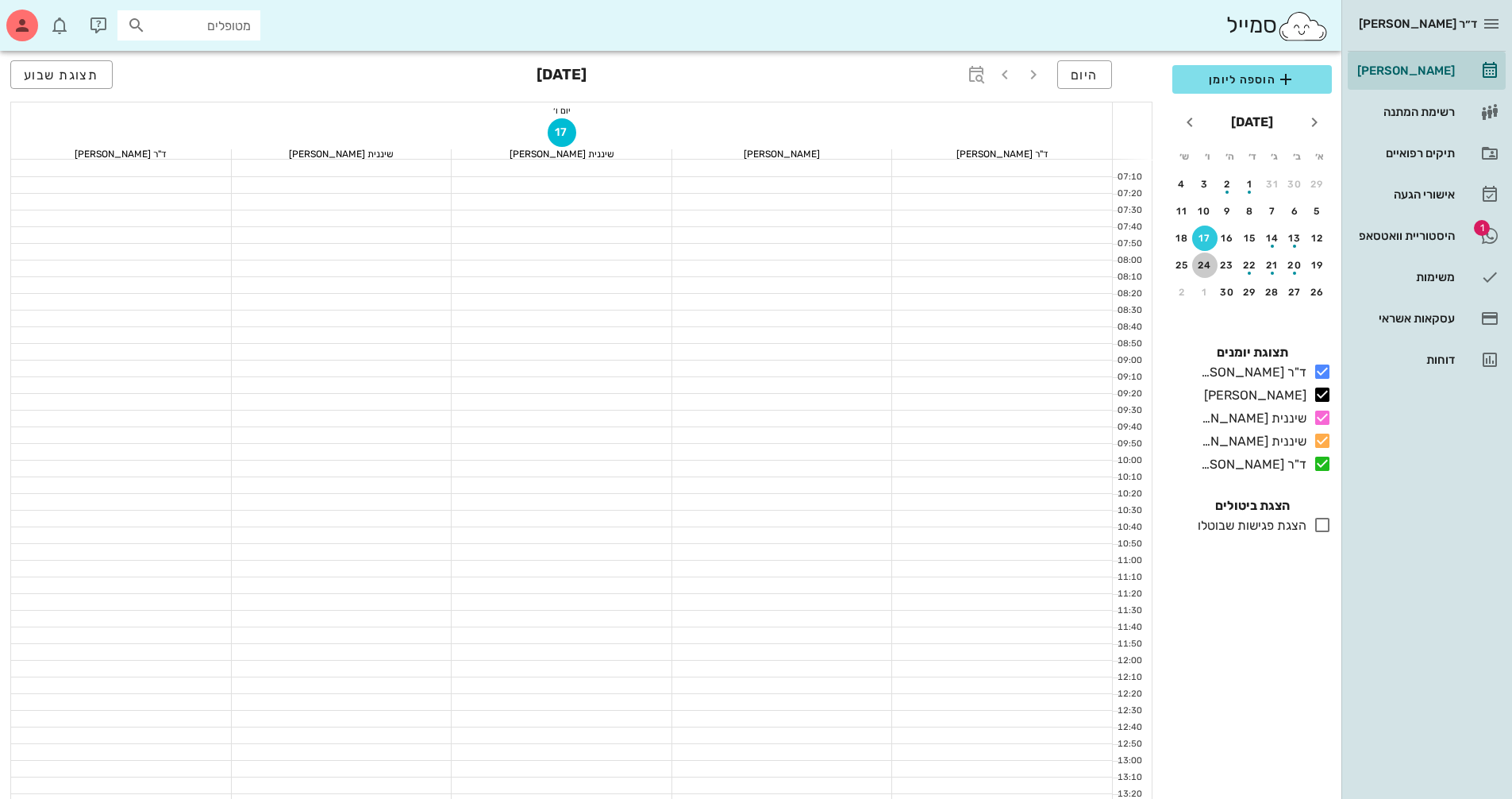
click at [1202, 266] on div "24" at bounding box center [1205, 265] width 25 height 11
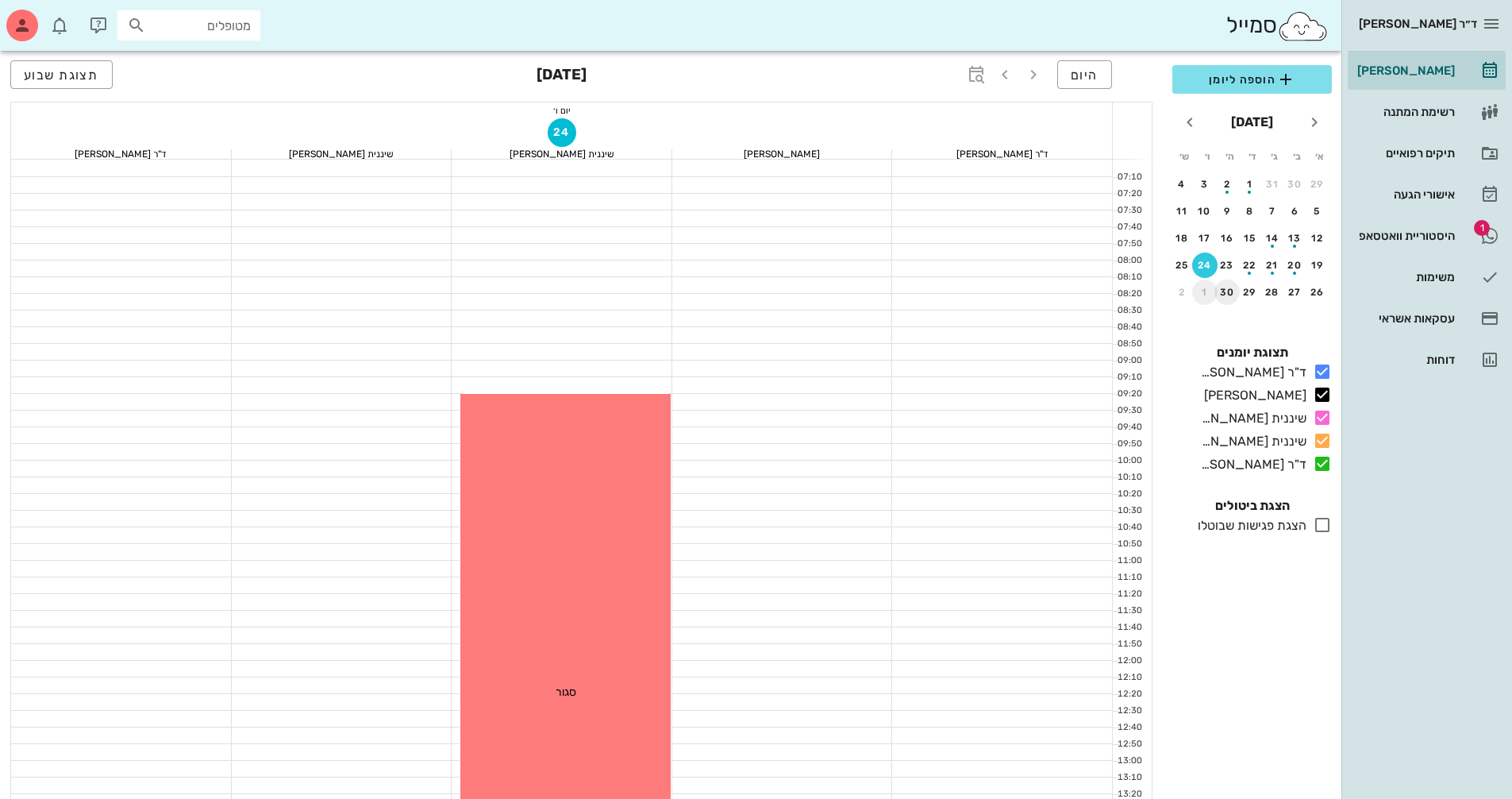
click at [1204, 287] on div "1" at bounding box center [1205, 292] width 25 height 11
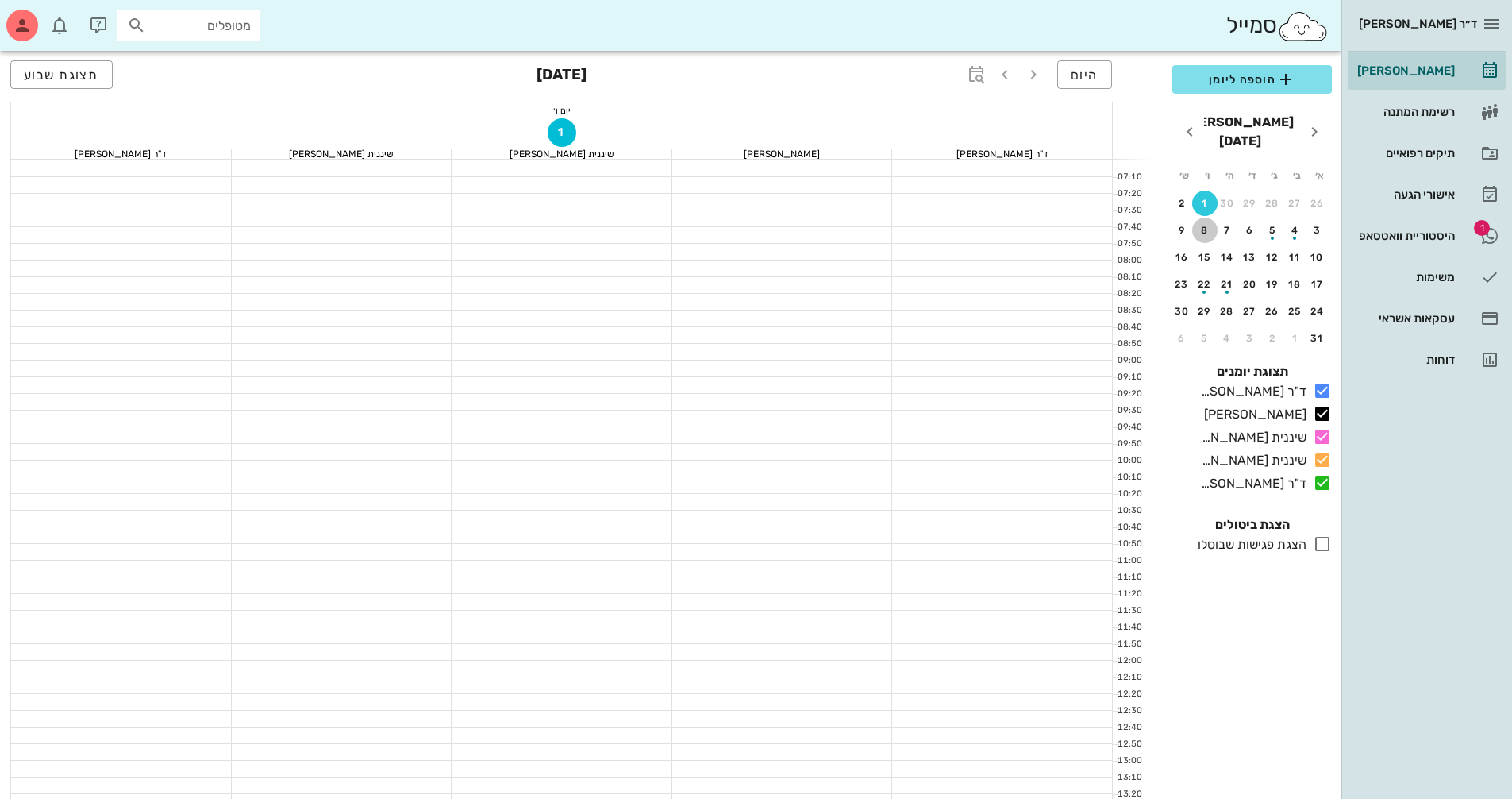
click at [1200, 218] on button "8" at bounding box center [1205, 231] width 25 height 25
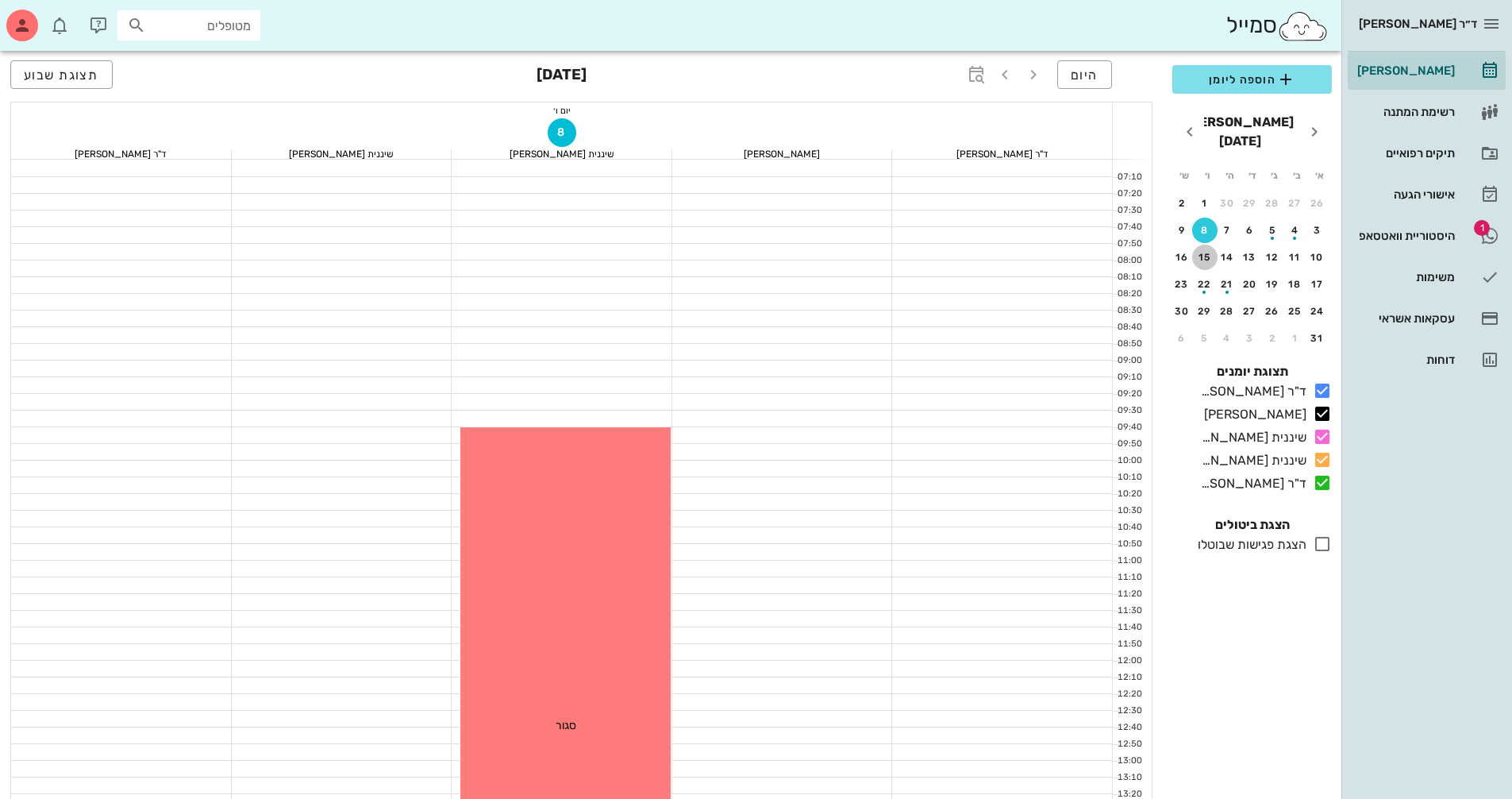
click at [1200, 251] on div "15" at bounding box center [1205, 257] width 25 height 11
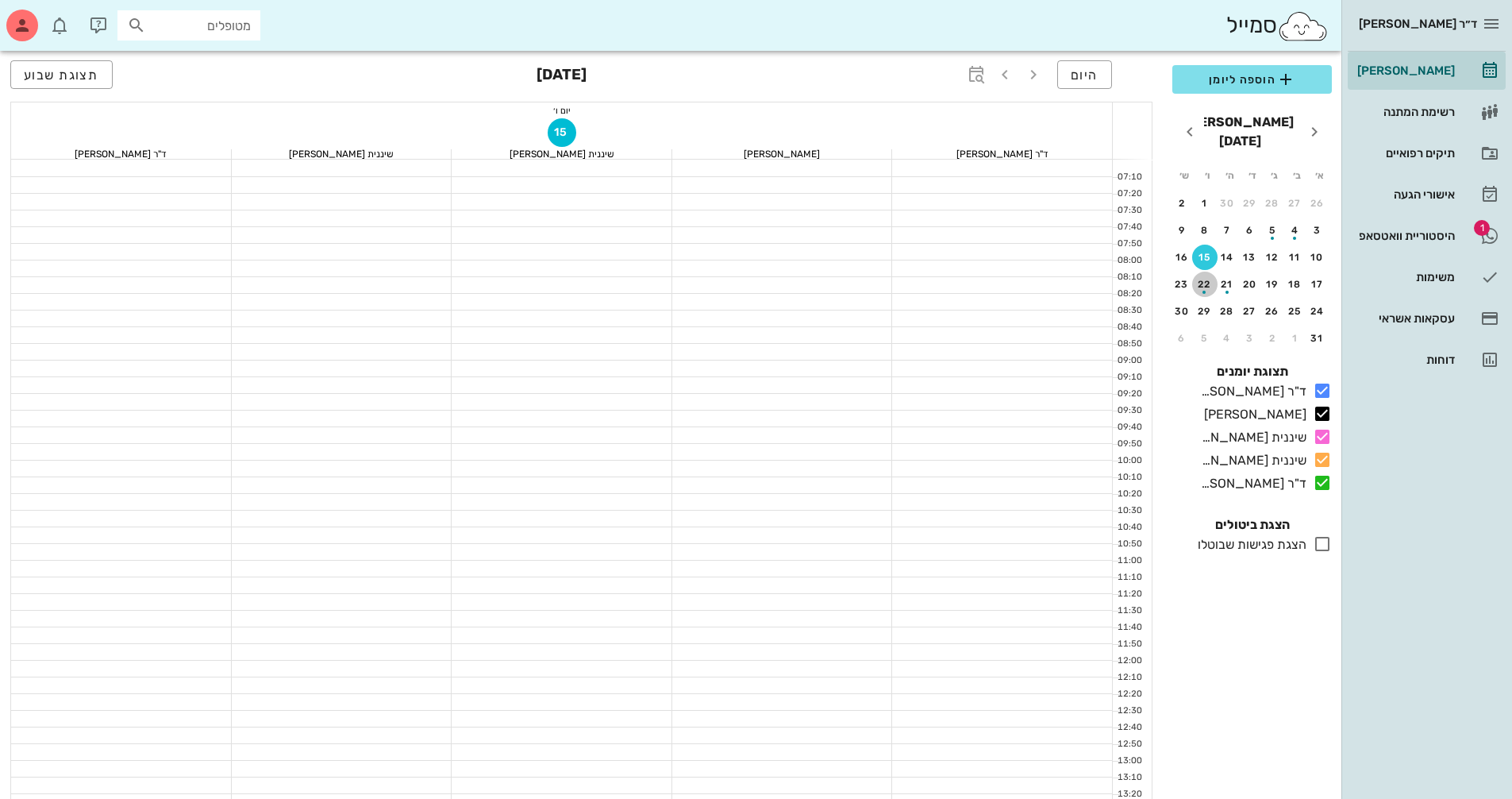
click at [1200, 284] on div "button" at bounding box center [1205, 288] width 25 height 9
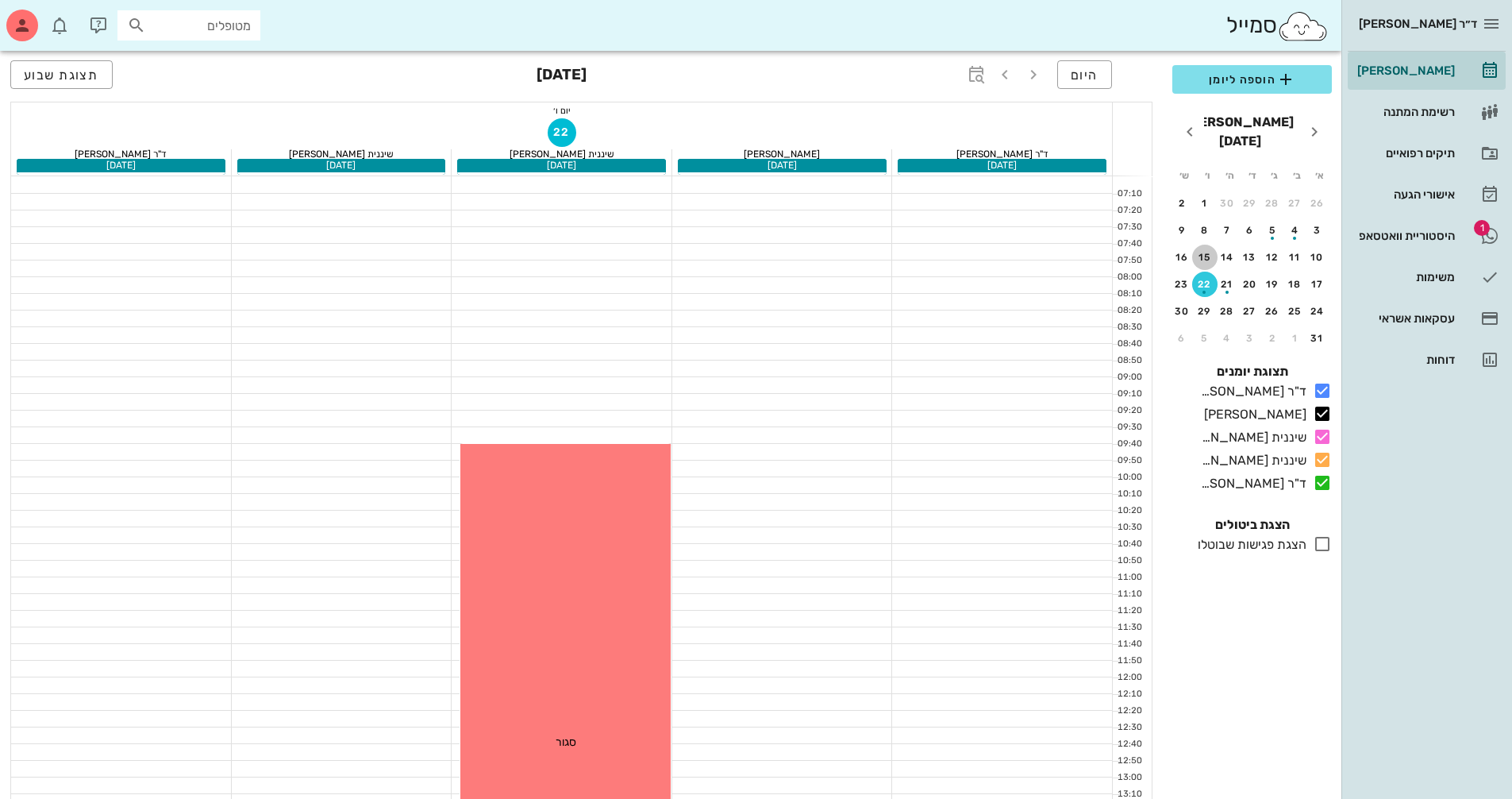
click at [1202, 251] on div "15" at bounding box center [1205, 257] width 25 height 11
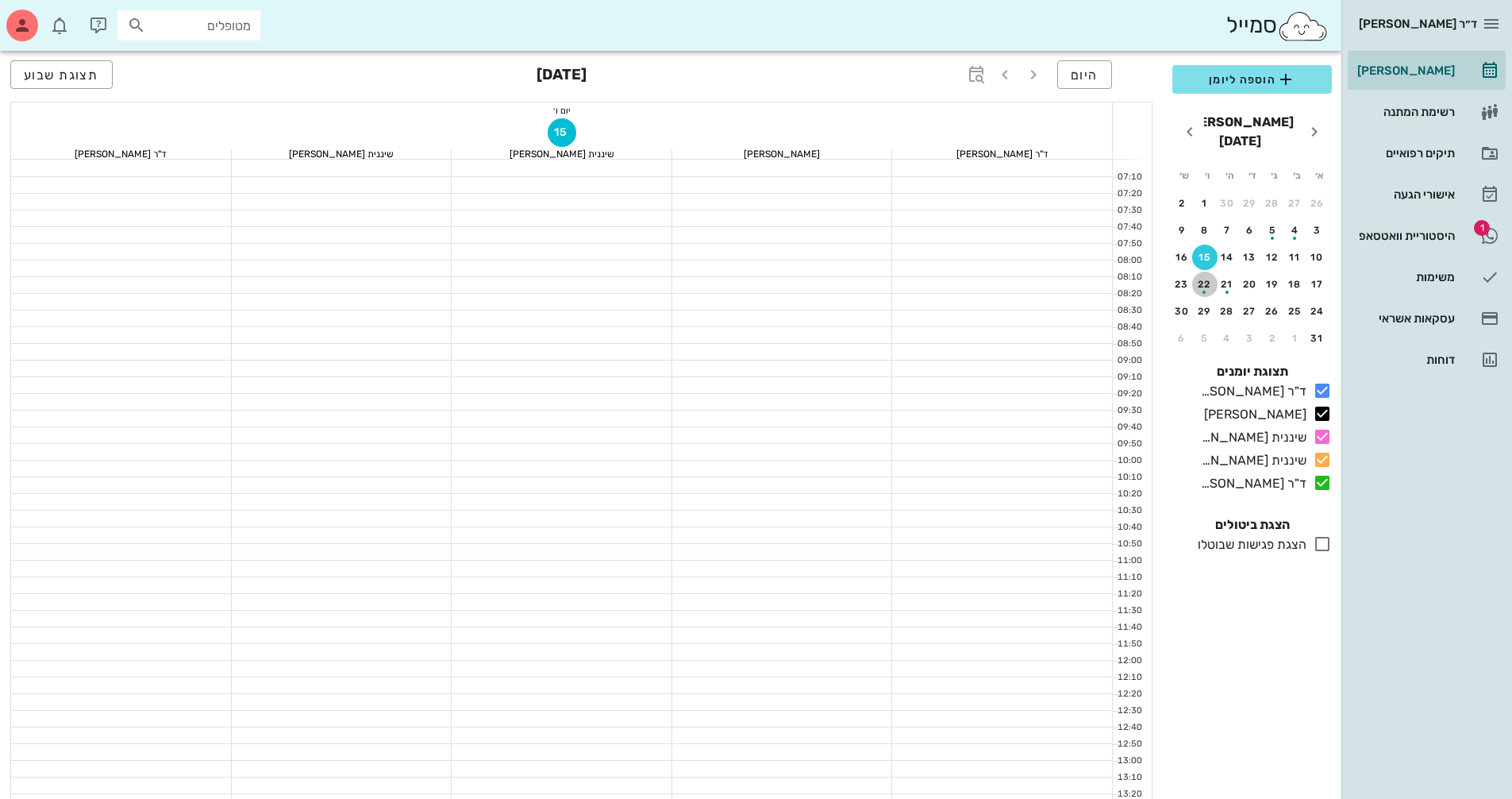
click at [1203, 271] on button "22" at bounding box center [1205, 284] width 25 height 25
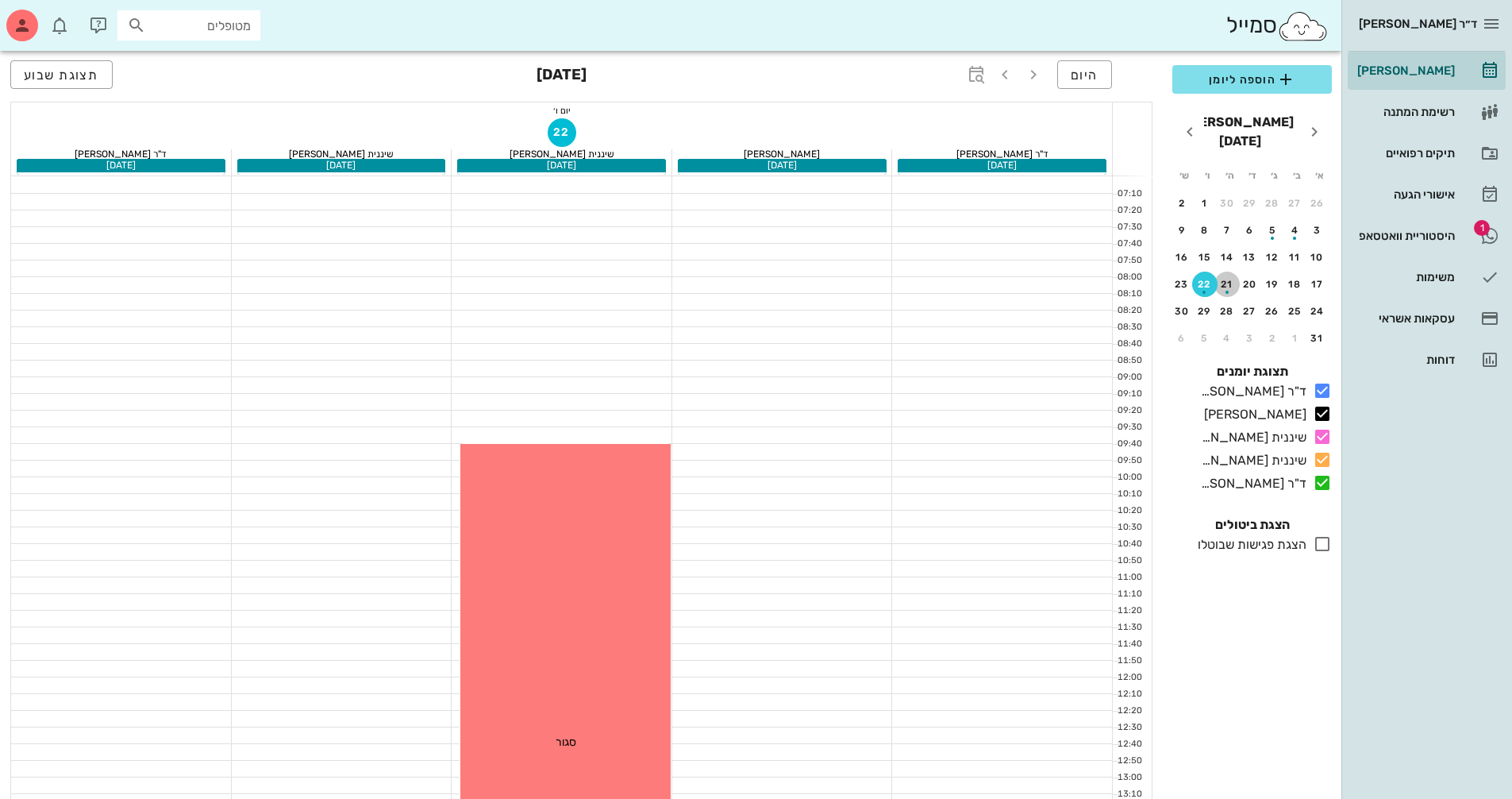
click at [1223, 284] on div "button" at bounding box center [1227, 288] width 25 height 9
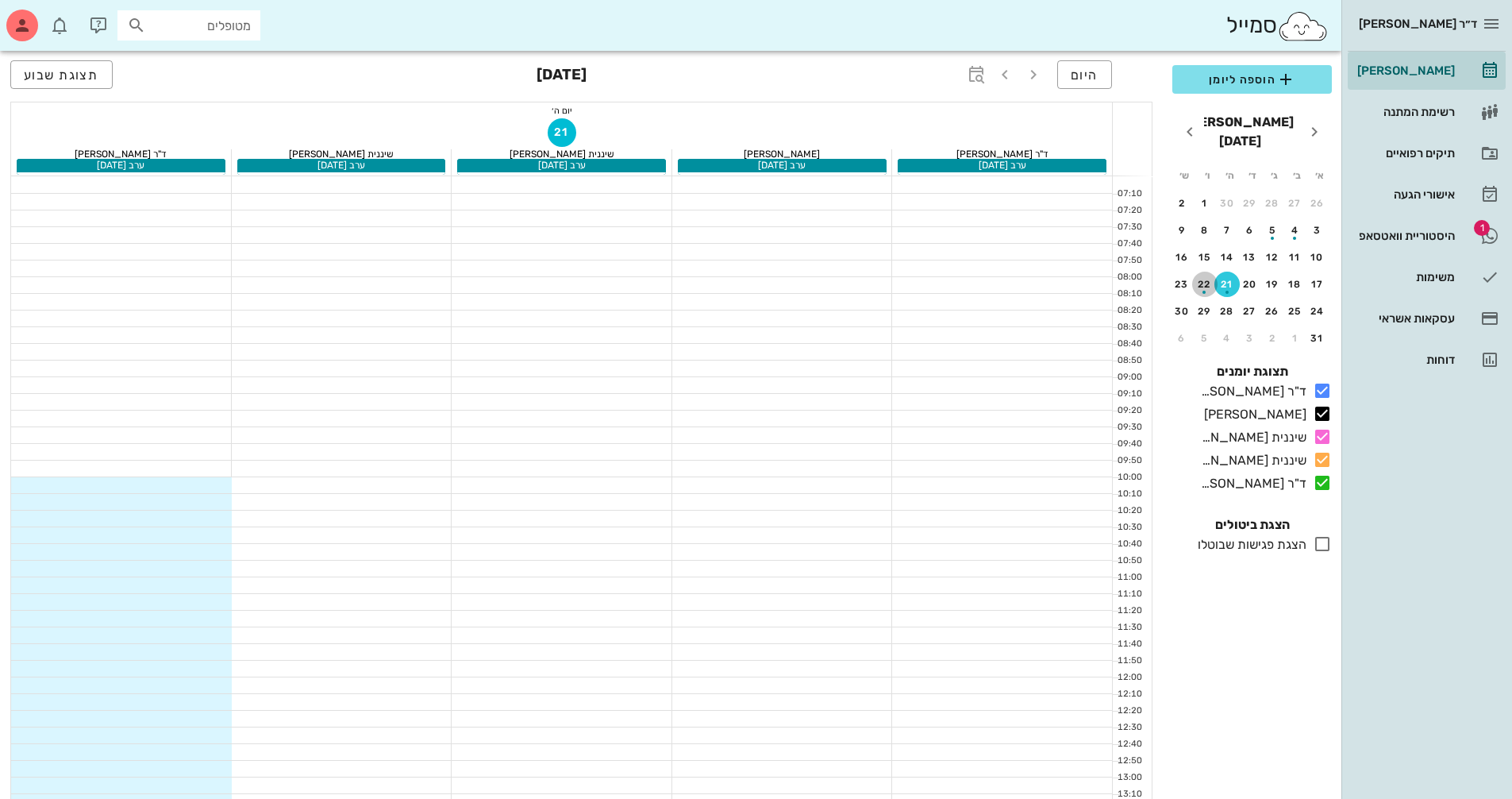
click at [1204, 278] on div "22" at bounding box center [1205, 284] width 25 height 11
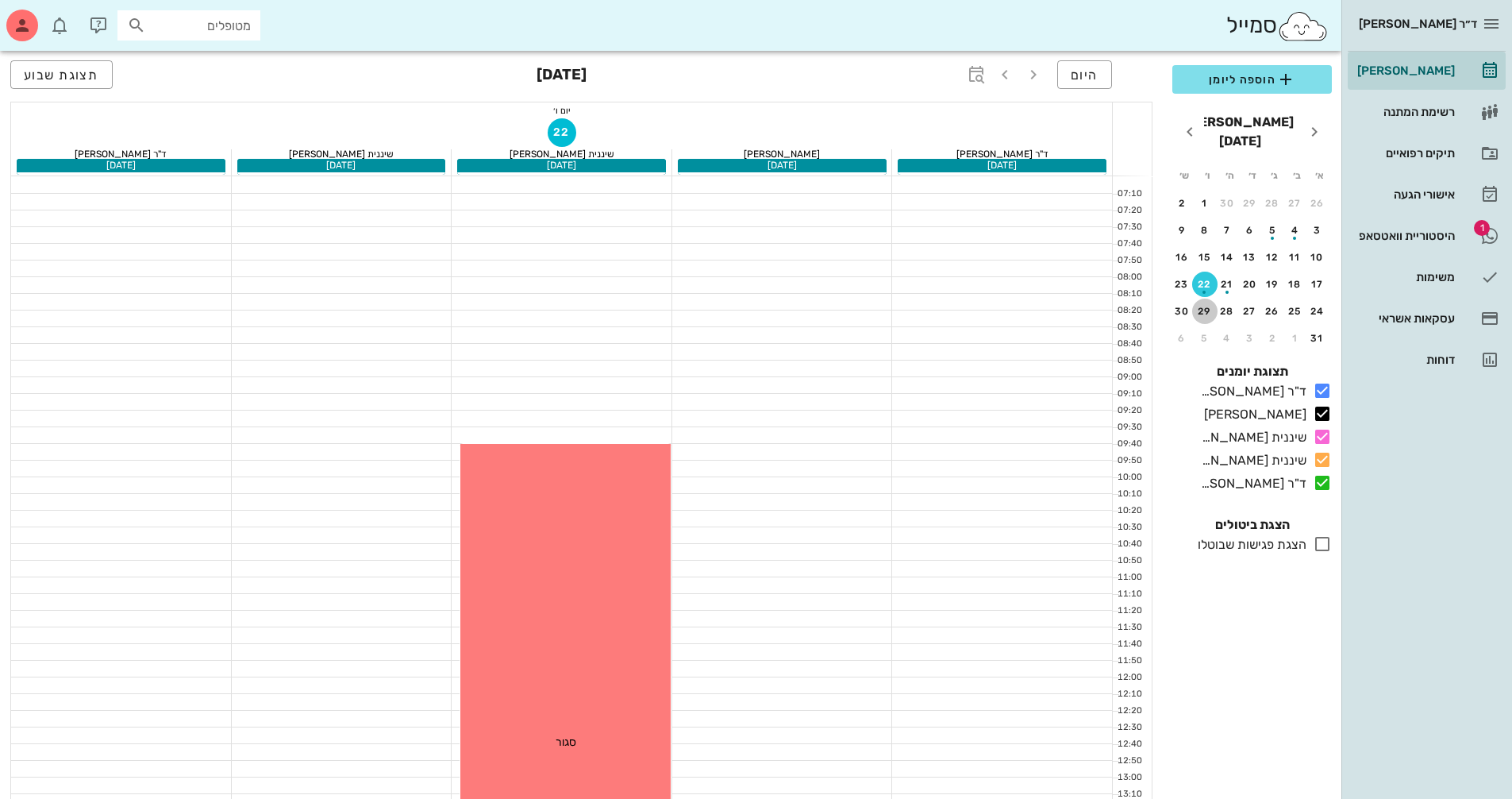
click at [1203, 298] on button "29" at bounding box center [1205, 311] width 25 height 25
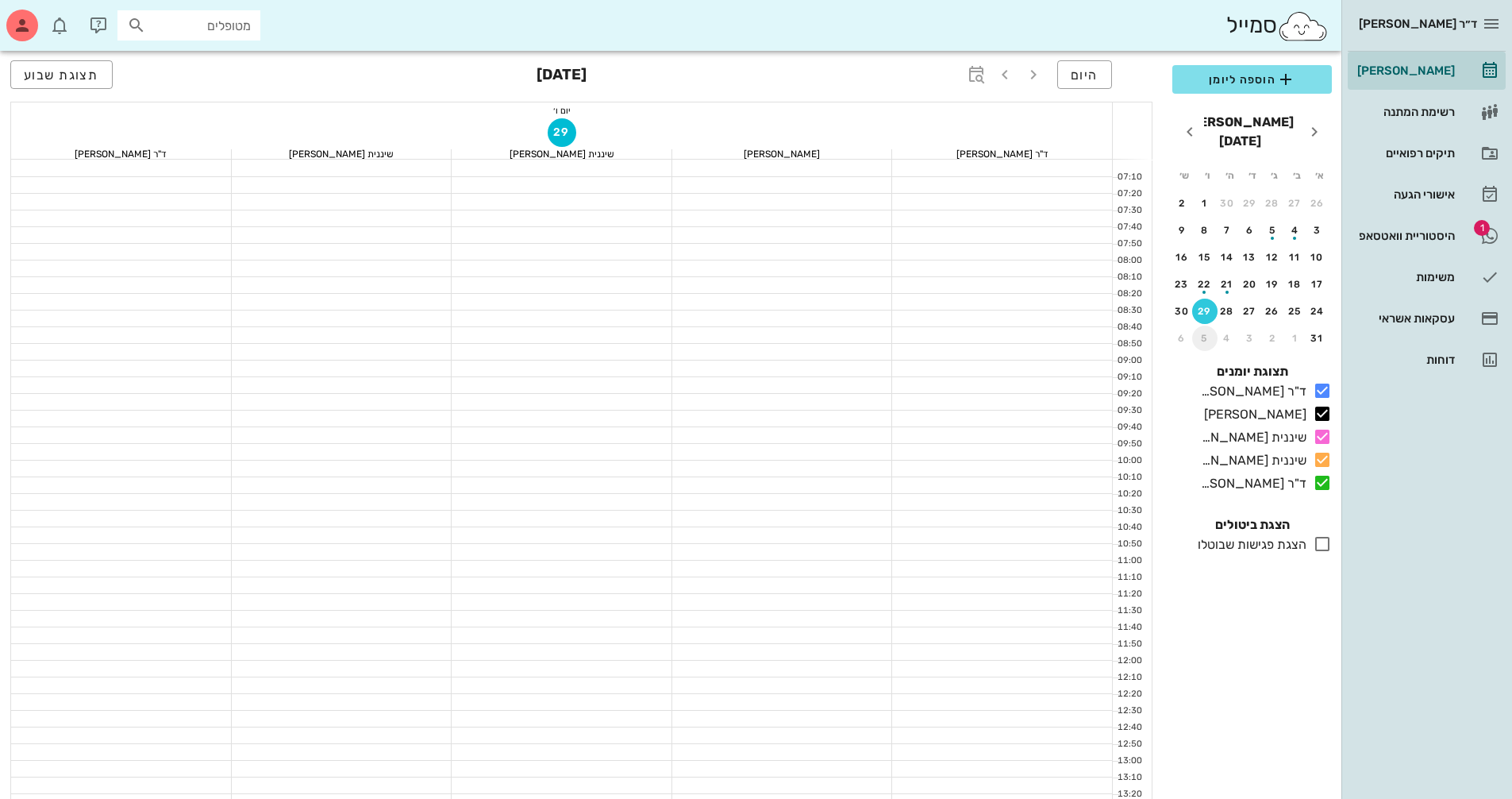
click at [1209, 332] on div "5" at bounding box center [1205, 338] width 25 height 11
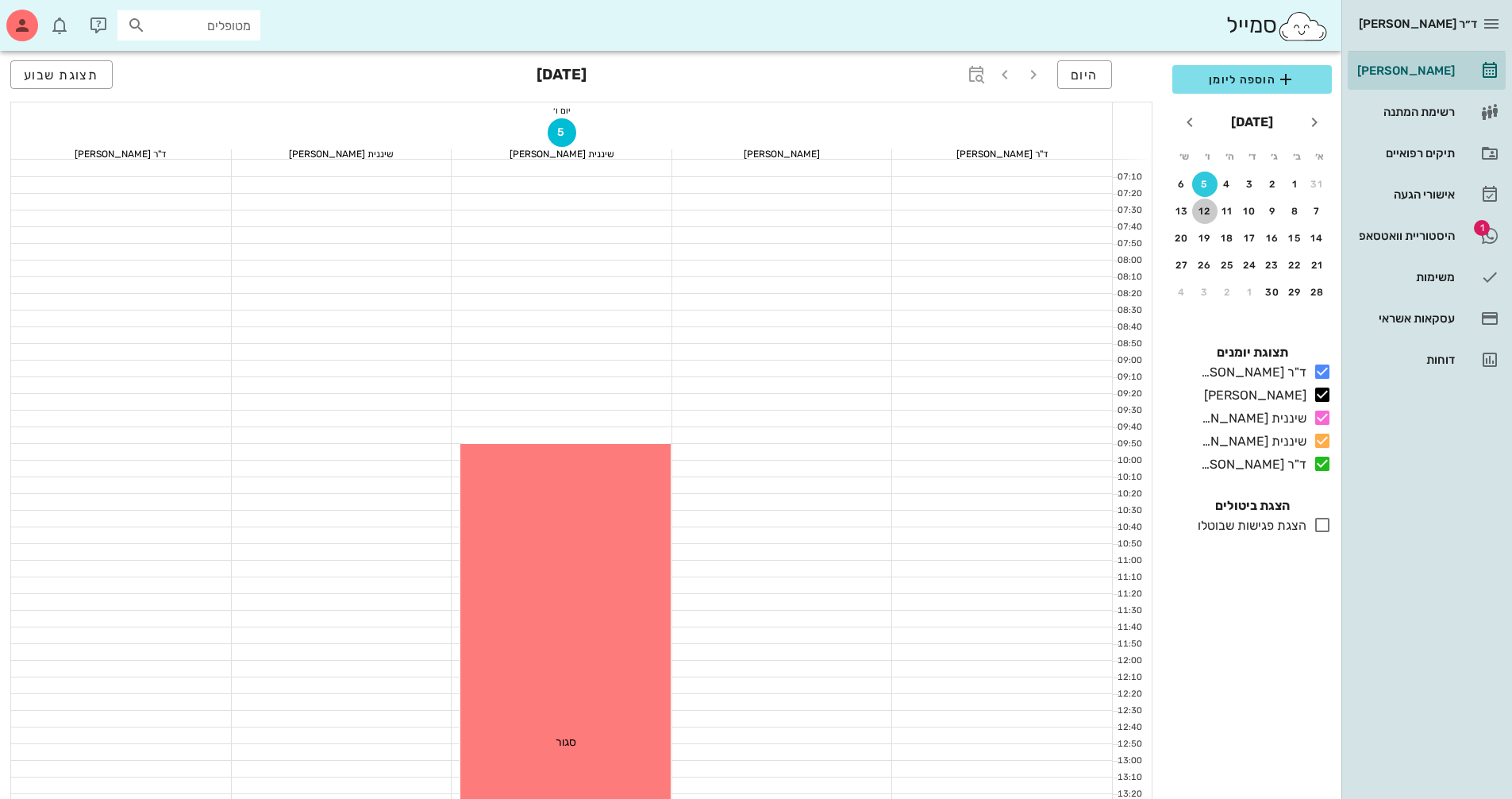
click at [1206, 209] on div "12" at bounding box center [1205, 211] width 25 height 11
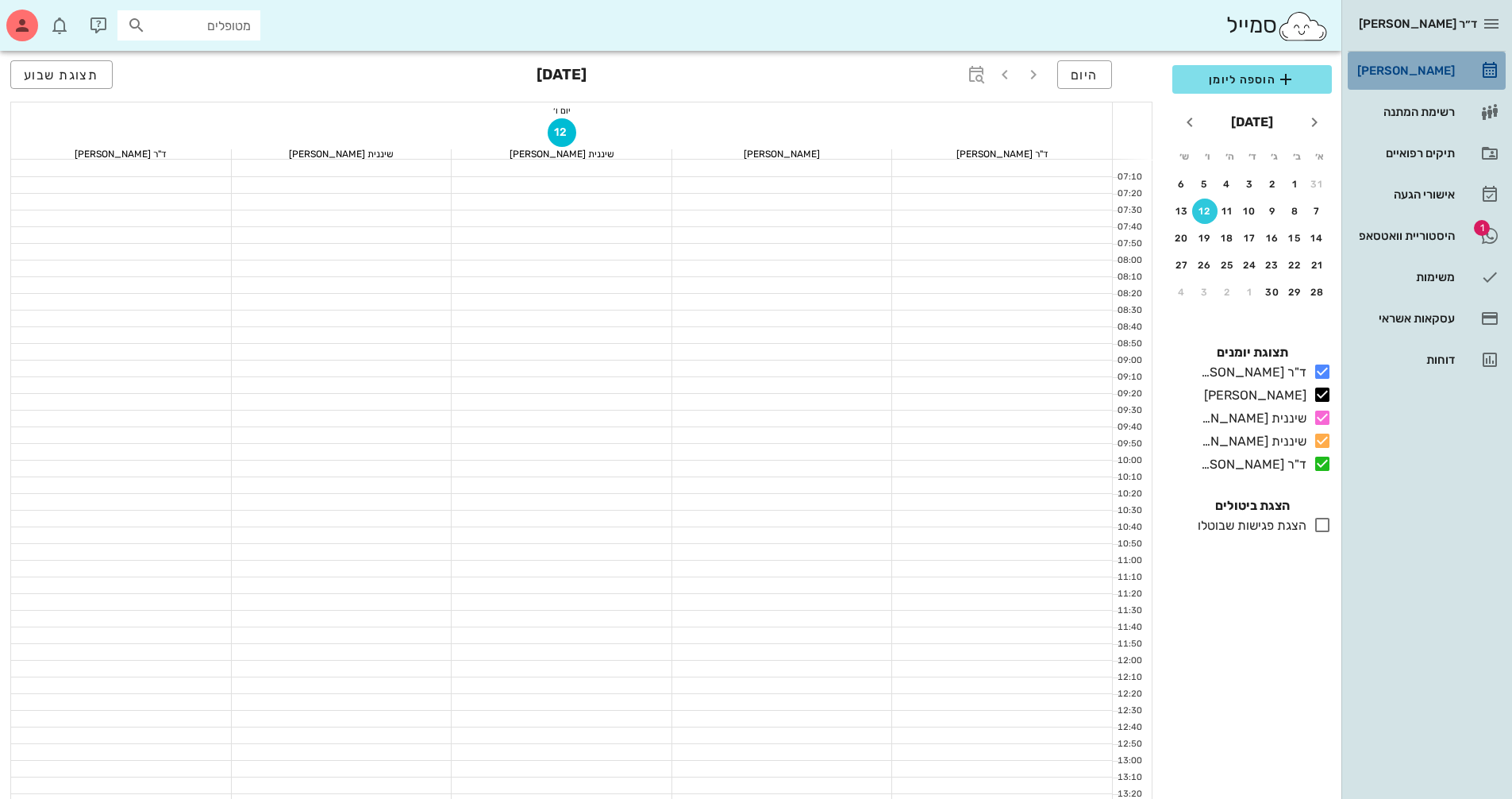
drag, startPoint x: 1439, startPoint y: 68, endPoint x: 1429, endPoint y: 73, distance: 11.2
click at [1439, 67] on div "[PERSON_NAME]" at bounding box center [1405, 70] width 101 height 13
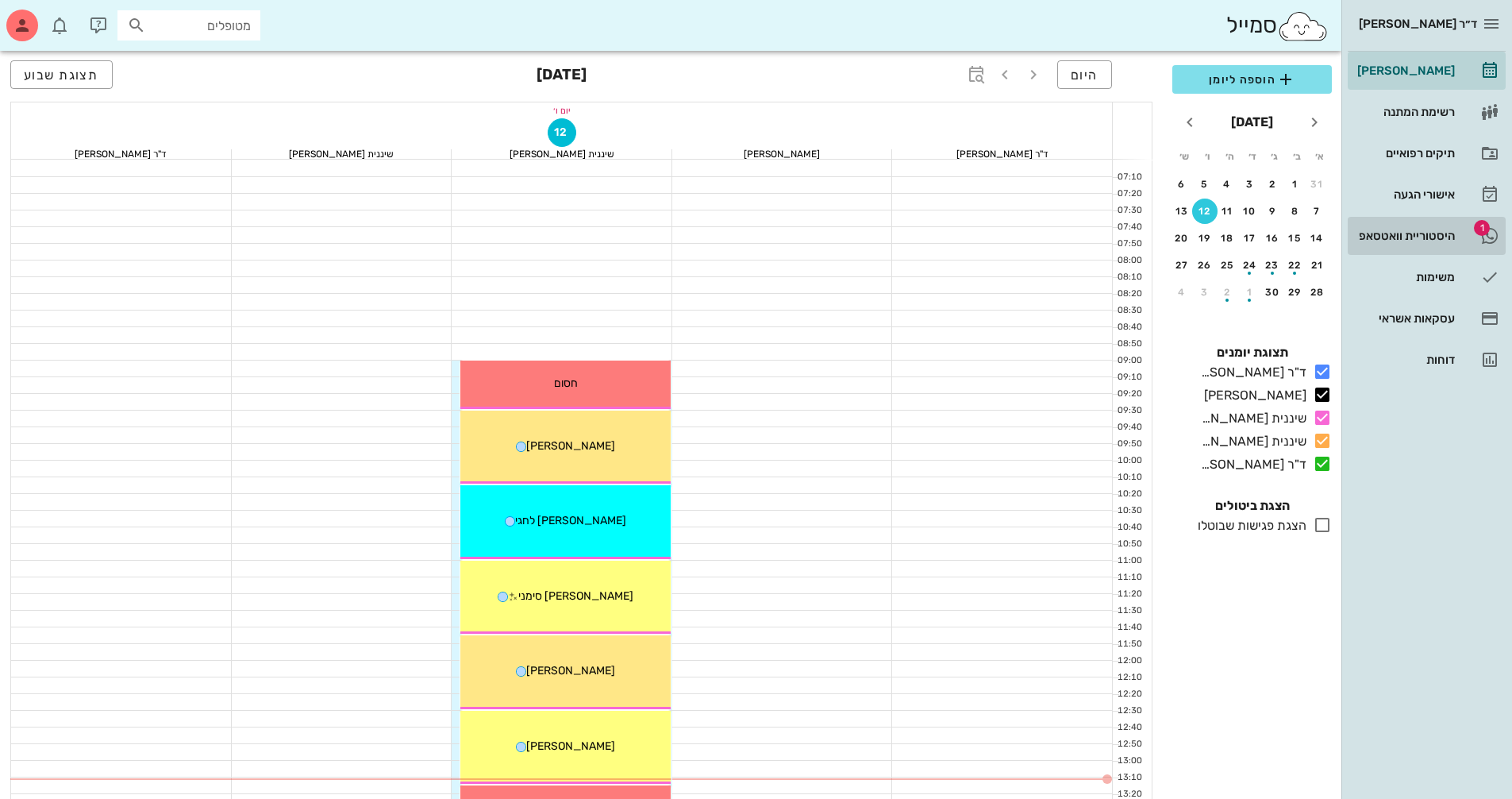
click at [1374, 235] on div "היסטוריית וואטסאפ" at bounding box center [1405, 236] width 101 height 13
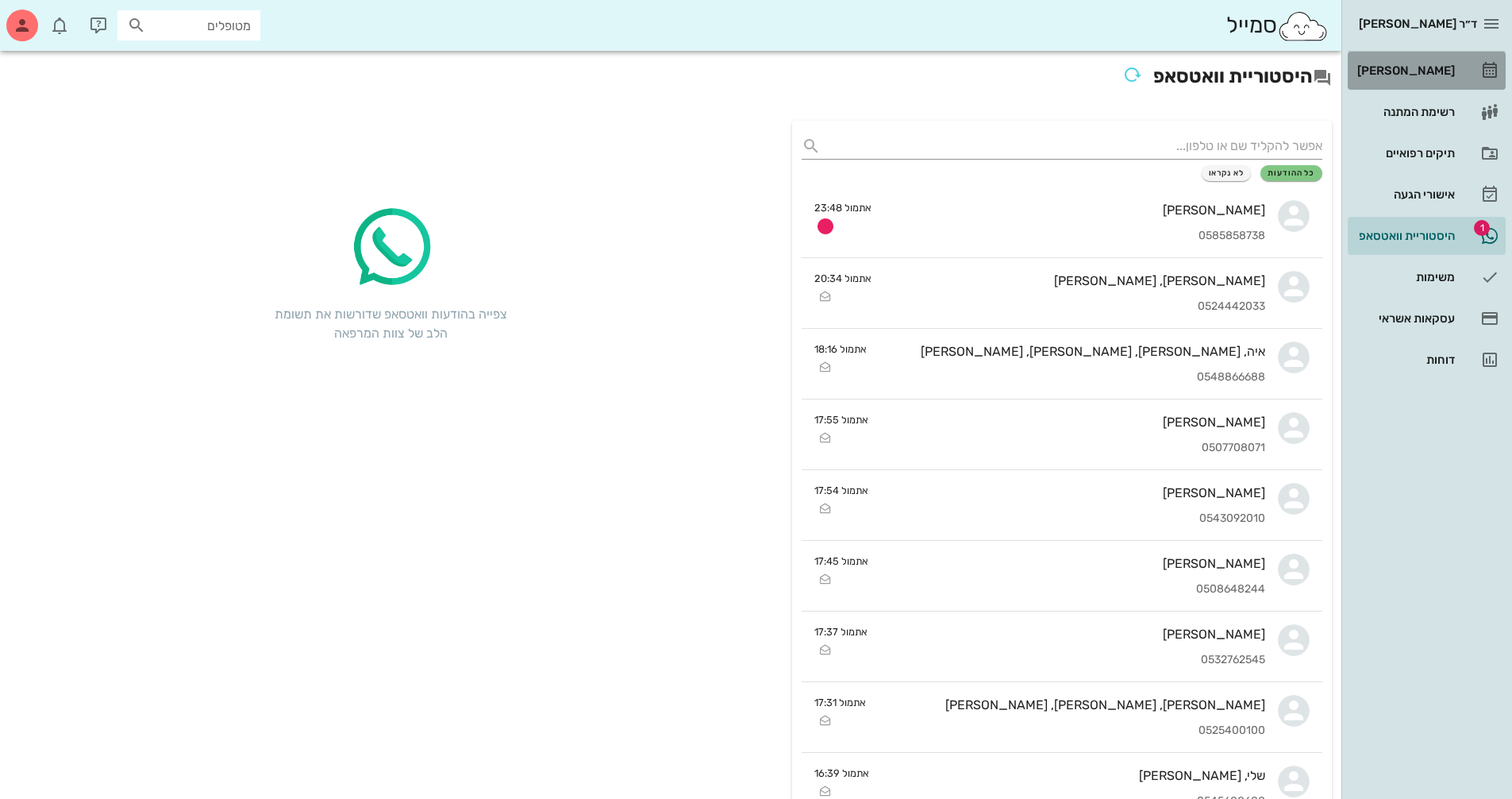
click at [1409, 71] on div "[PERSON_NAME]" at bounding box center [1405, 70] width 101 height 13
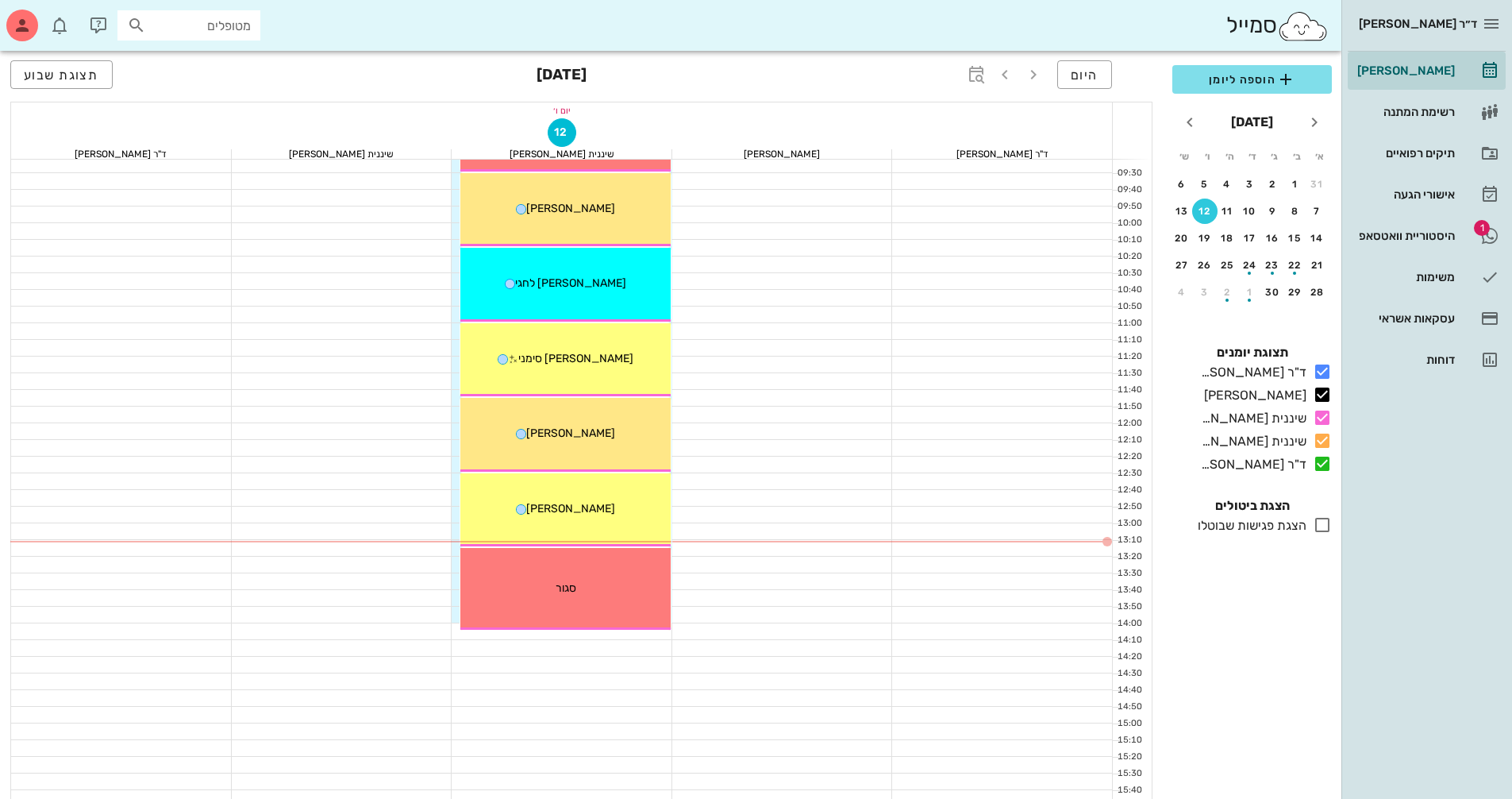
scroll to position [238, 0]
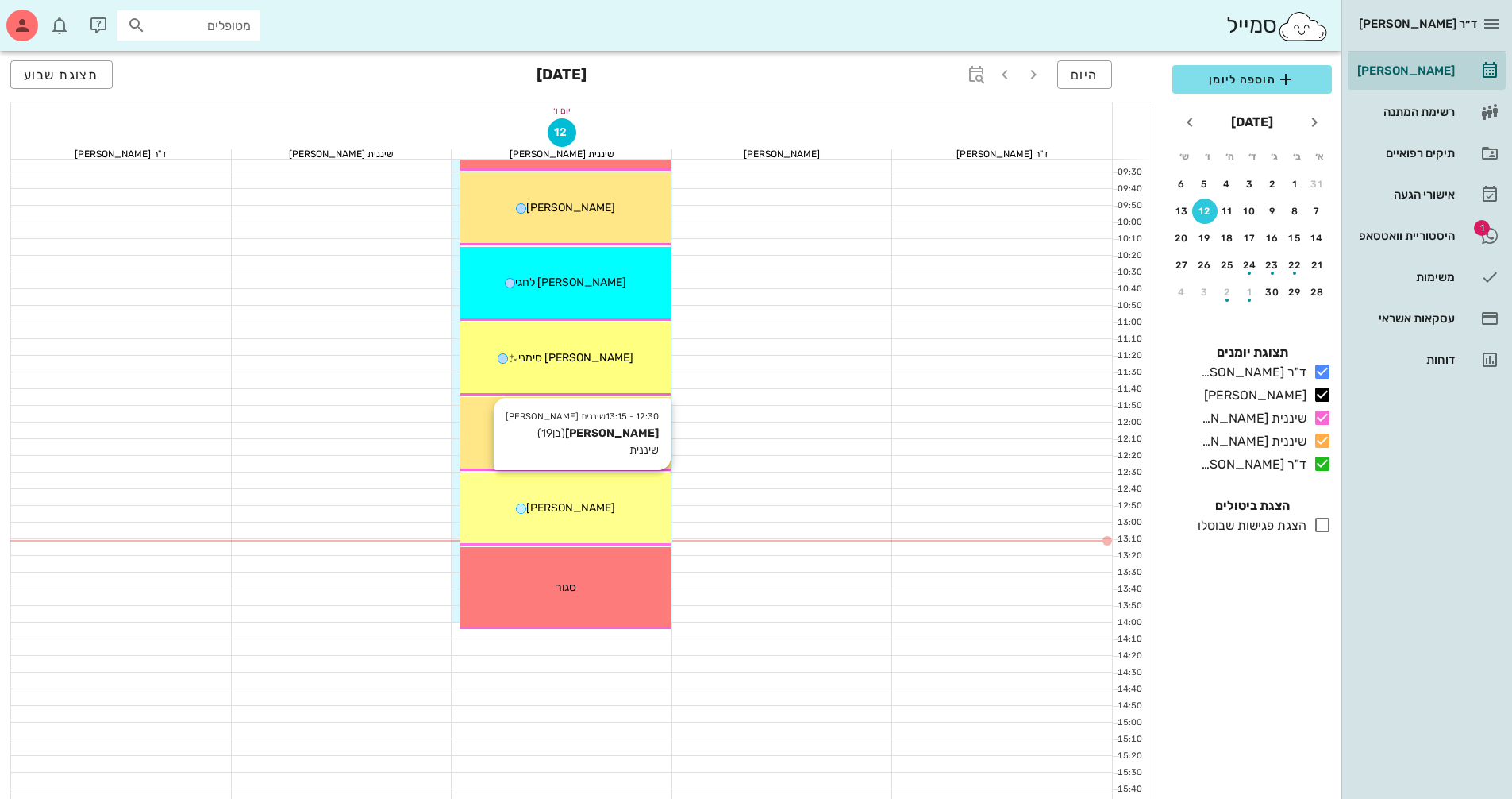
click at [605, 504] on div "[PERSON_NAME]" at bounding box center [566, 507] width 211 height 17
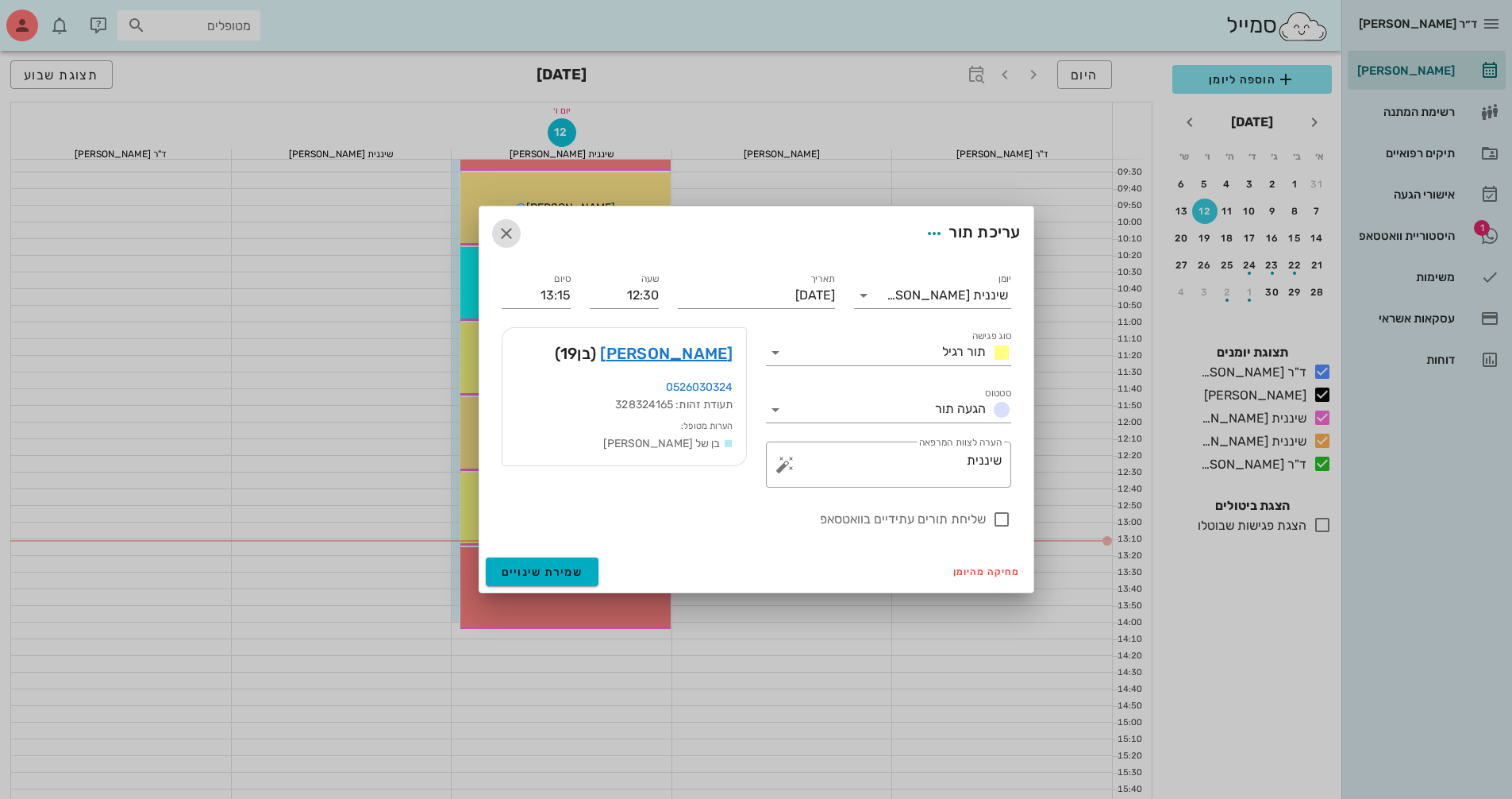
click at [509, 236] on icon "button" at bounding box center [506, 233] width 19 height 19
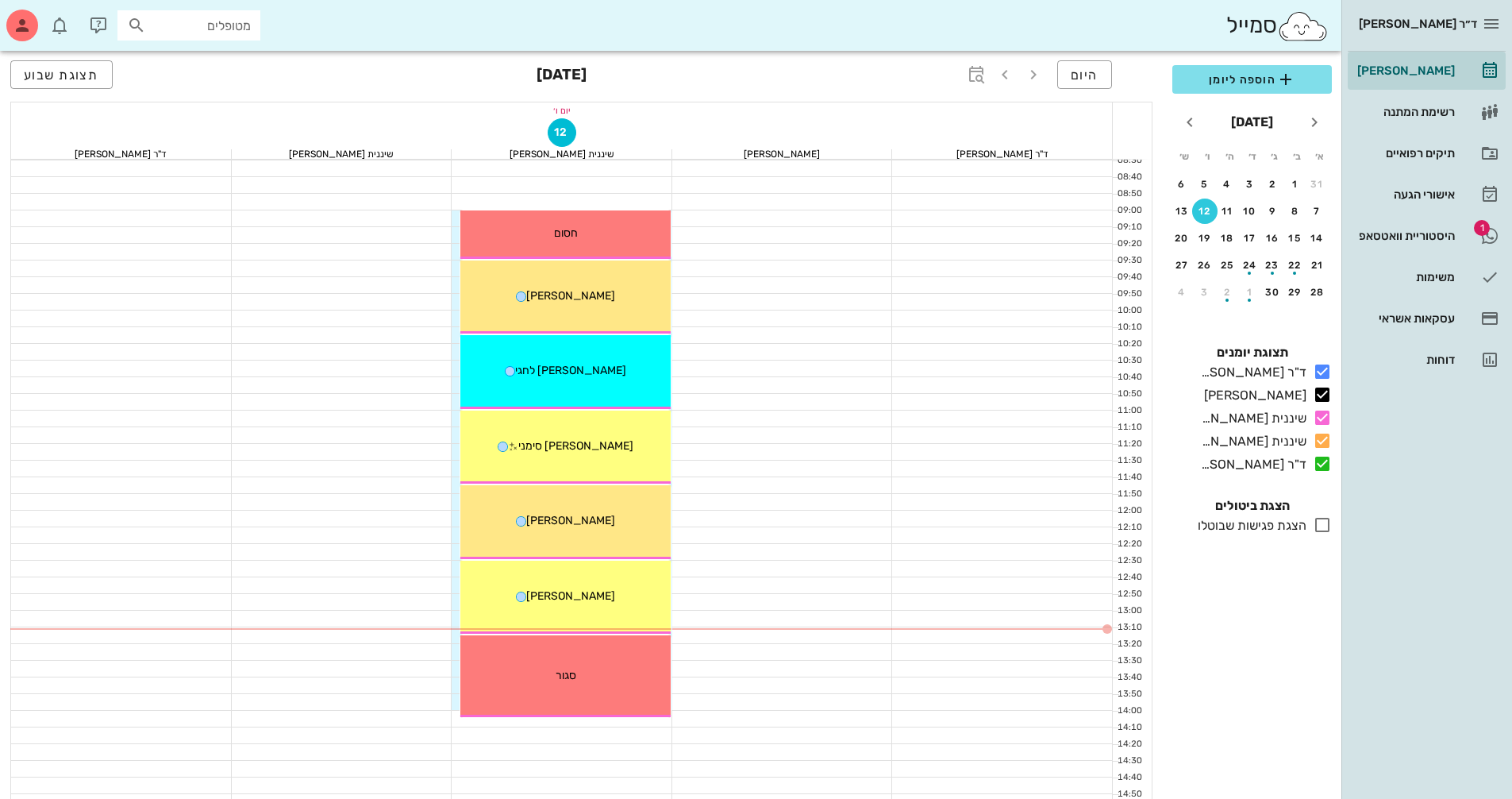
scroll to position [159, 0]
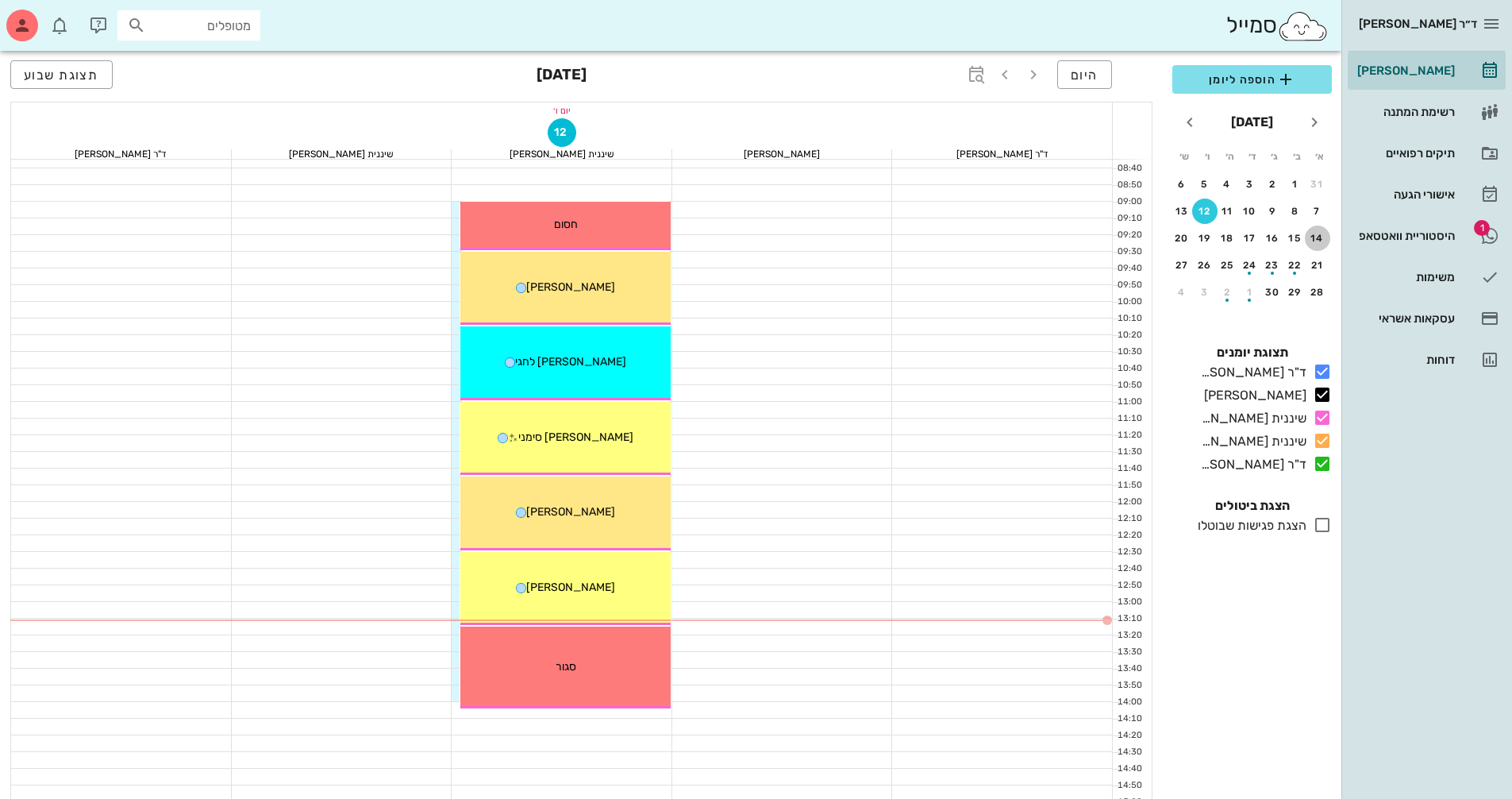
click at [1317, 235] on div "14" at bounding box center [1317, 238] width 25 height 11
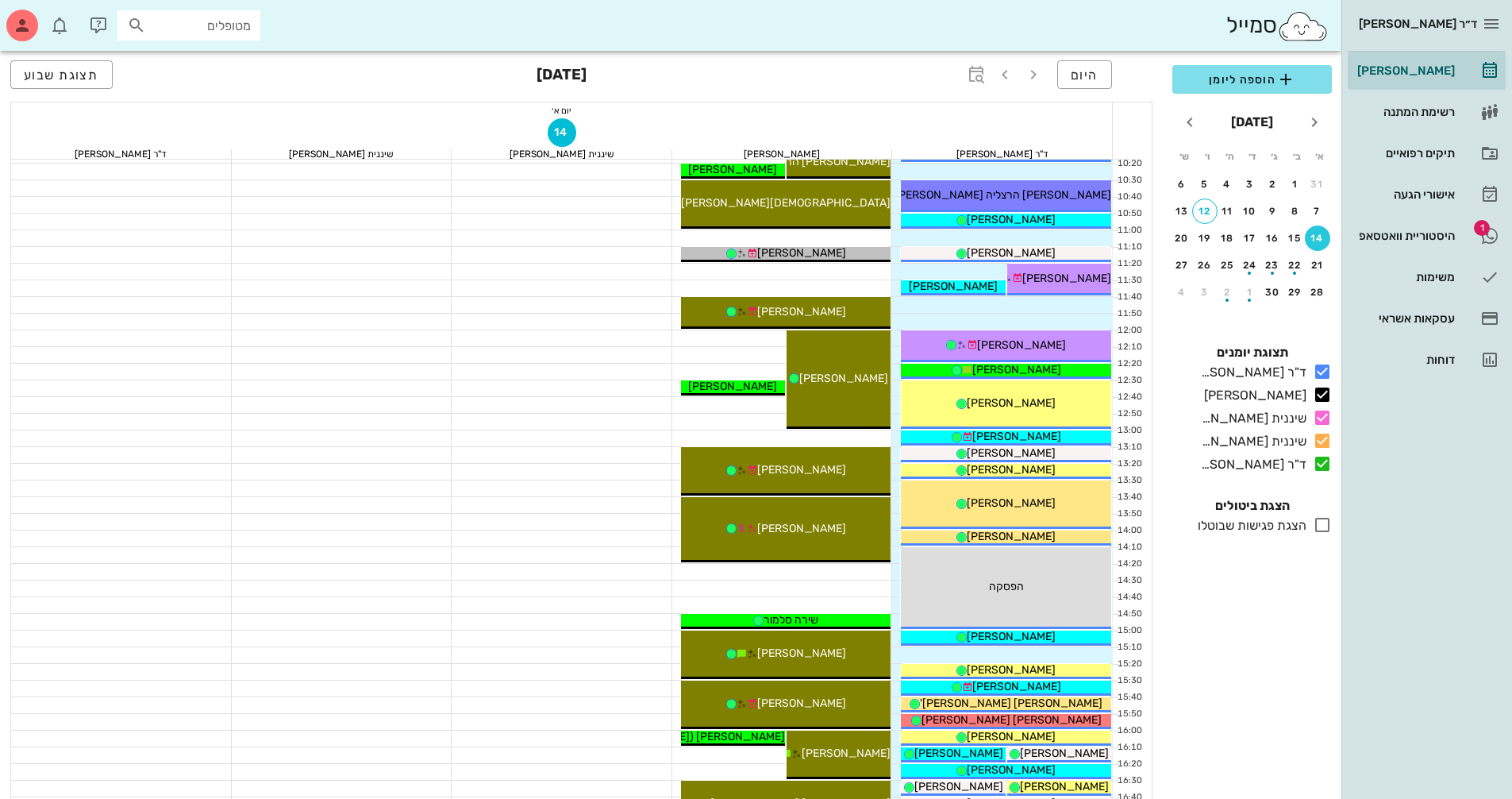
scroll to position [318, 0]
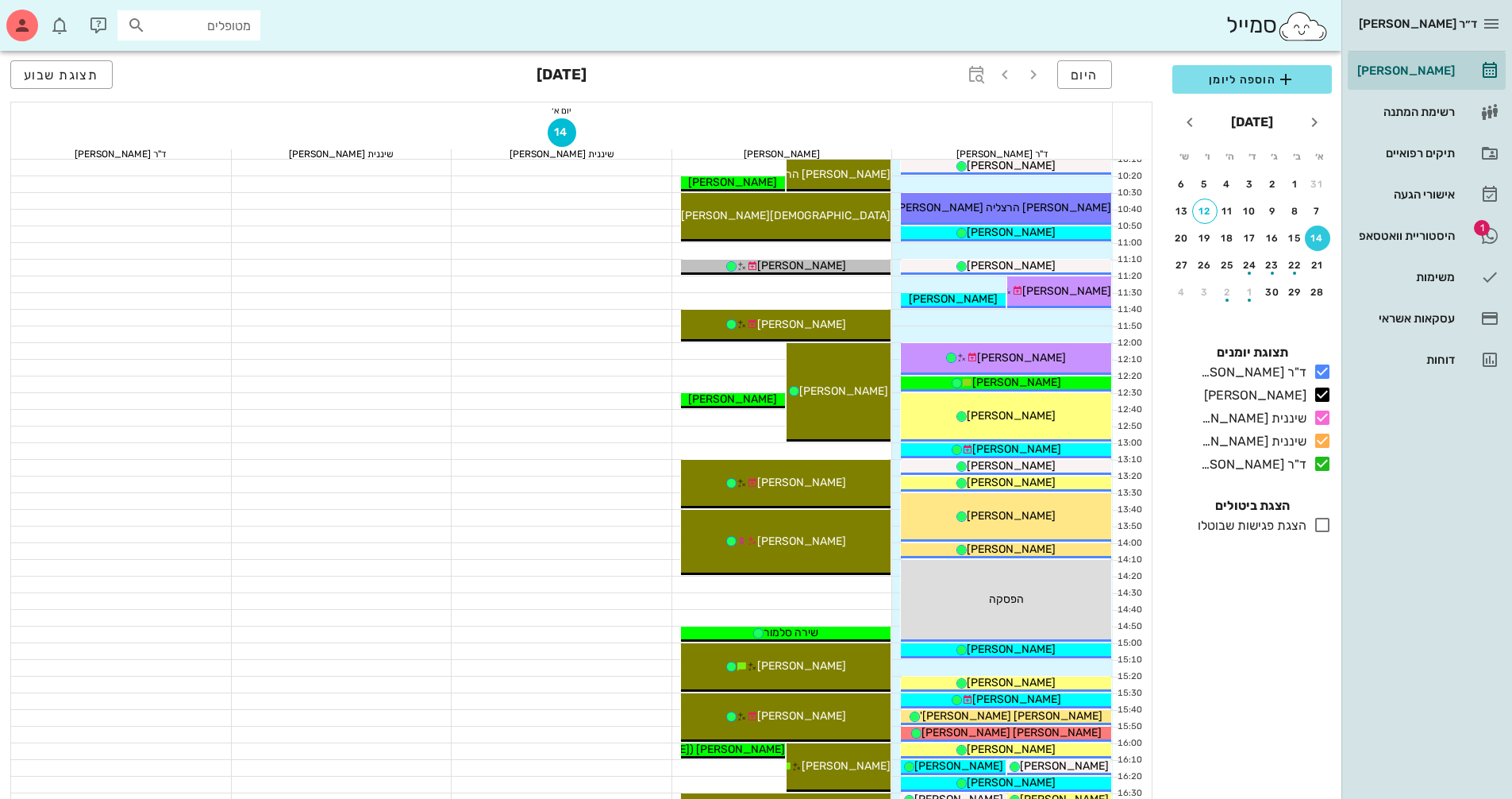
click at [1324, 525] on icon at bounding box center [1322, 524] width 19 height 19
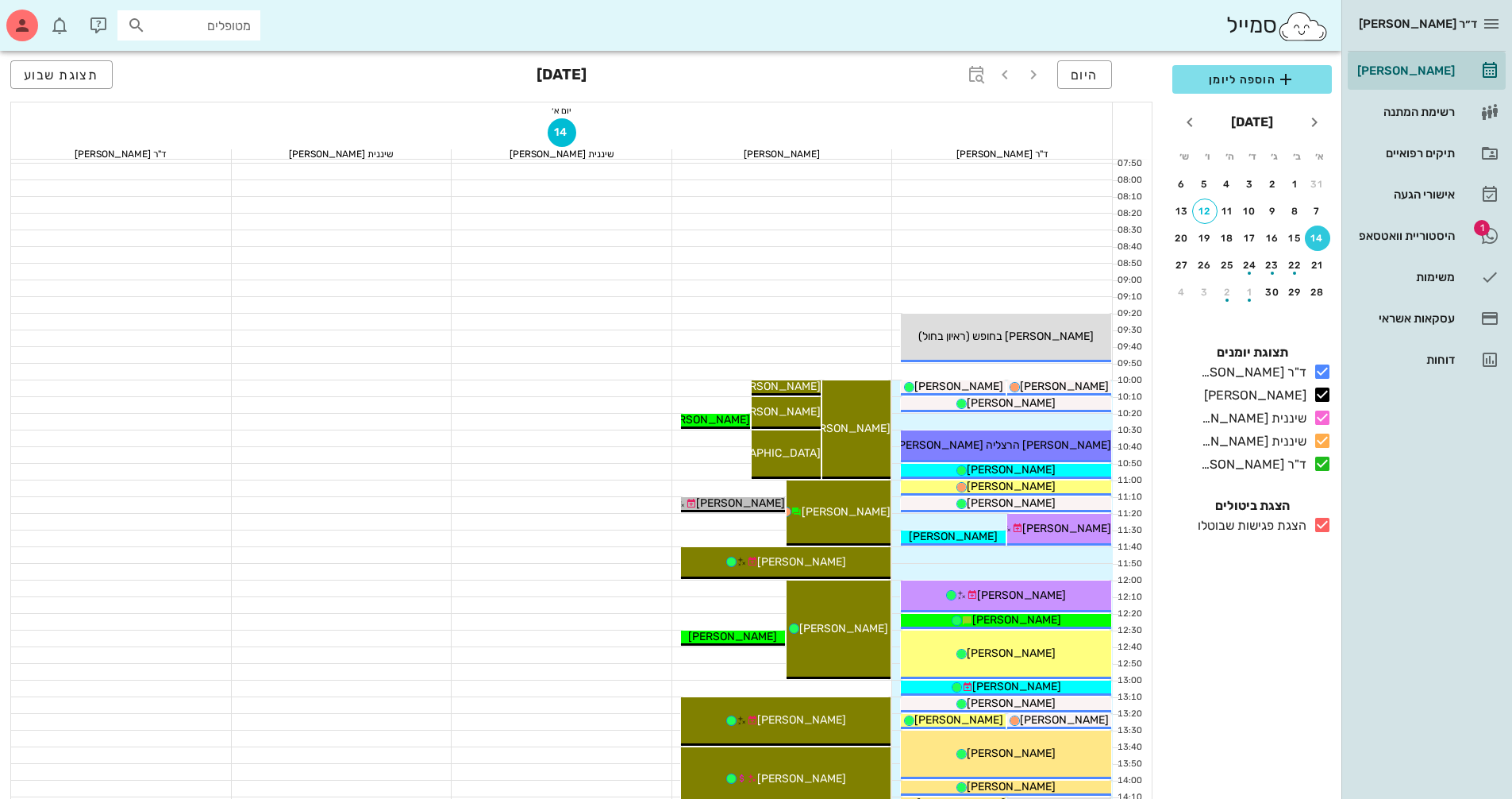
scroll to position [79, 0]
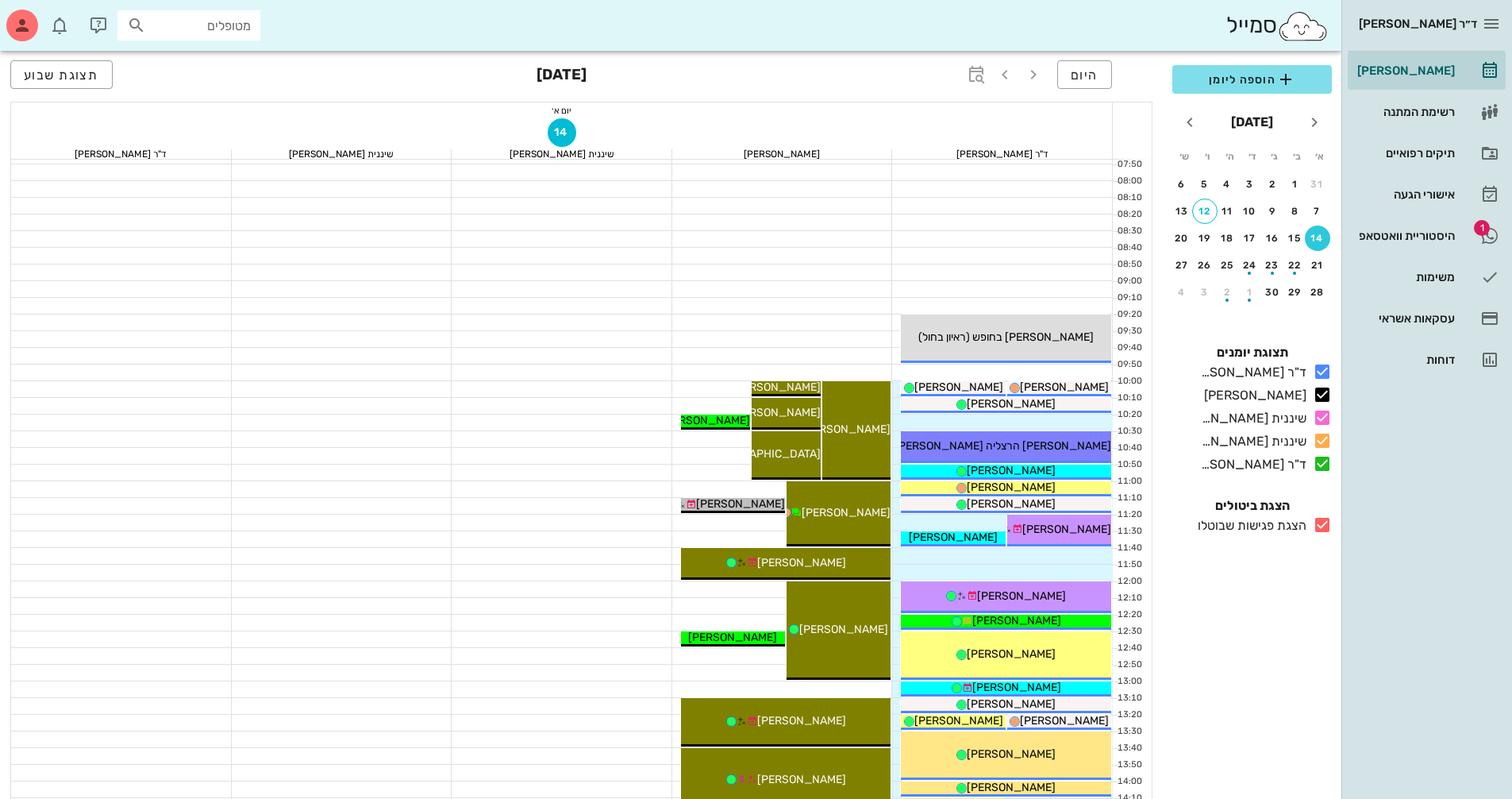
click at [1320, 526] on icon at bounding box center [1322, 524] width 19 height 19
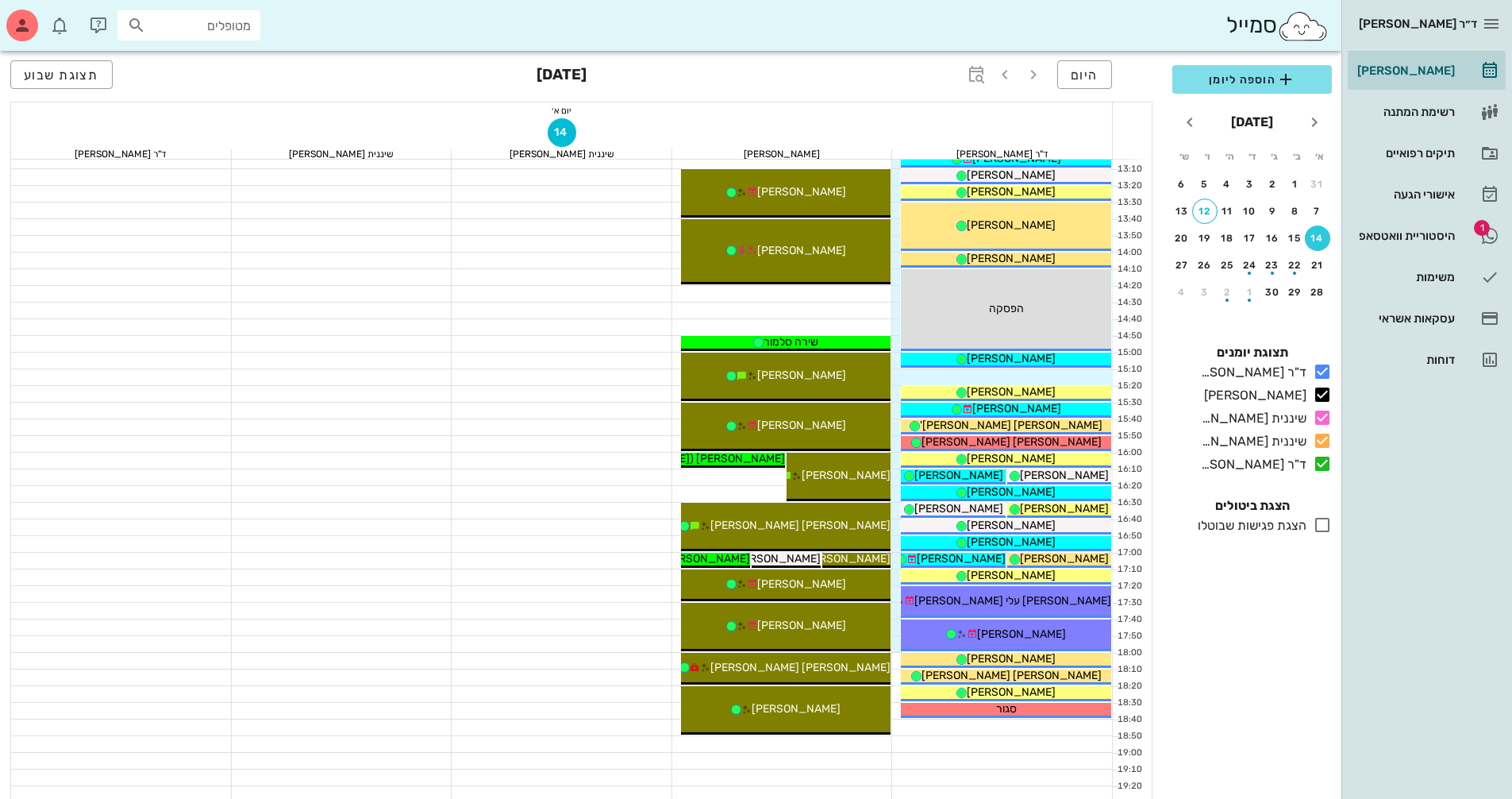
scroll to position [635, 0]
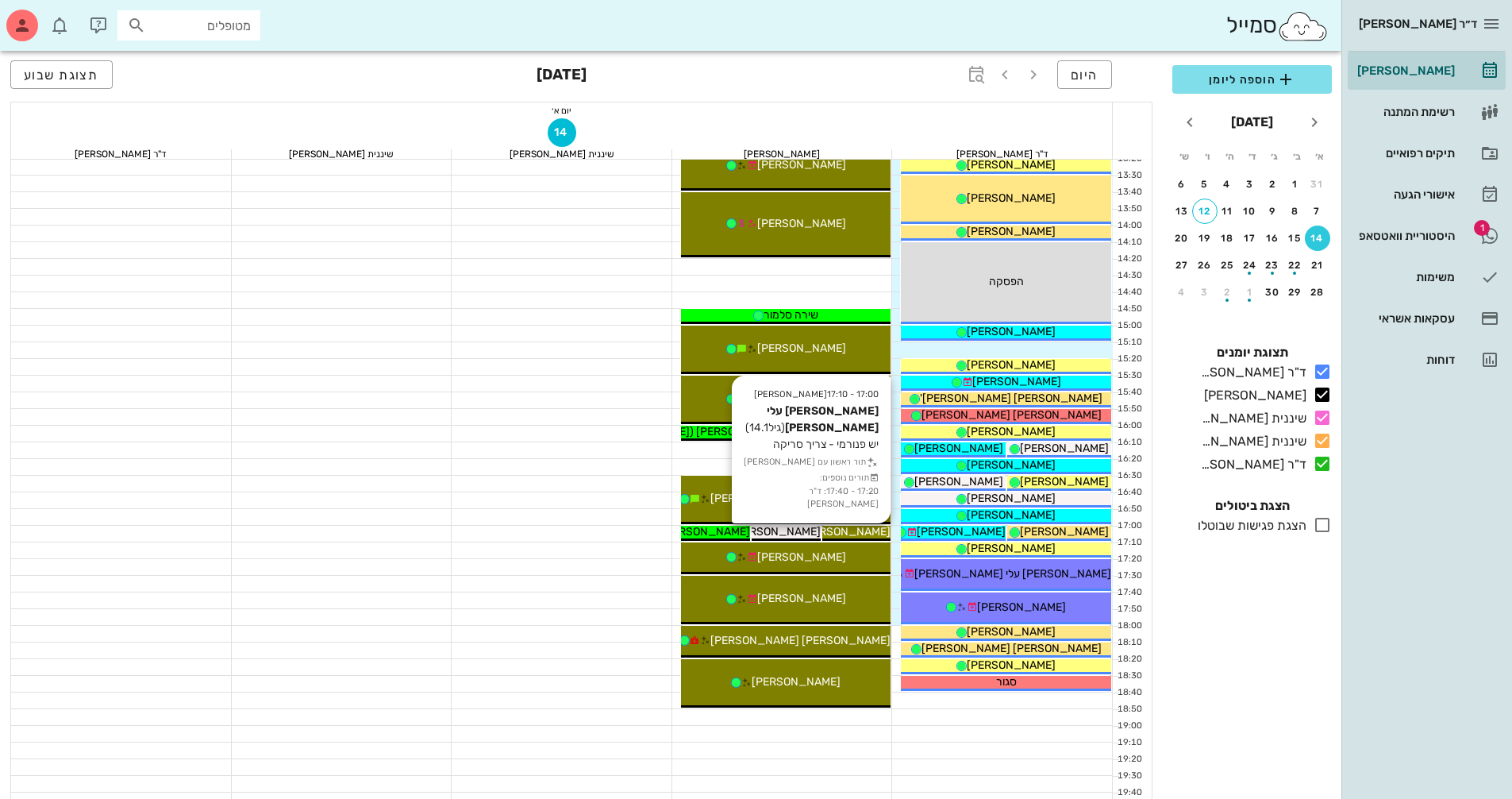
click at [856, 528] on span "[PERSON_NAME] עלי [PERSON_NAME]" at bounding box center [792, 531] width 197 height 14
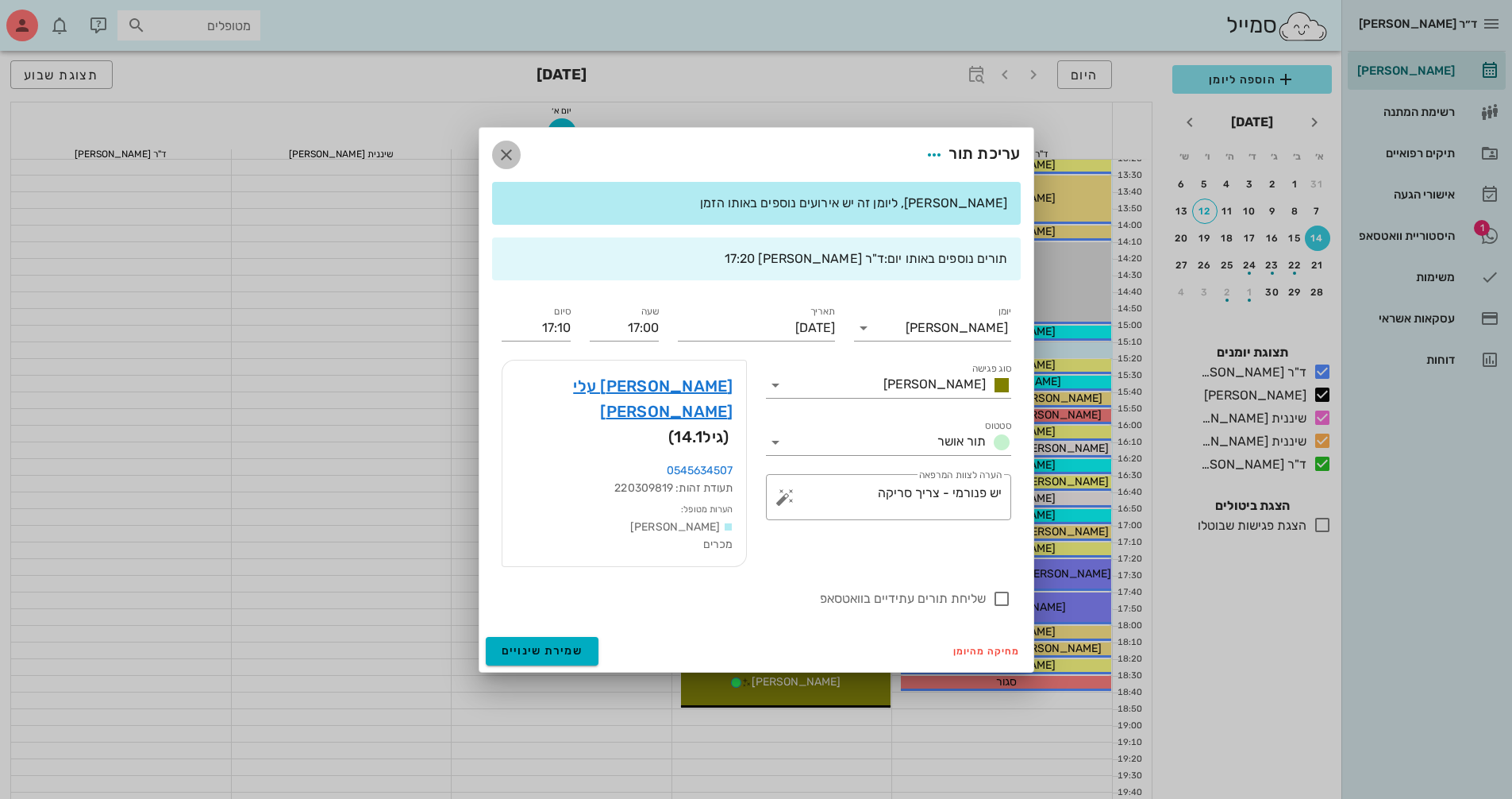
click at [502, 164] on icon "button" at bounding box center [506, 154] width 19 height 19
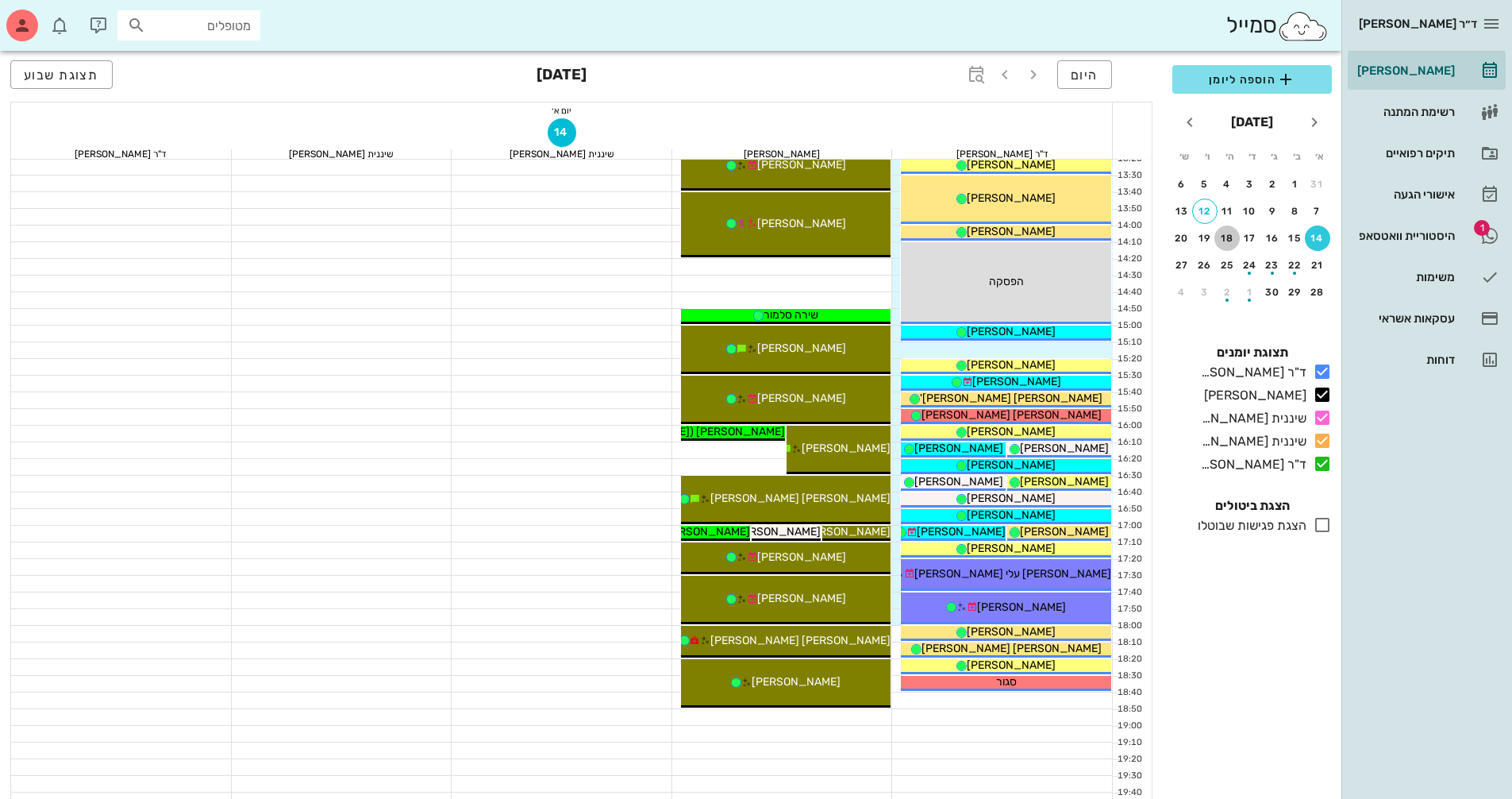
click at [1228, 238] on div "18" at bounding box center [1227, 238] width 25 height 11
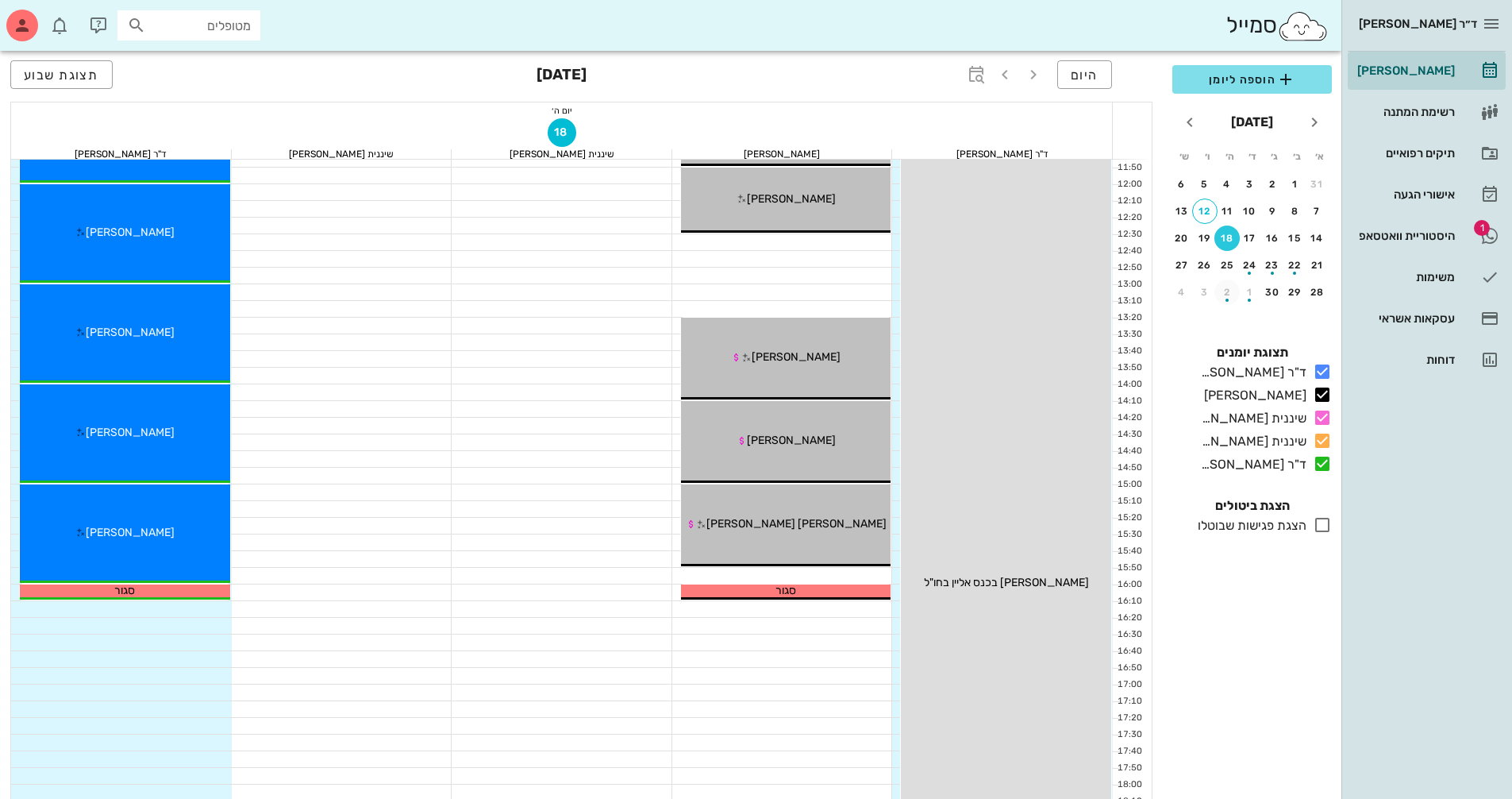
scroll to position [397, 0]
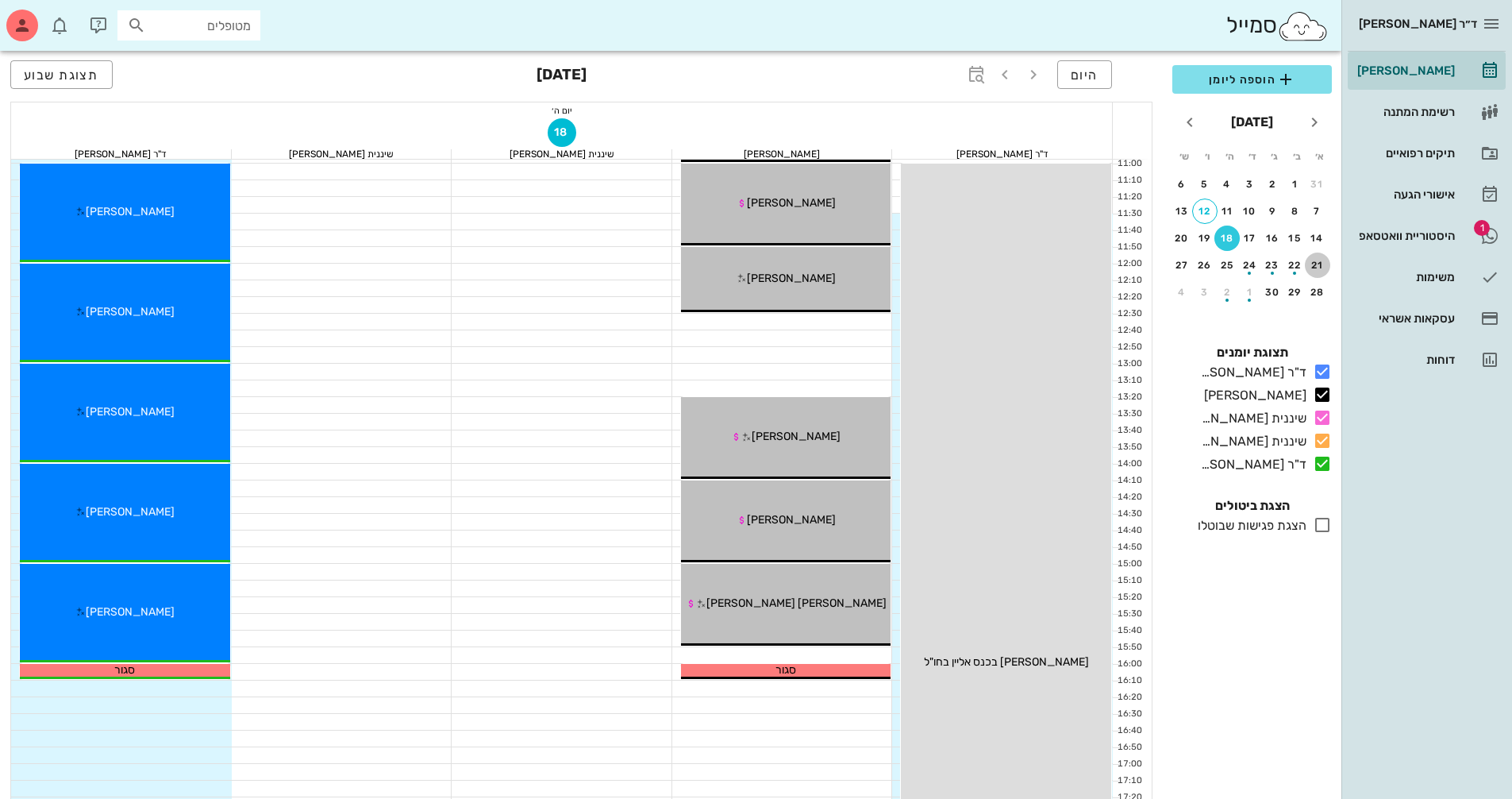
click at [1326, 268] on div "21" at bounding box center [1317, 265] width 25 height 11
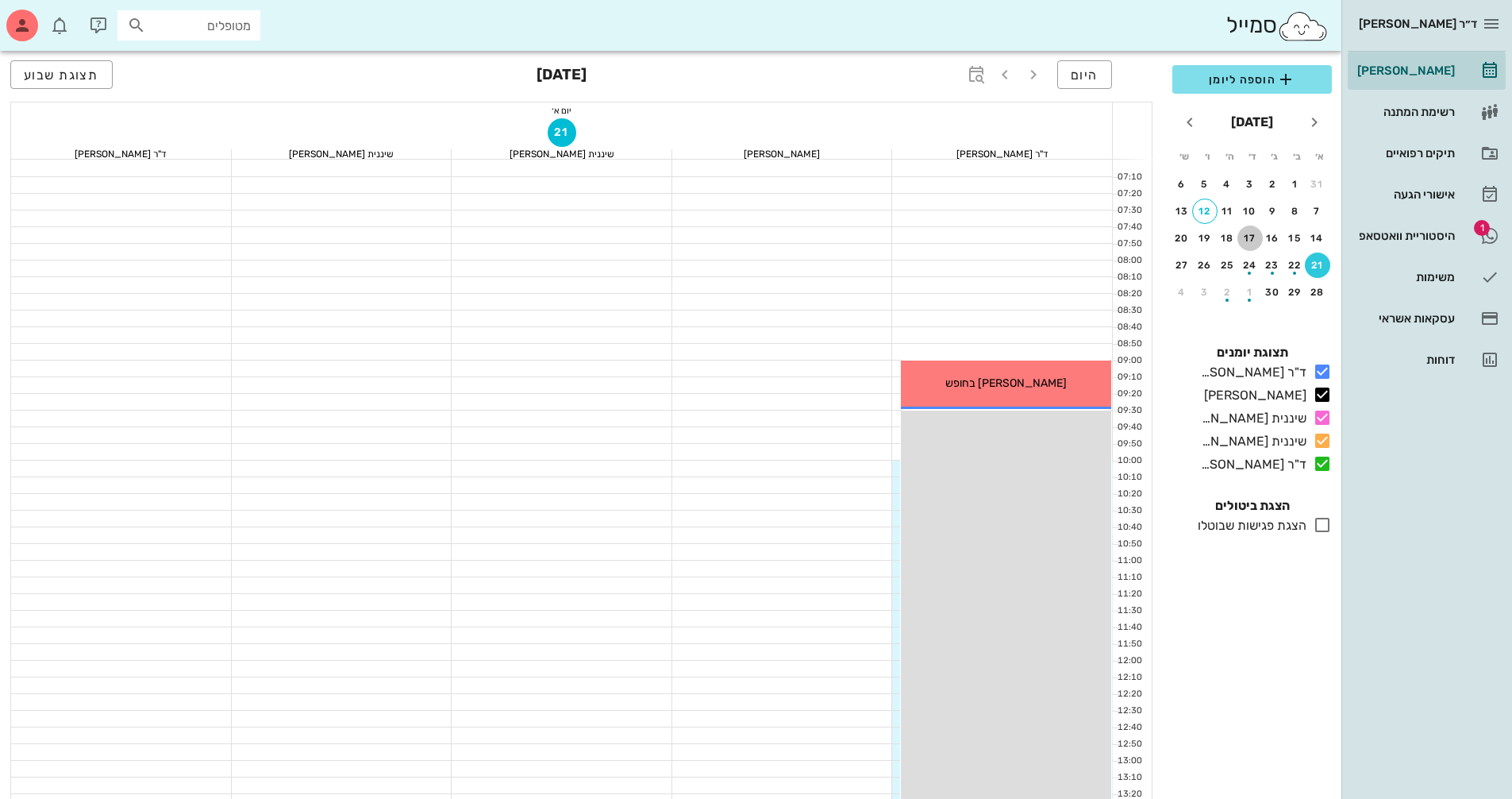
click at [1255, 238] on div "17" at bounding box center [1250, 238] width 25 height 11
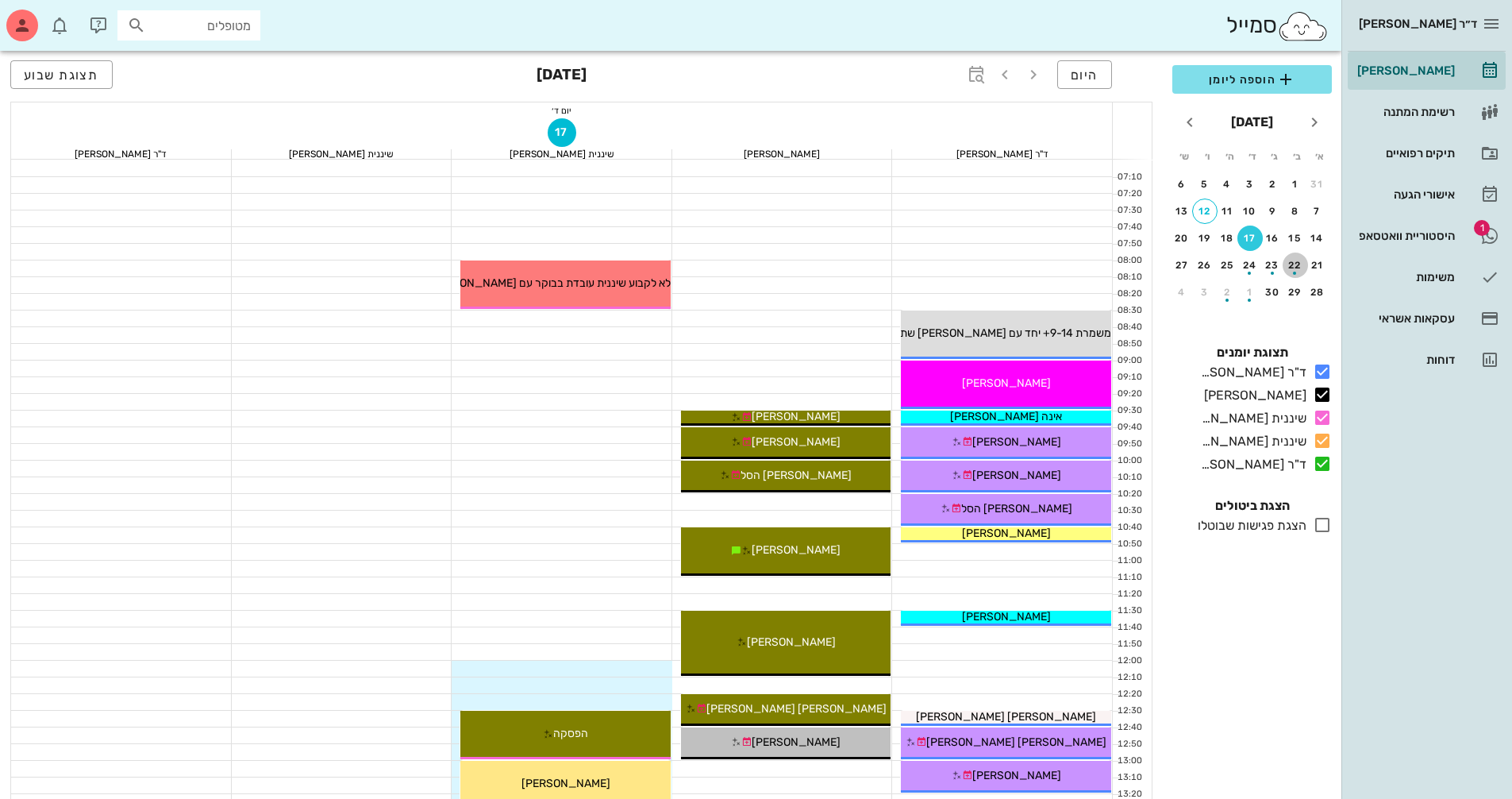
click at [1302, 262] on div "22" at bounding box center [1295, 265] width 25 height 11
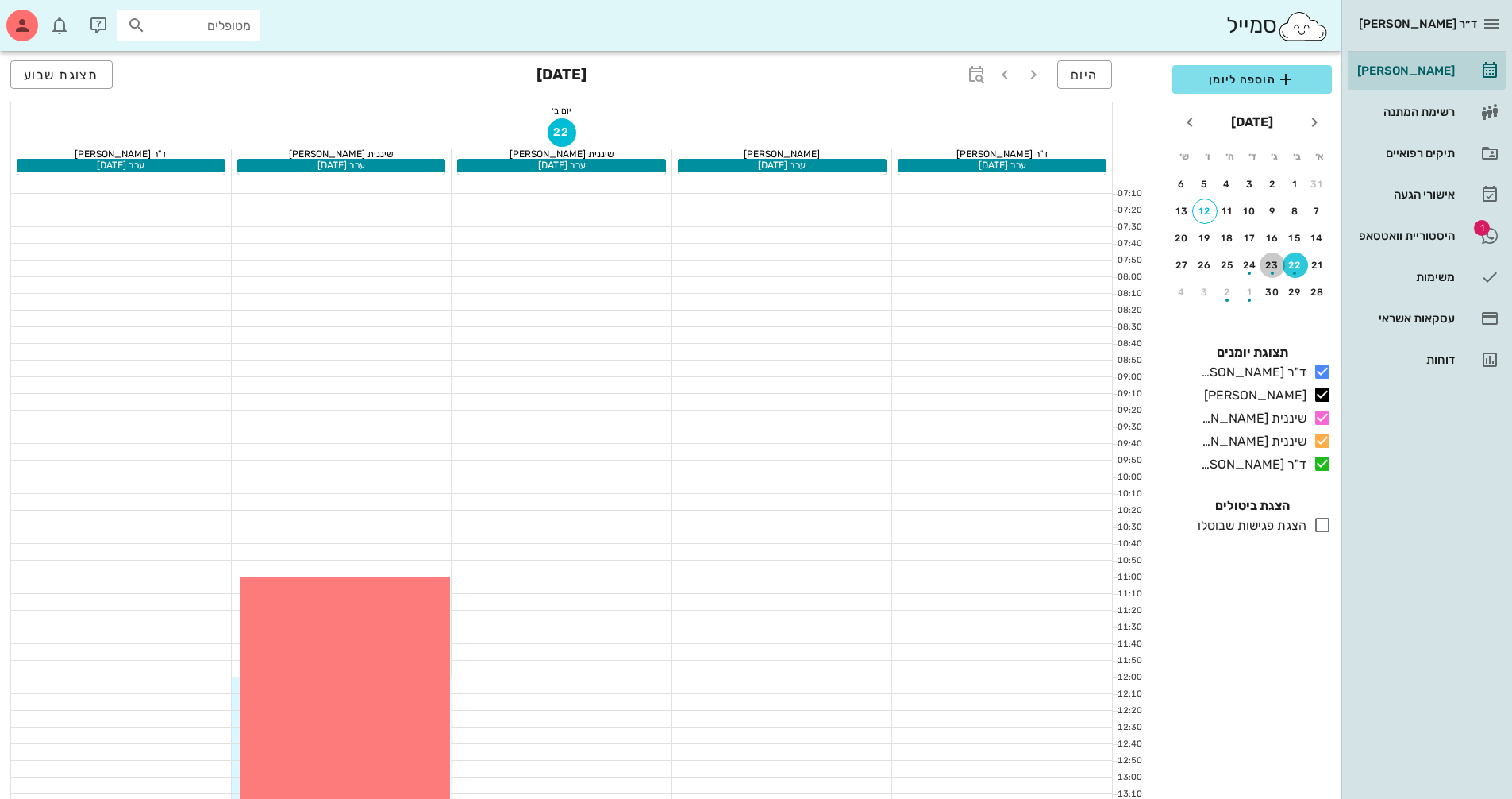
click at [1275, 265] on div "button" at bounding box center [1272, 269] width 25 height 9
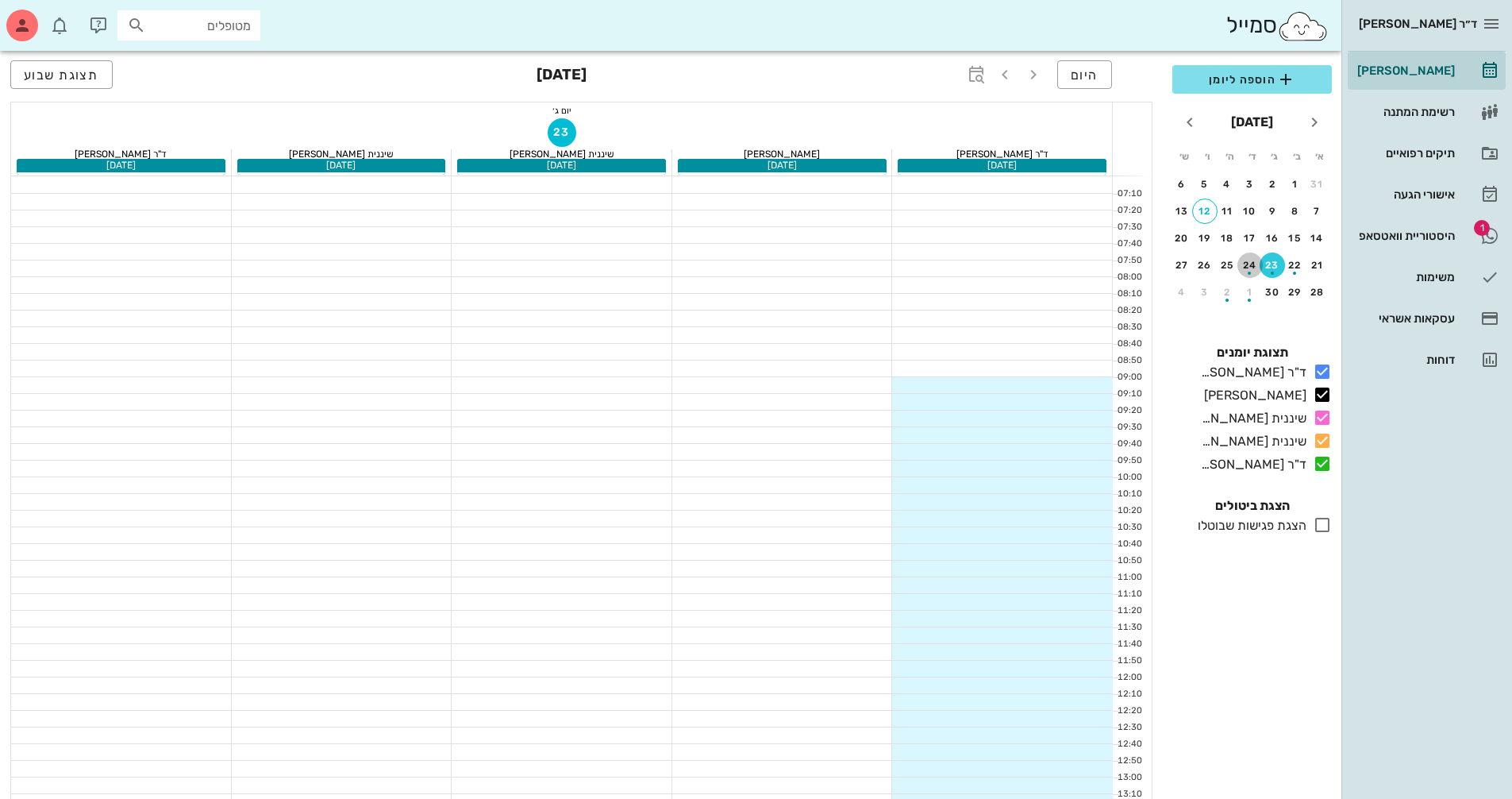
click at [1254, 265] on div "button" at bounding box center [1250, 269] width 25 height 9
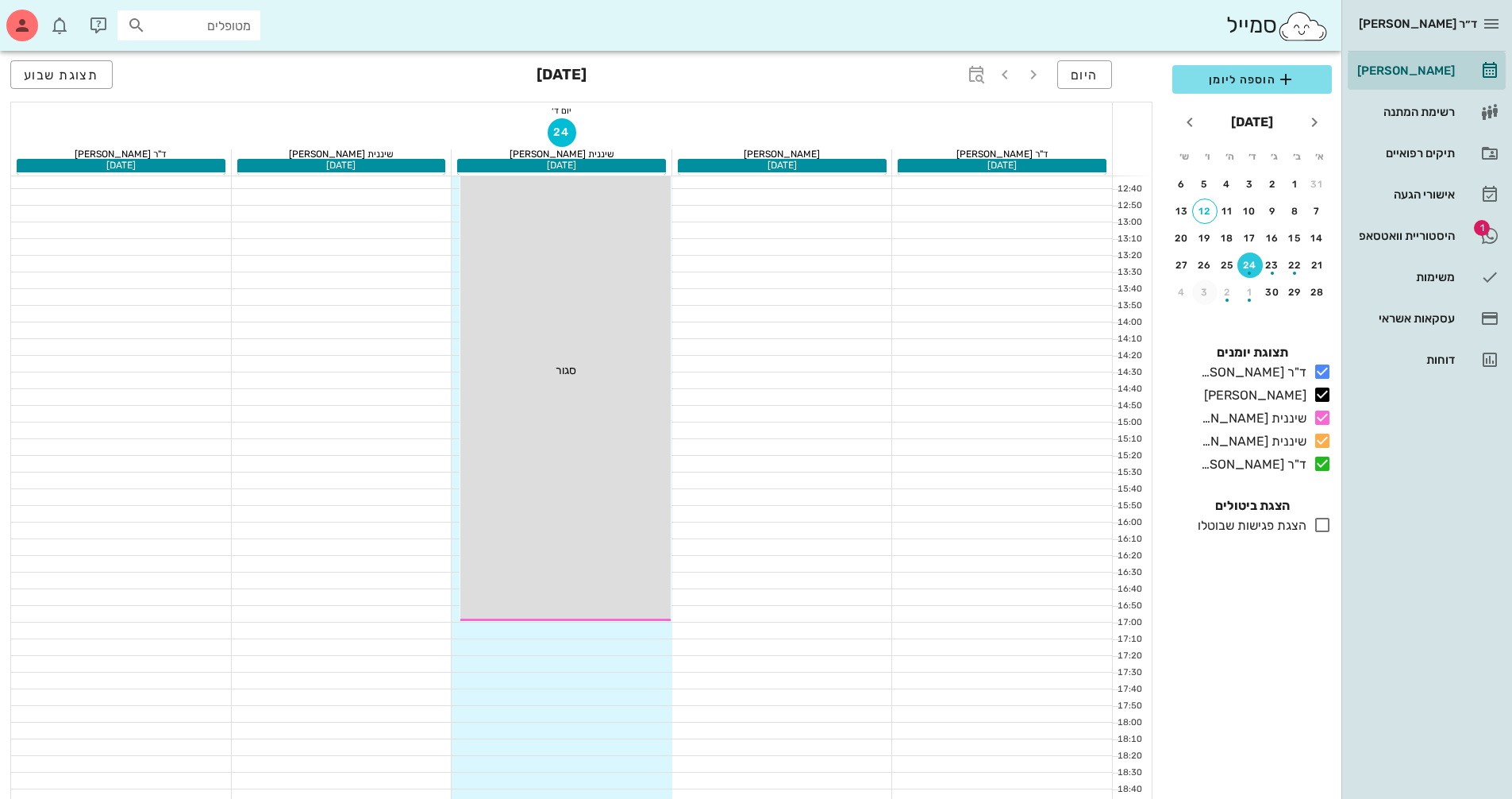
scroll to position [318, 0]
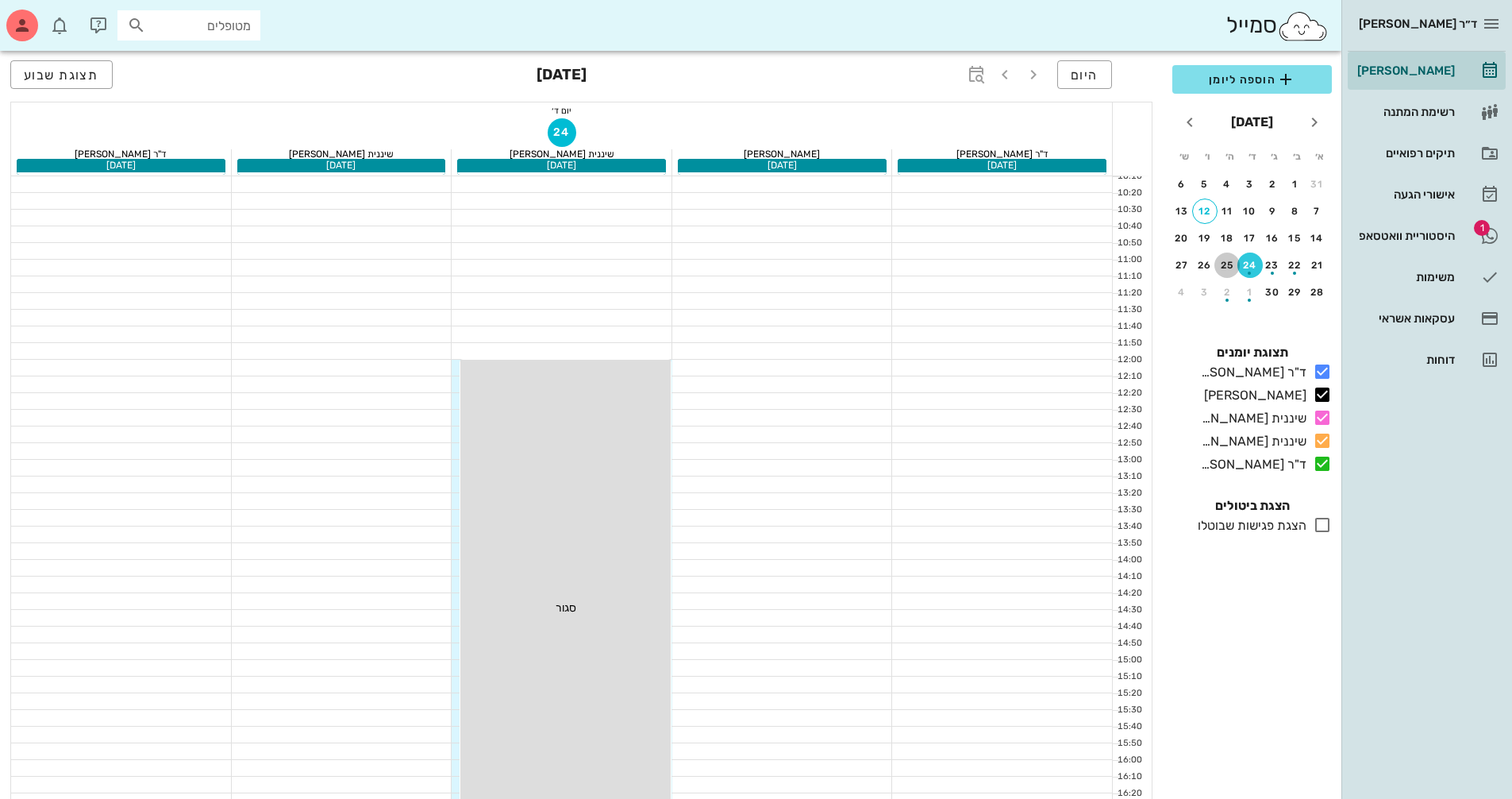
click at [1222, 263] on div "25" at bounding box center [1227, 265] width 25 height 11
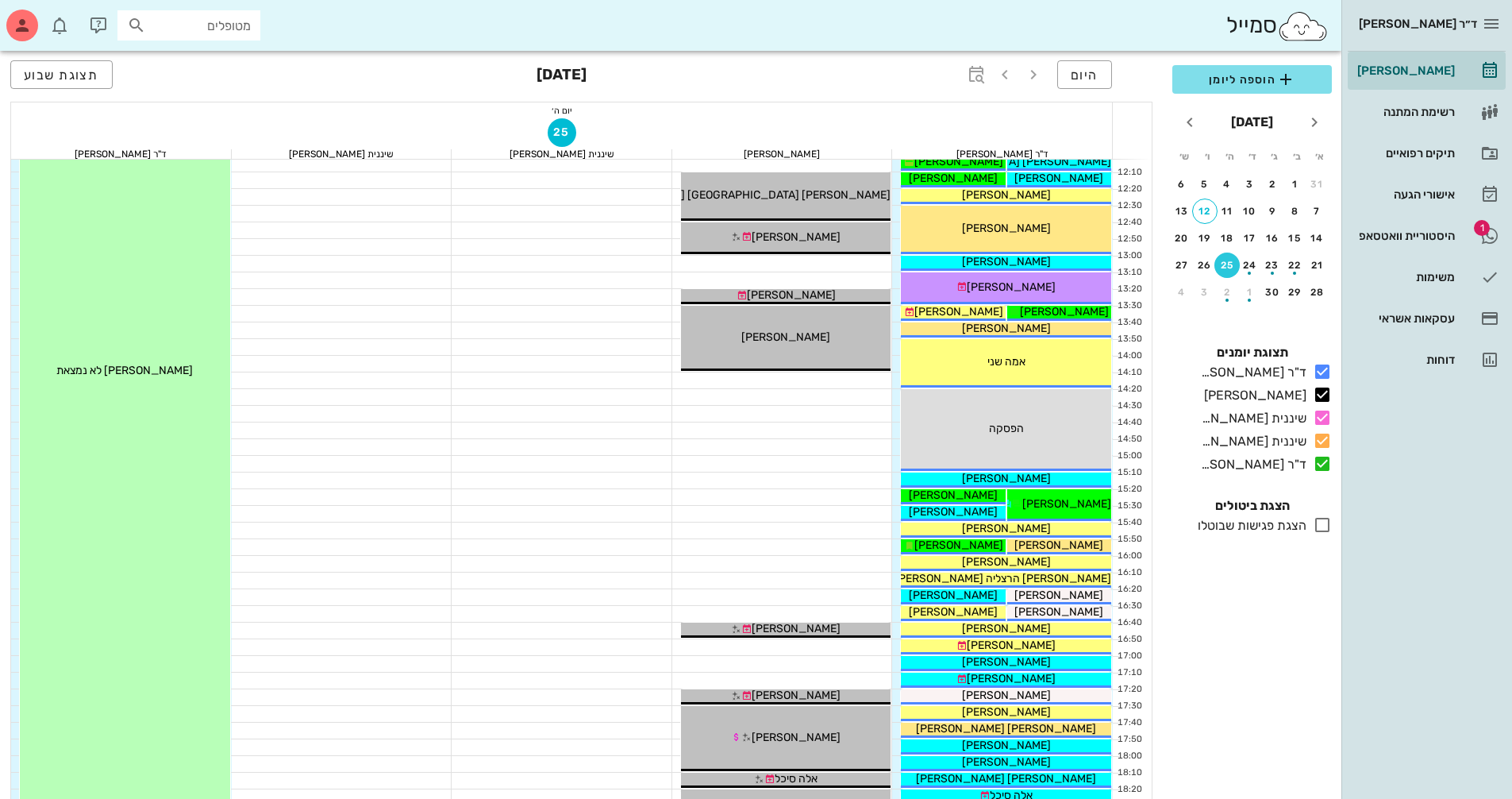
scroll to position [286, 0]
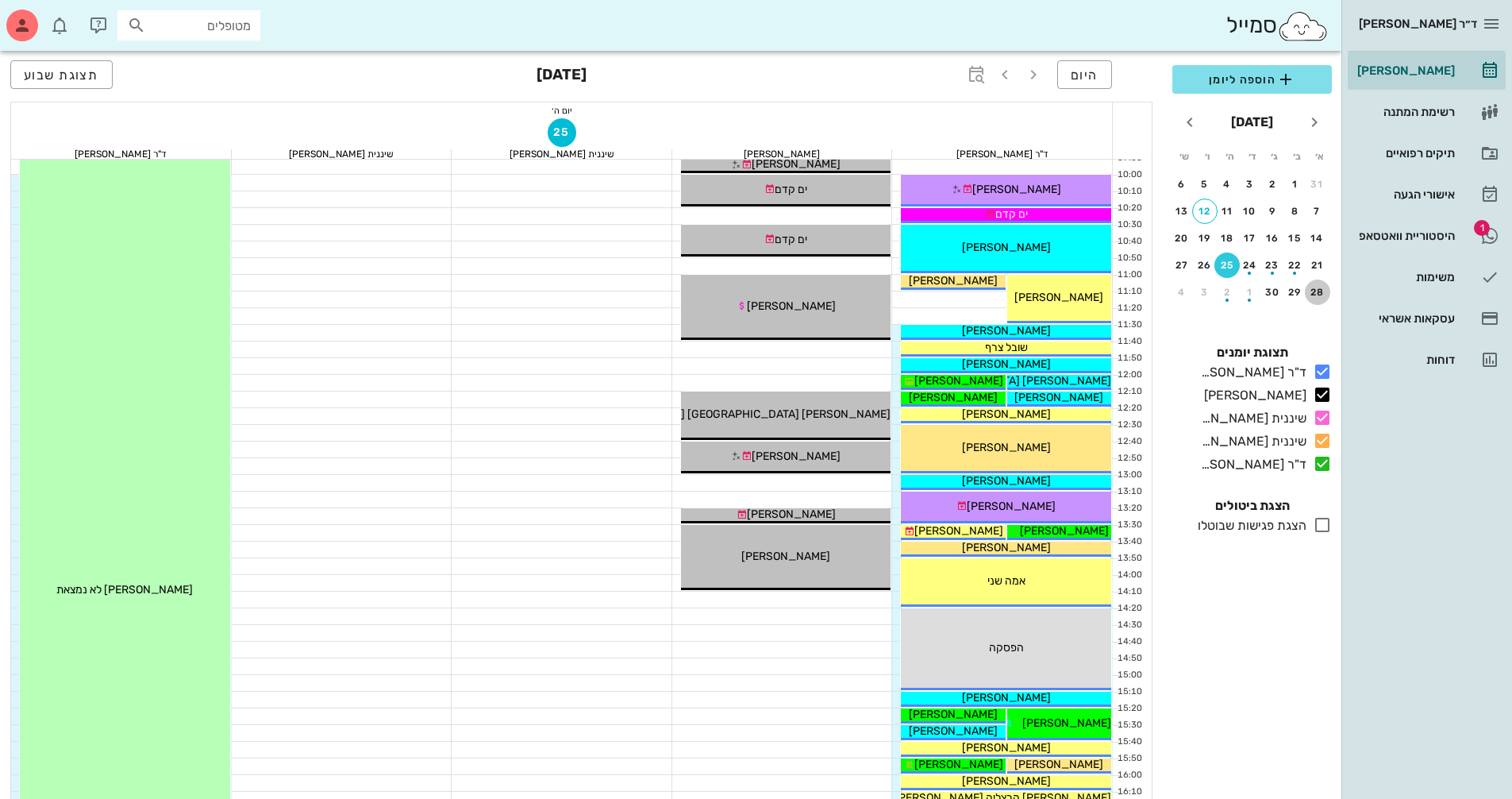
click at [1317, 289] on div "28" at bounding box center [1317, 292] width 25 height 11
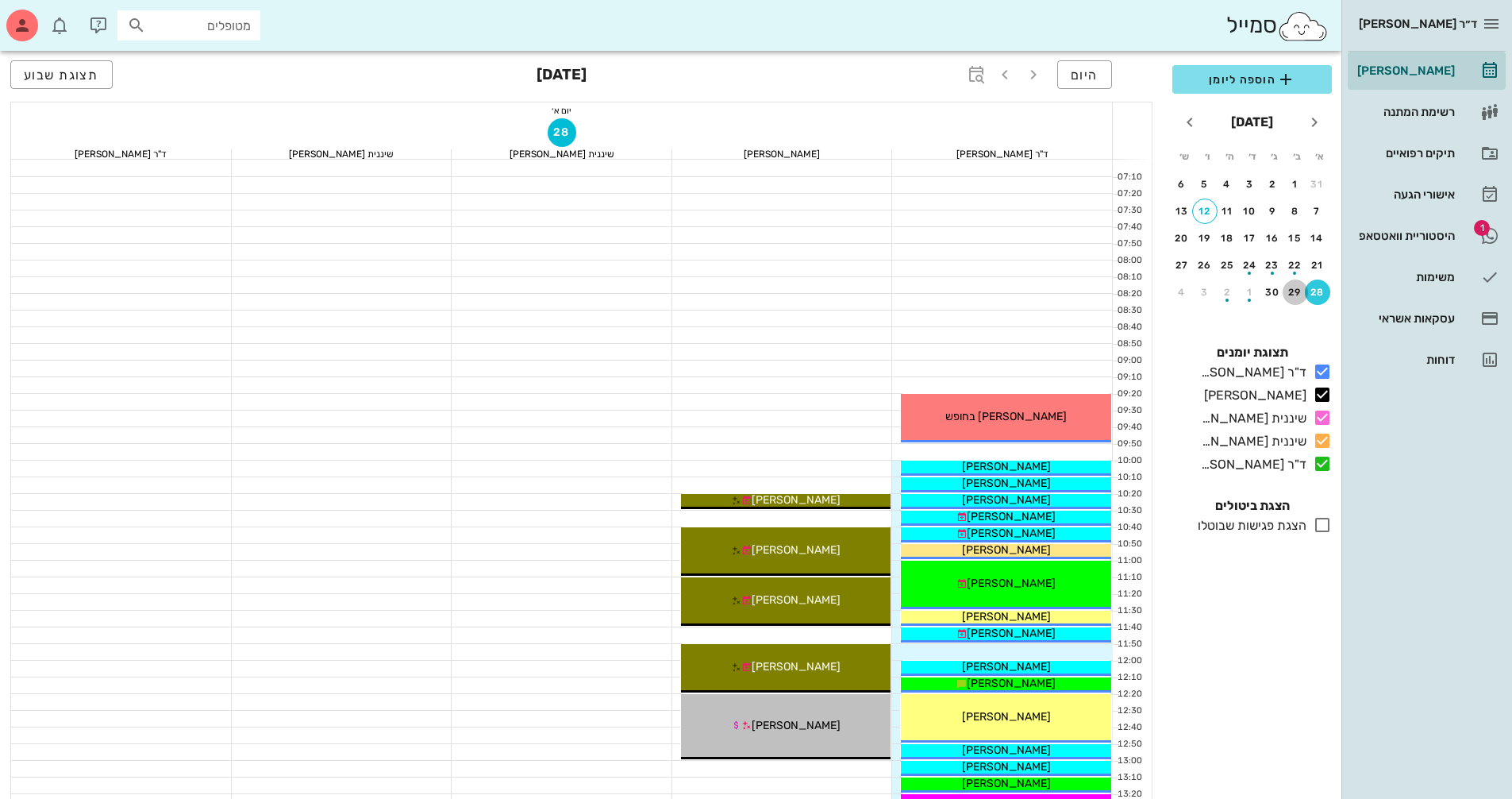
click at [1299, 294] on div "29" at bounding box center [1295, 292] width 25 height 11
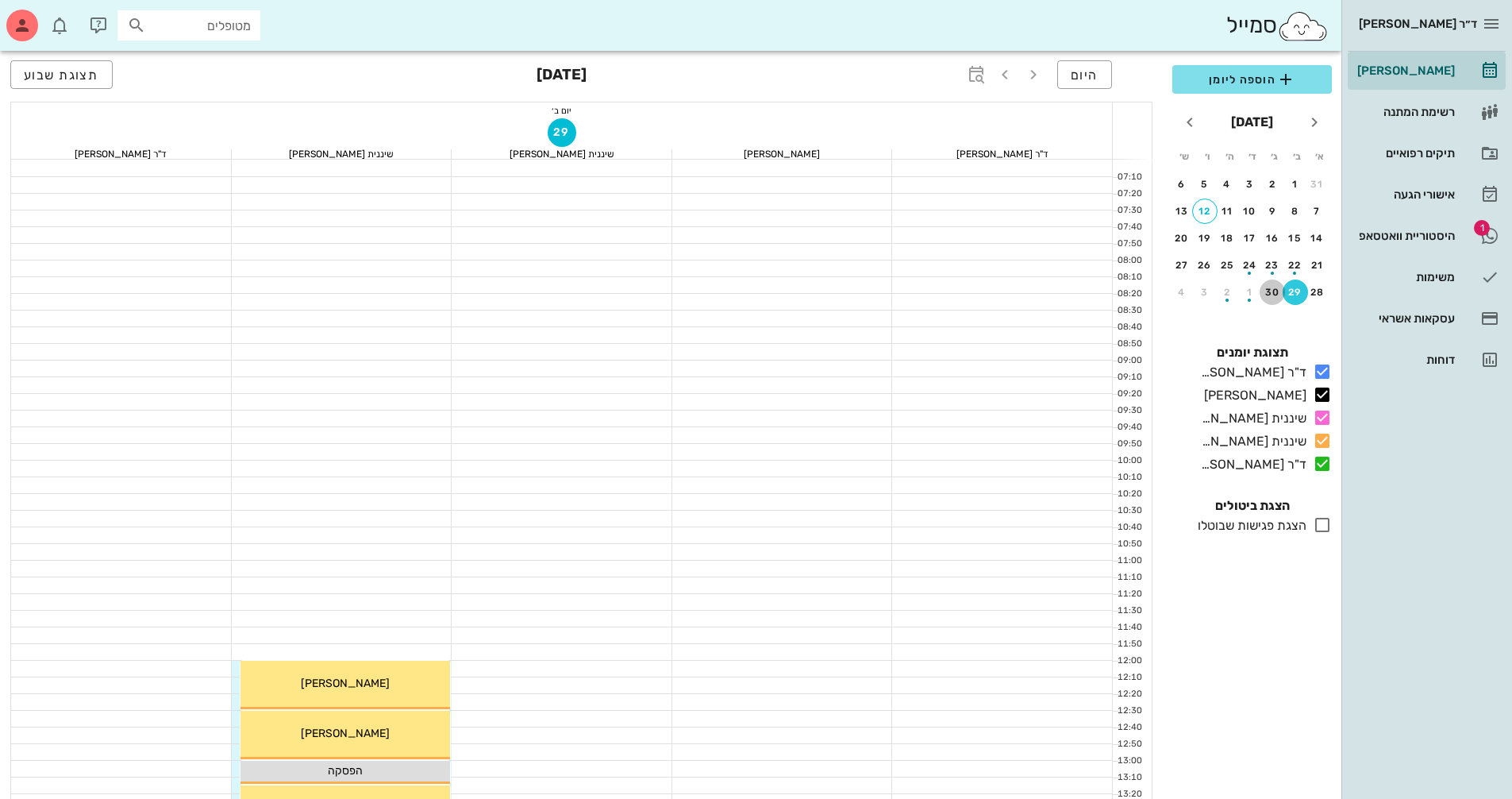
click at [1276, 294] on div "30" at bounding box center [1272, 292] width 25 height 11
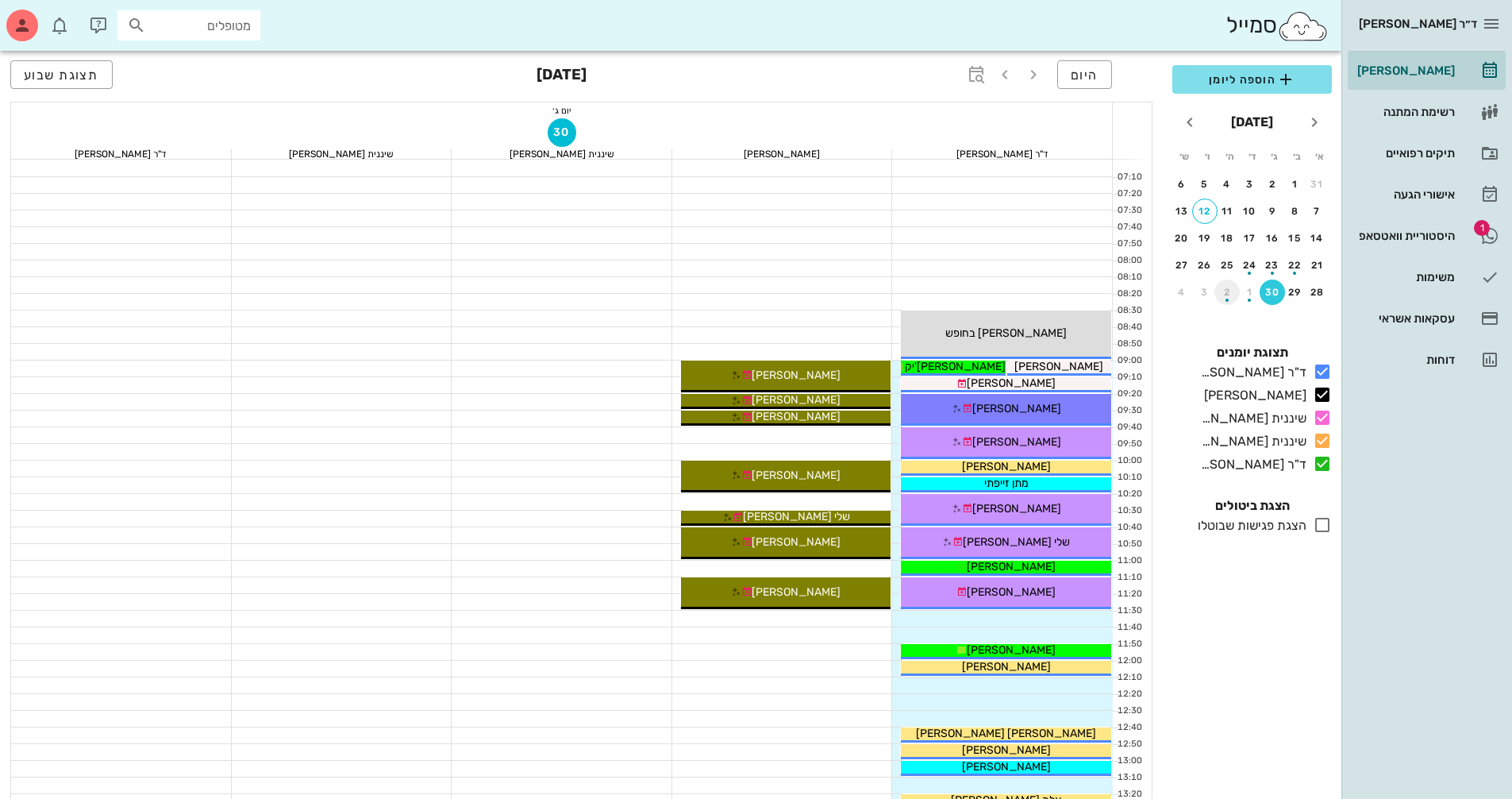
click at [1220, 289] on div "2" at bounding box center [1227, 292] width 25 height 11
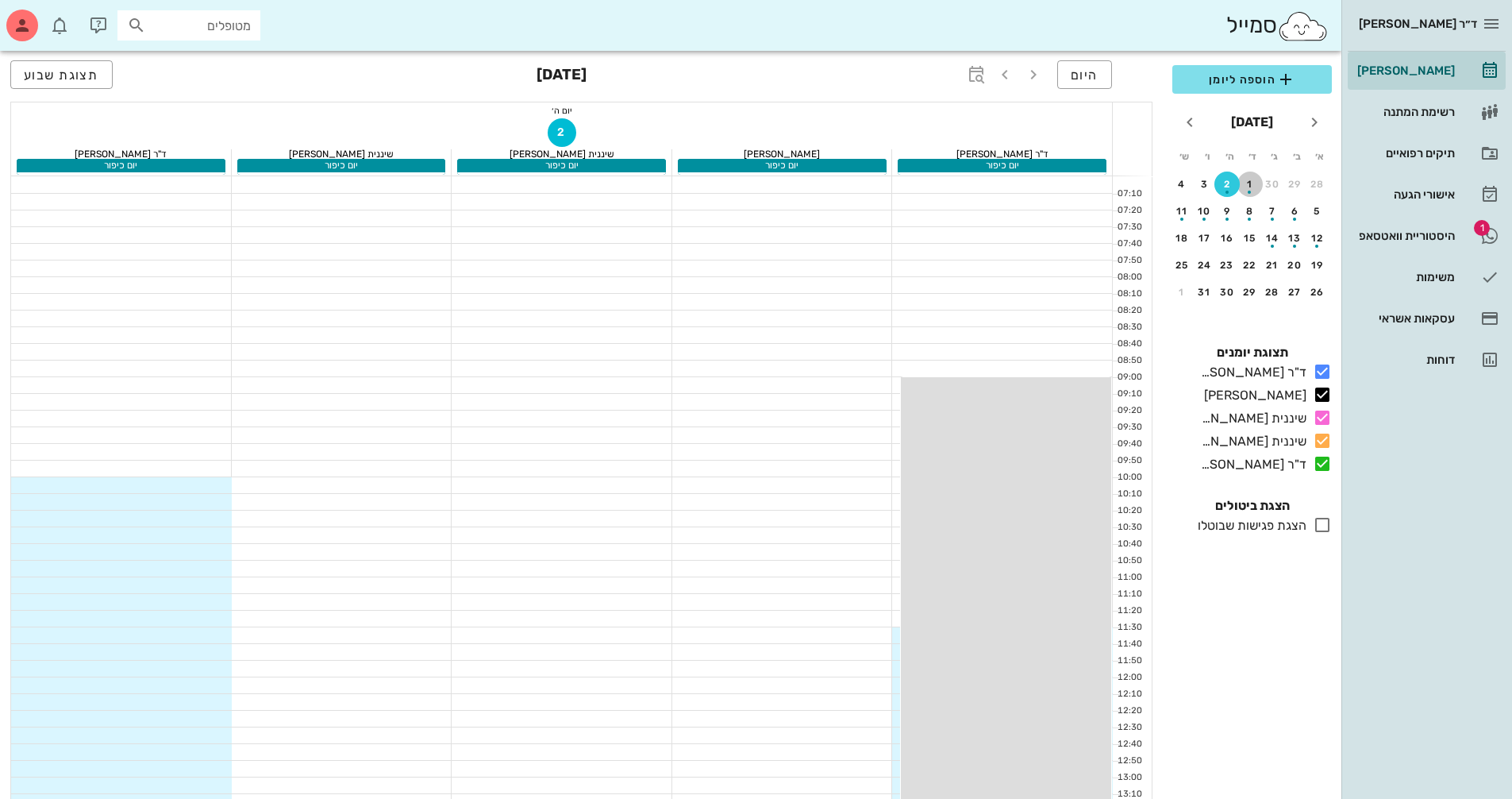
click at [1253, 191] on div "button" at bounding box center [1250, 188] width 25 height 9
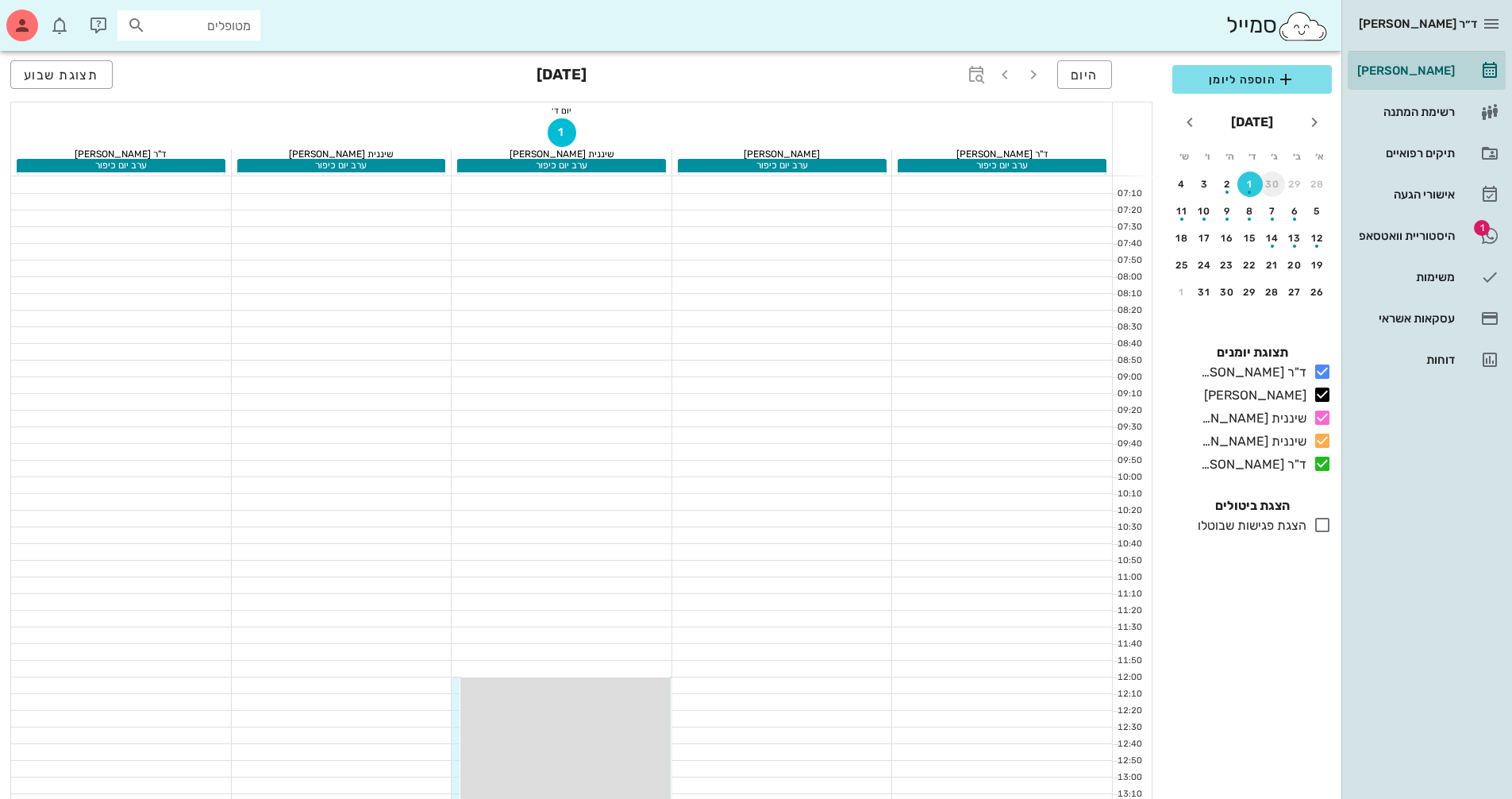
click at [1263, 191] on button "30" at bounding box center [1272, 184] width 25 height 25
